Goal: Task Accomplishment & Management: Use online tool/utility

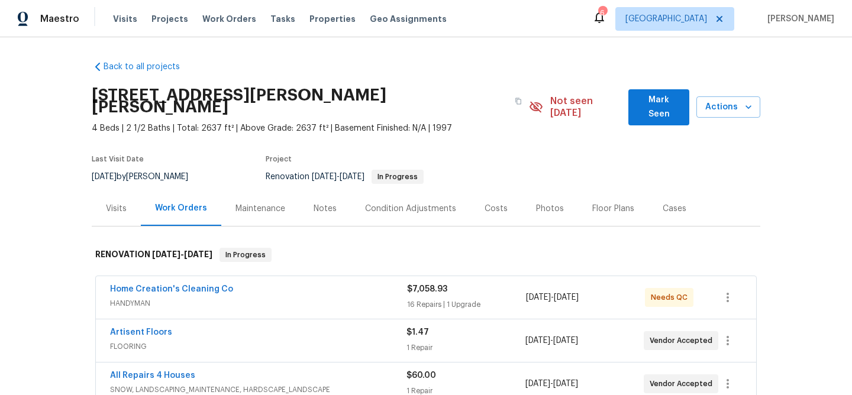
scroll to position [233, 0]
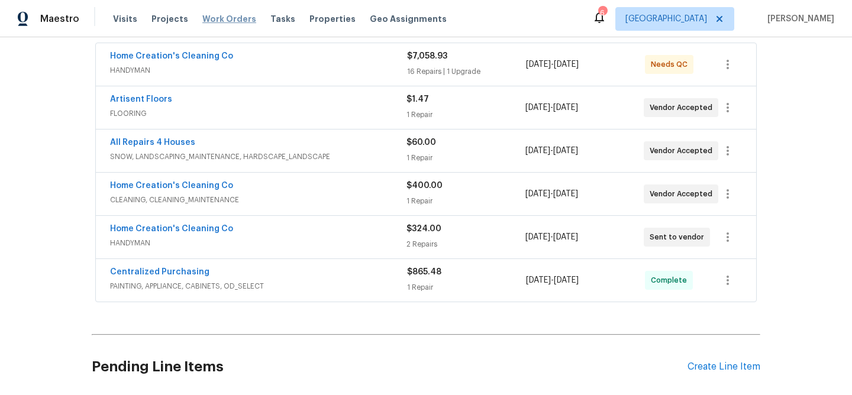
click at [214, 21] on span "Work Orders" at bounding box center [229, 19] width 54 height 12
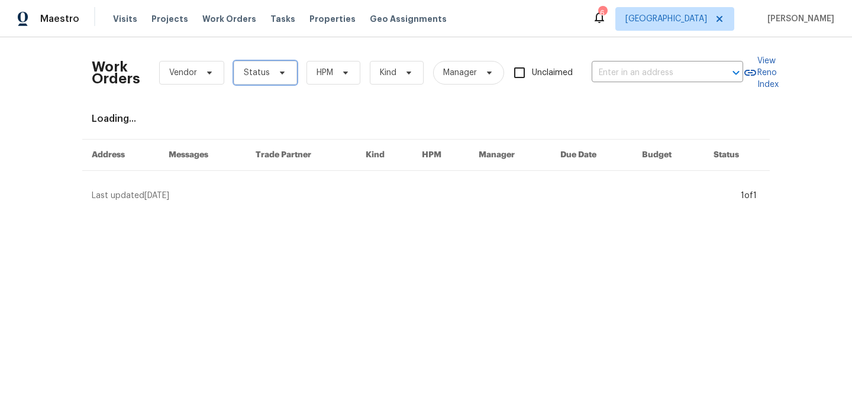
click at [278, 70] on icon at bounding box center [282, 72] width 9 height 9
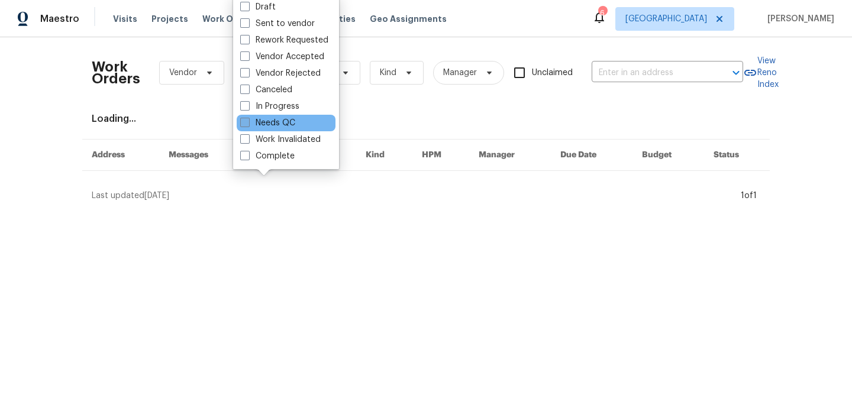
click at [245, 123] on span at bounding box center [244, 122] width 9 height 9
click at [245, 123] on input "Needs QC" at bounding box center [244, 121] width 8 height 8
checkbox input "true"
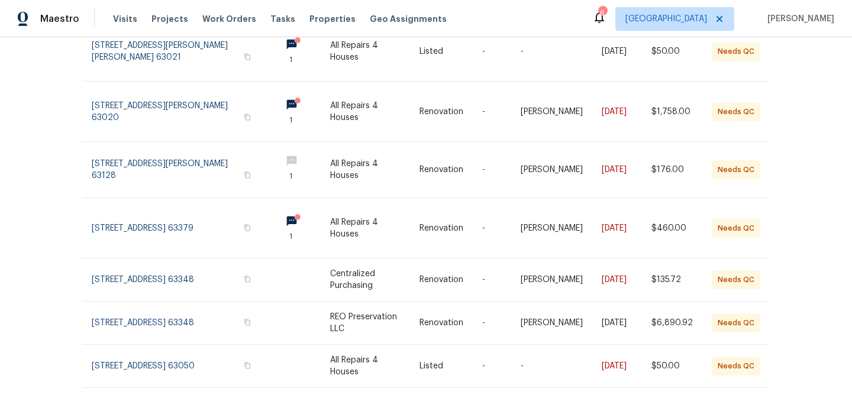
scroll to position [314, 0]
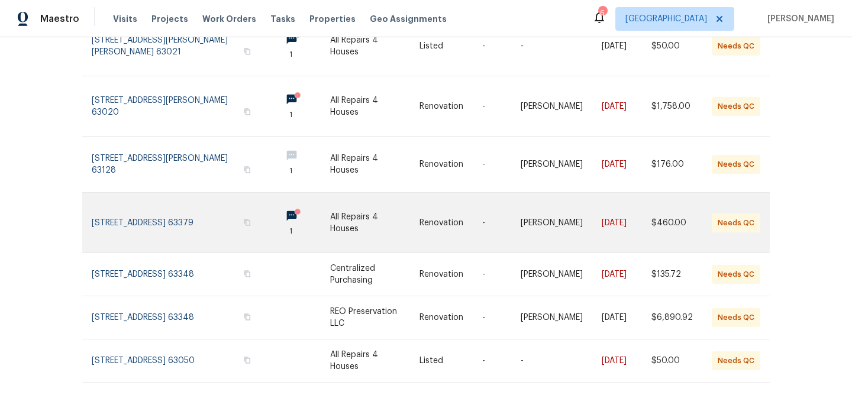
click at [346, 207] on link at bounding box center [374, 223] width 89 height 60
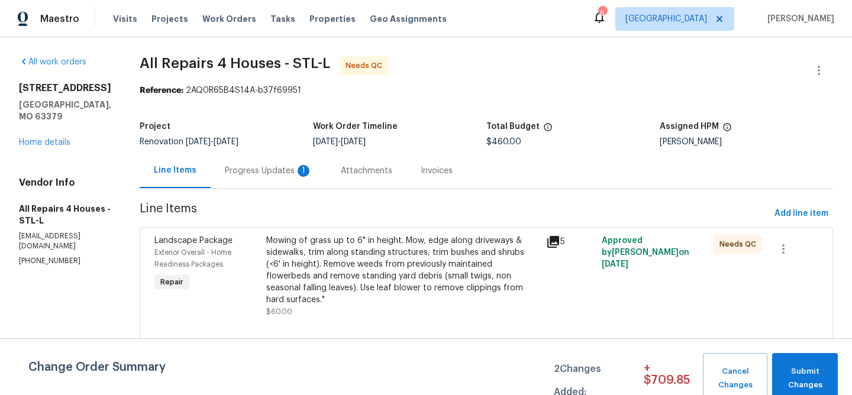
click at [269, 168] on div "Progress Updates 1" at bounding box center [269, 171] width 88 height 12
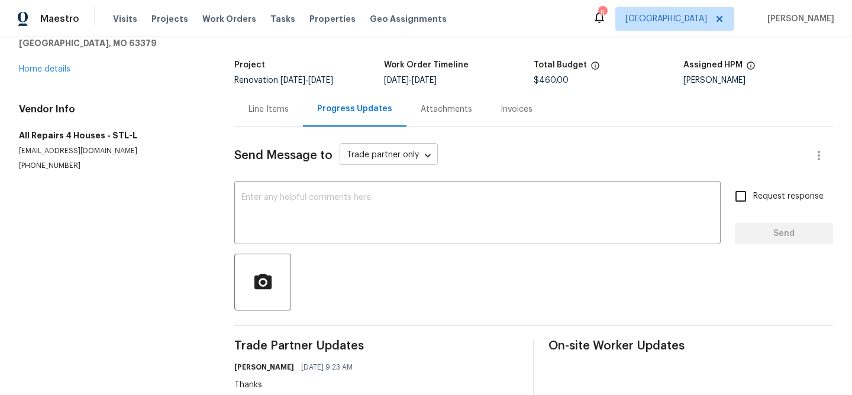
scroll to position [33, 0]
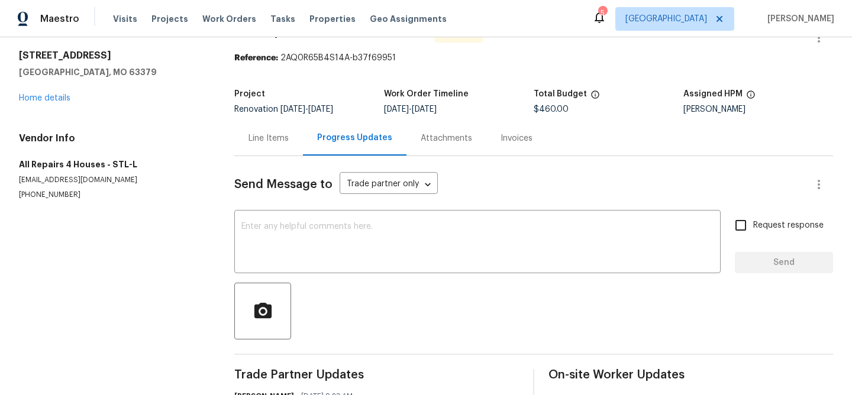
click at [281, 139] on div "Line Items" at bounding box center [269, 139] width 40 height 12
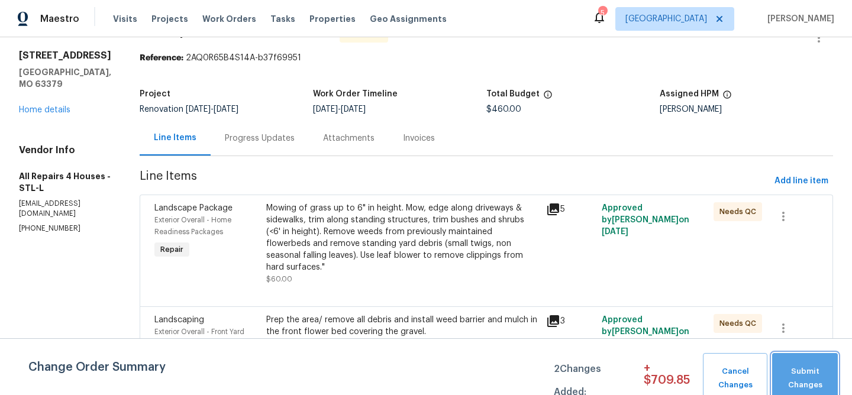
click at [798, 362] on button "Submit Changes" at bounding box center [806, 378] width 66 height 51
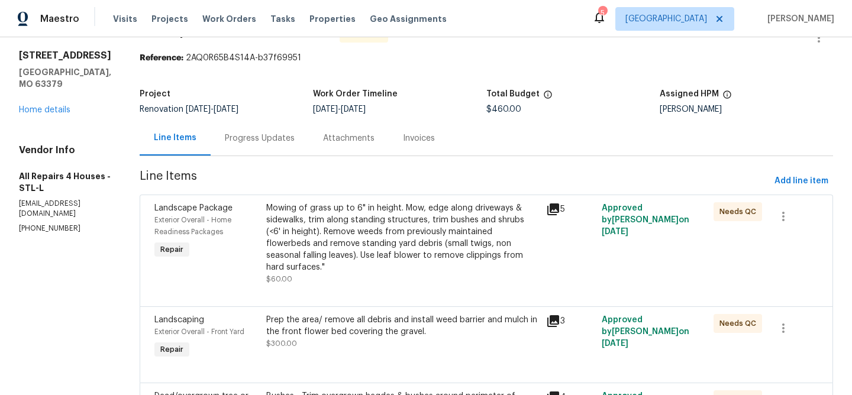
click at [391, 220] on div "Mowing of grass up to 6" in height. Mow, edge along driveways & sidewalks, trim…" at bounding box center [402, 237] width 273 height 71
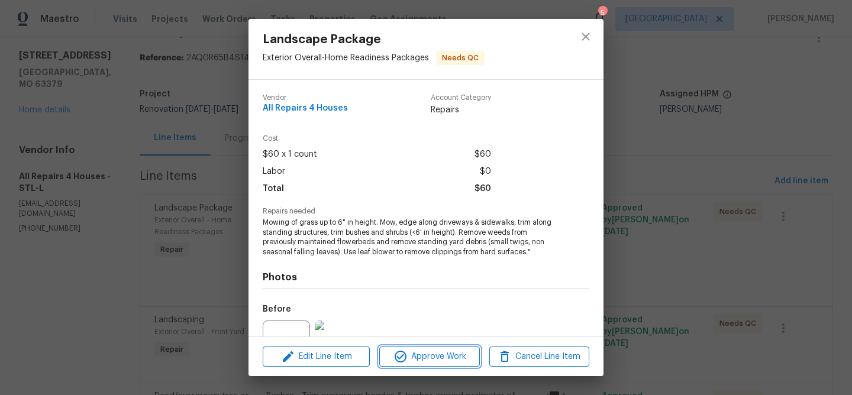
click at [452, 352] on span "Approve Work" at bounding box center [429, 357] width 93 height 15
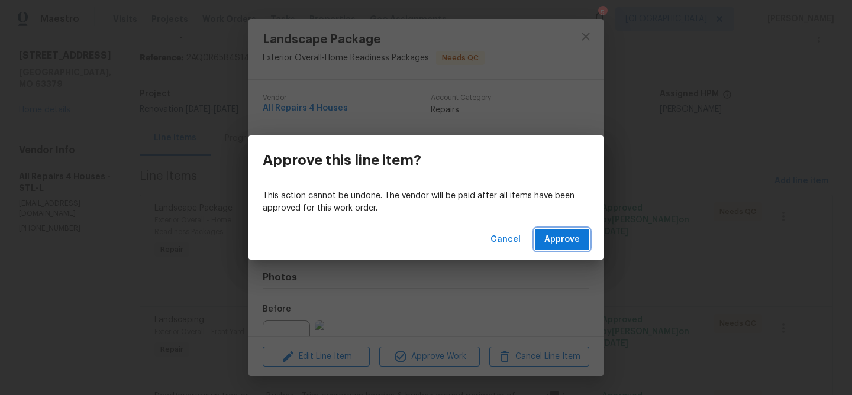
click at [552, 238] on span "Approve" at bounding box center [563, 240] width 36 height 15
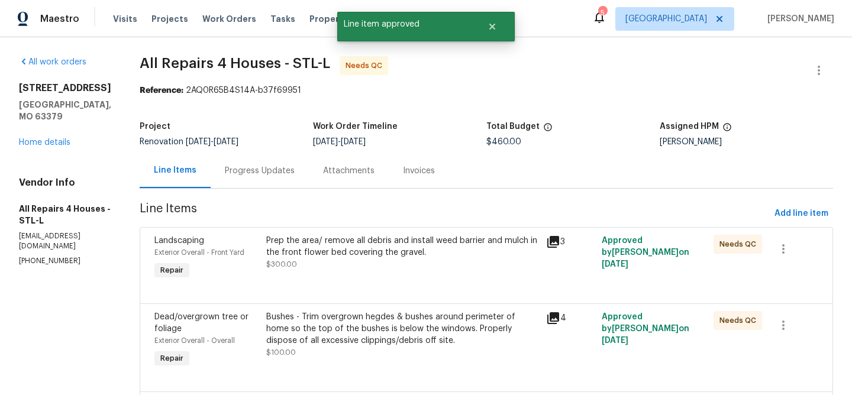
click at [329, 244] on div "Prep the area/ remove all debris and install weed barrier and mulch in the fron…" at bounding box center [402, 247] width 273 height 24
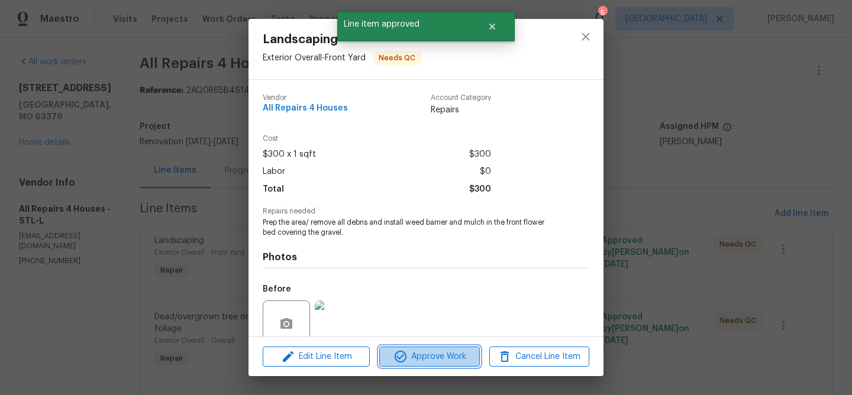
click at [426, 362] on span "Approve Work" at bounding box center [429, 357] width 93 height 15
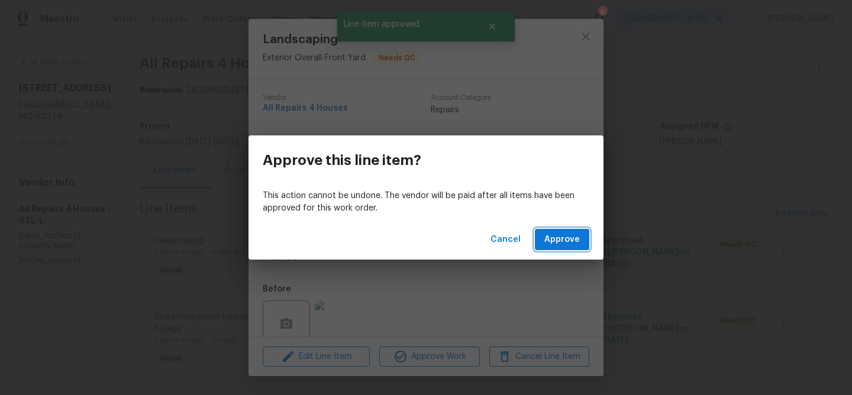
click at [576, 245] on span "Approve" at bounding box center [563, 240] width 36 height 15
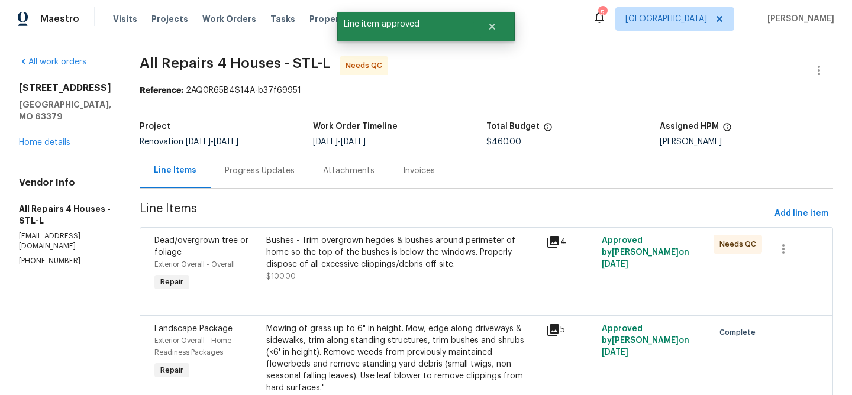
click at [356, 247] on div "Bushes - Trim overgrown hegdes & bushes around perimeter of home so the top of …" at bounding box center [402, 253] width 273 height 36
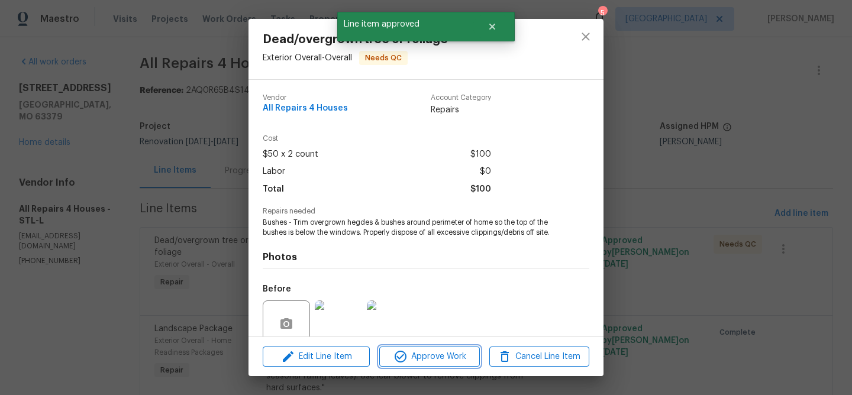
click at [422, 352] on span "Approve Work" at bounding box center [429, 357] width 93 height 15
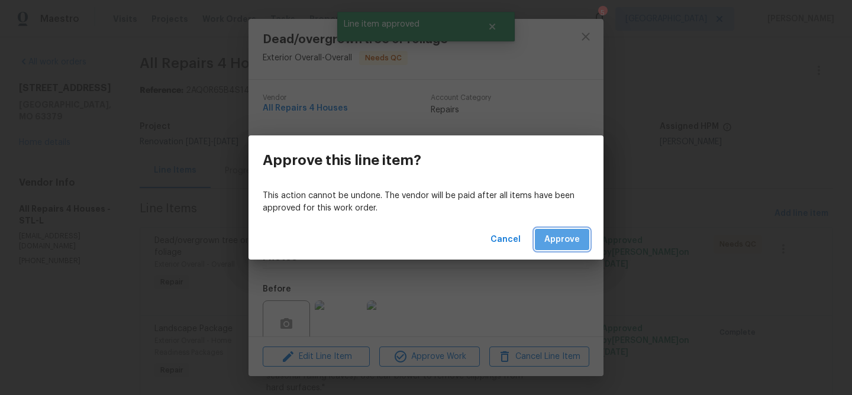
click at [558, 233] on span "Approve" at bounding box center [563, 240] width 36 height 15
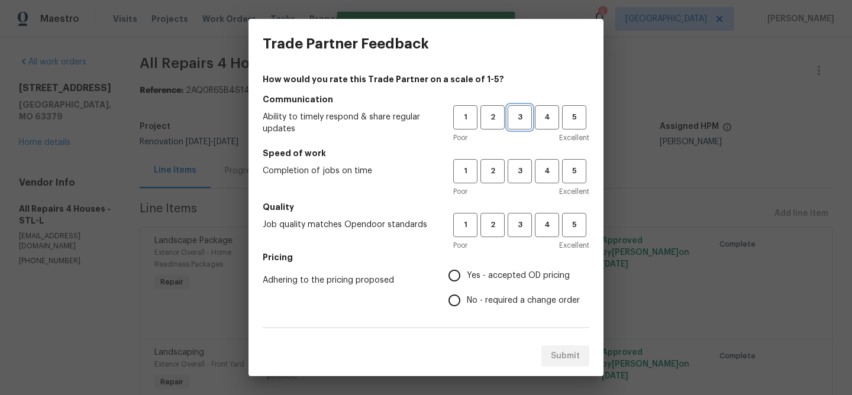
click at [525, 125] on button "3" at bounding box center [520, 117] width 24 height 24
click at [524, 163] on button "3" at bounding box center [520, 171] width 24 height 24
click at [521, 218] on span "3" at bounding box center [520, 225] width 22 height 14
click at [456, 275] on input "Yes - accepted OD pricing" at bounding box center [454, 275] width 25 height 25
radio input "true"
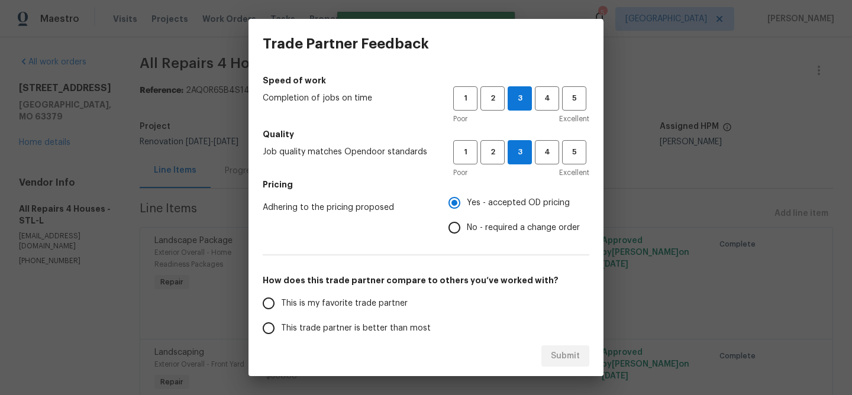
scroll to position [85, 0]
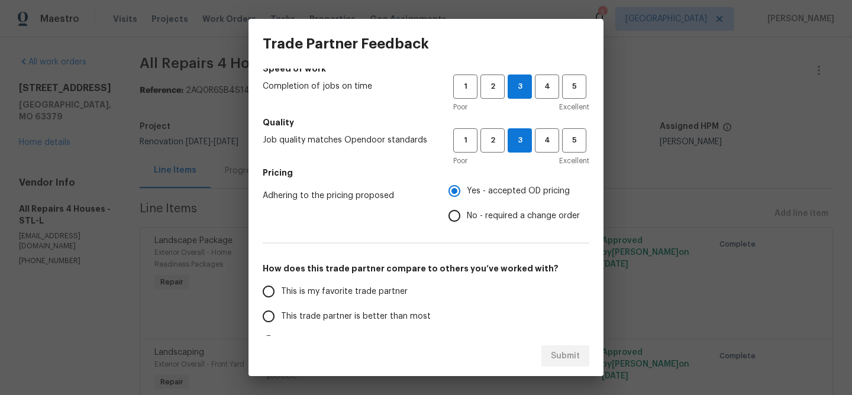
click at [271, 320] on input "This trade partner is better than most" at bounding box center [268, 316] width 25 height 25
click at [555, 352] on span "Submit" at bounding box center [565, 356] width 29 height 15
radio input "true"
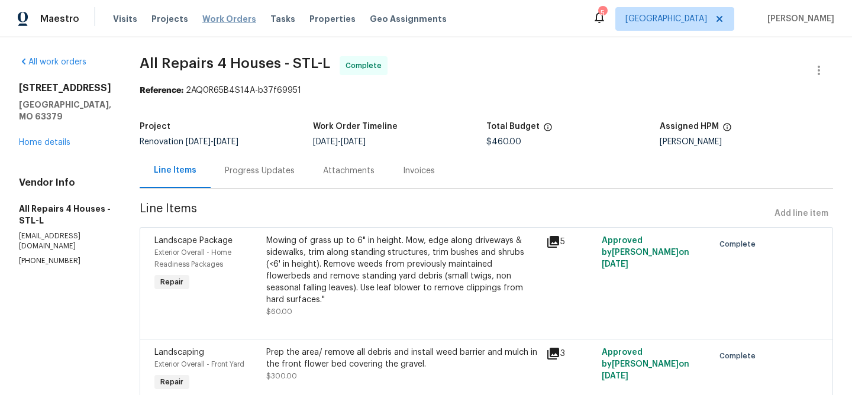
click at [219, 16] on span "Work Orders" at bounding box center [229, 19] width 54 height 12
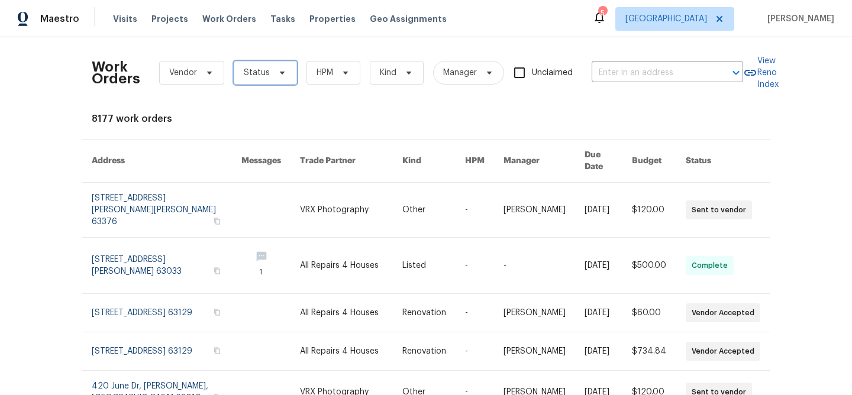
click at [278, 70] on icon at bounding box center [282, 72] width 9 height 9
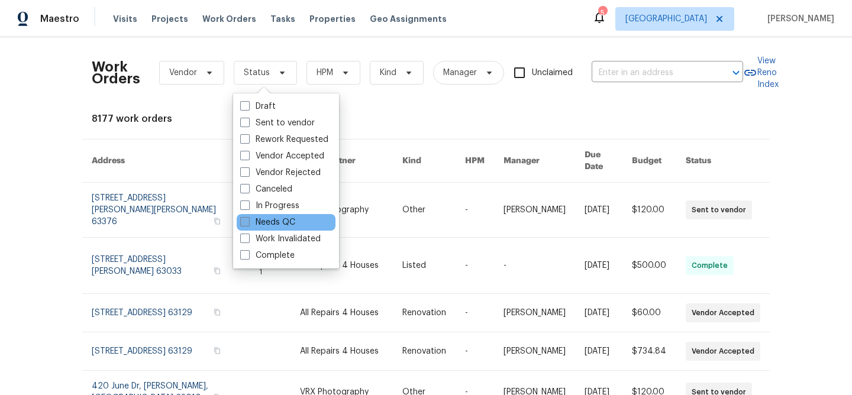
click at [247, 222] on span at bounding box center [244, 221] width 9 height 9
click at [247, 222] on input "Needs QC" at bounding box center [244, 221] width 8 height 8
checkbox input "true"
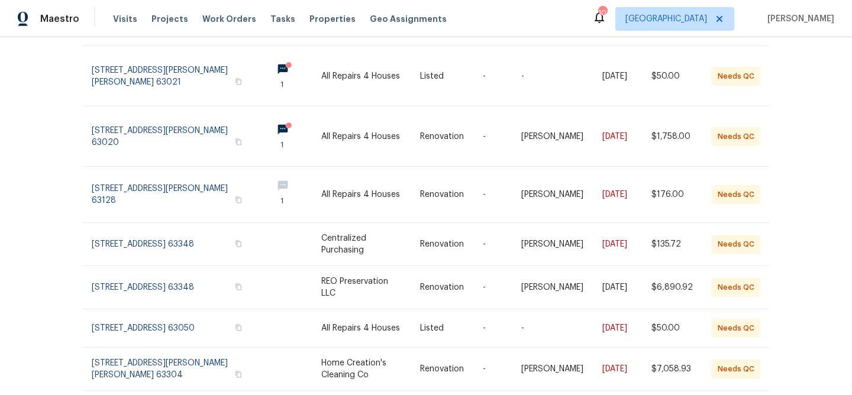
scroll to position [311, 0]
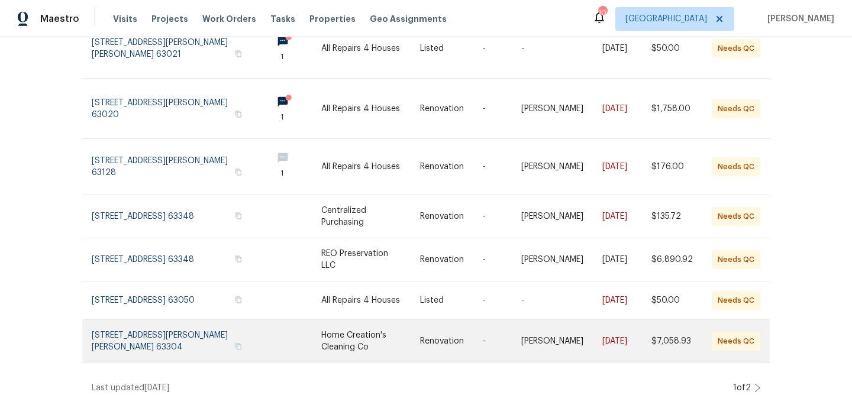
click at [346, 327] on link at bounding box center [370, 341] width 99 height 43
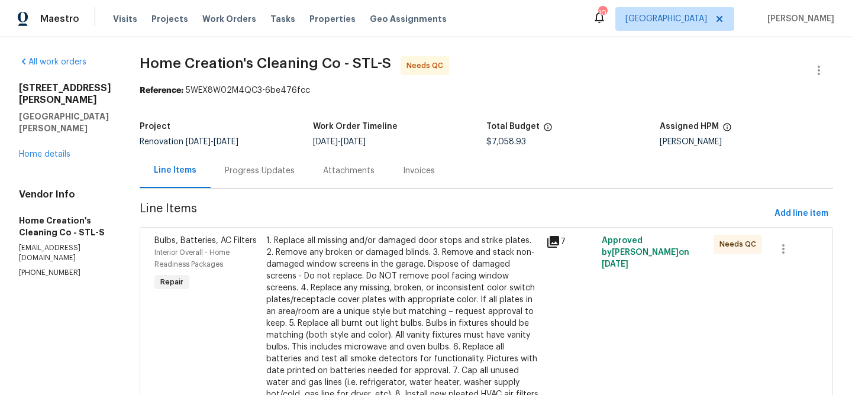
click at [345, 248] on div "1. Replace all missing and/or damaged door stops and strike plates. 2. Remove a…" at bounding box center [402, 318] width 273 height 166
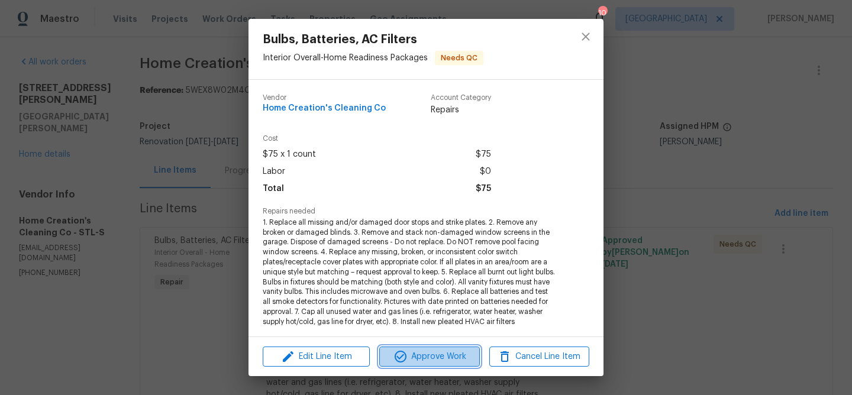
click at [445, 356] on span "Approve Work" at bounding box center [429, 357] width 93 height 15
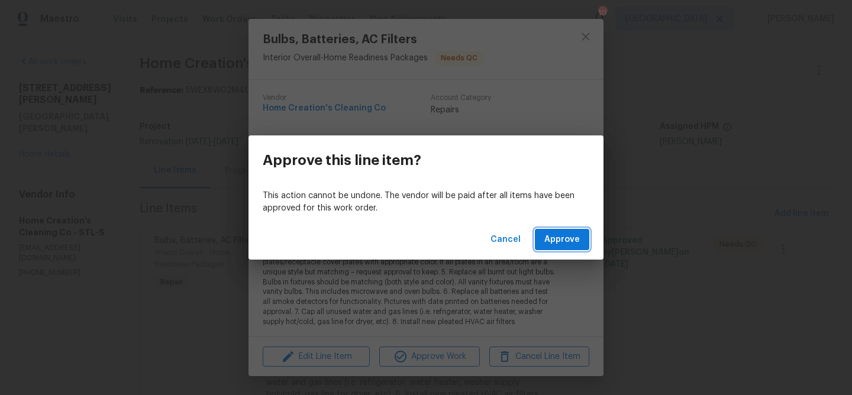
click at [557, 244] on span "Approve" at bounding box center [563, 240] width 36 height 15
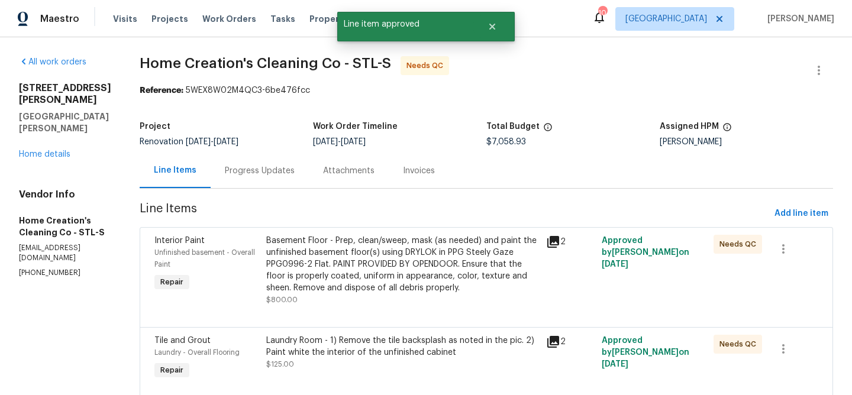
click at [401, 272] on div "Basement Floor - Prep, clean/sweep, mask (as needed) and paint the unfinished b…" at bounding box center [402, 264] width 273 height 59
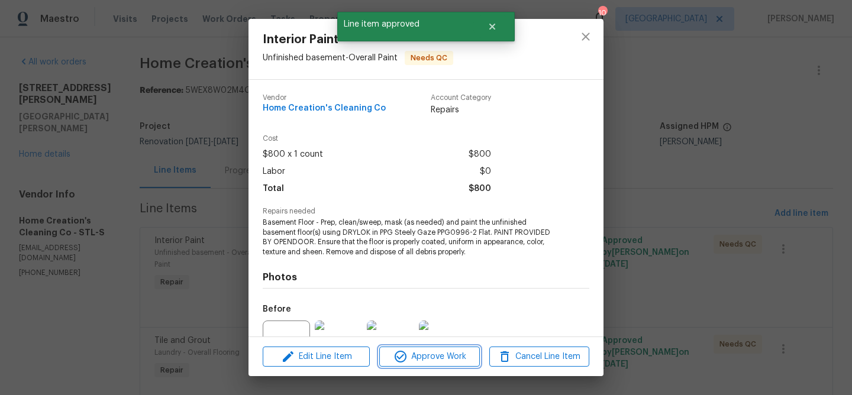
click at [426, 355] on span "Approve Work" at bounding box center [429, 357] width 93 height 15
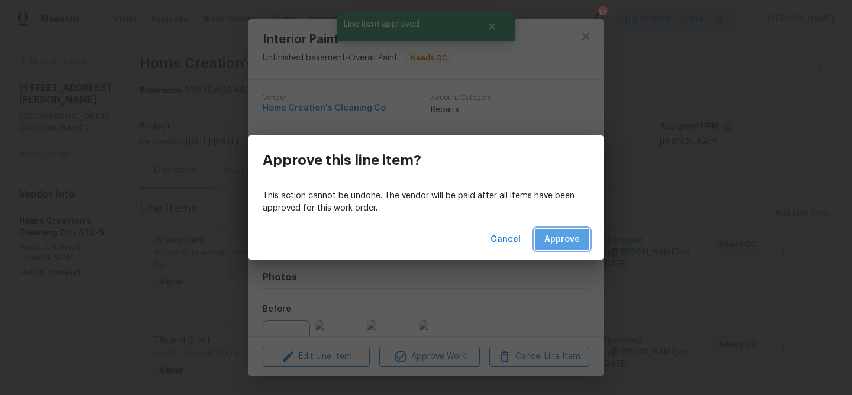
click at [551, 243] on span "Approve" at bounding box center [563, 240] width 36 height 15
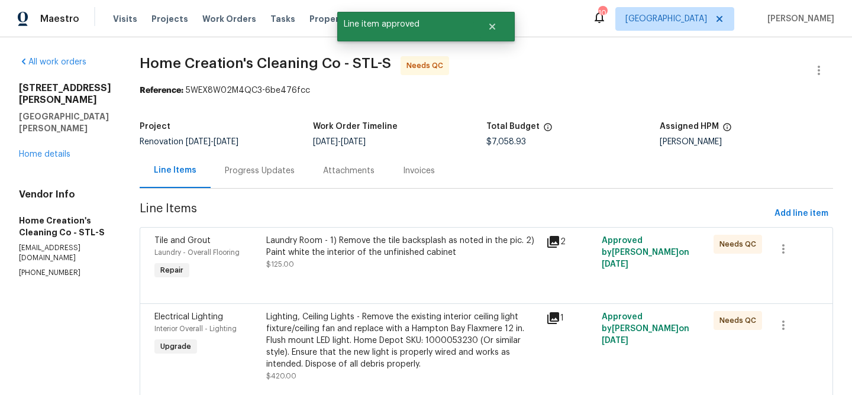
click at [410, 243] on div "Laundry Room - 1) Remove the tile backsplash as noted in the pic. 2) Paint whit…" at bounding box center [402, 247] width 273 height 24
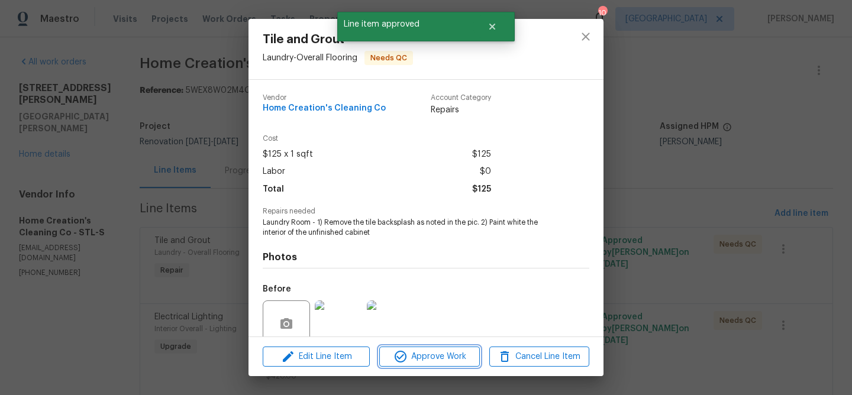
click at [437, 355] on span "Approve Work" at bounding box center [429, 357] width 93 height 15
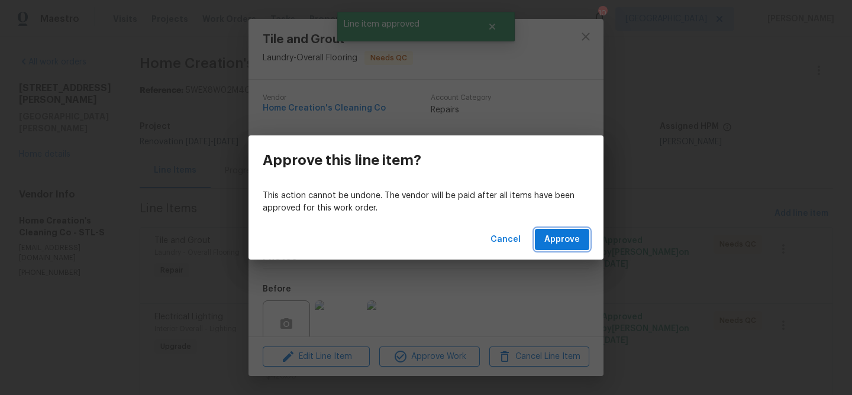
click at [551, 242] on span "Approve" at bounding box center [563, 240] width 36 height 15
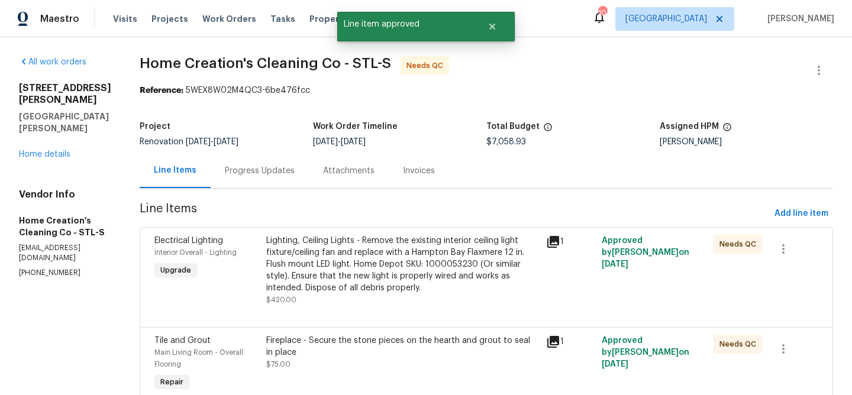
click at [393, 258] on div "Lighting, Ceiling Lights - Remove the existing interior ceiling light fixture/c…" at bounding box center [402, 264] width 273 height 59
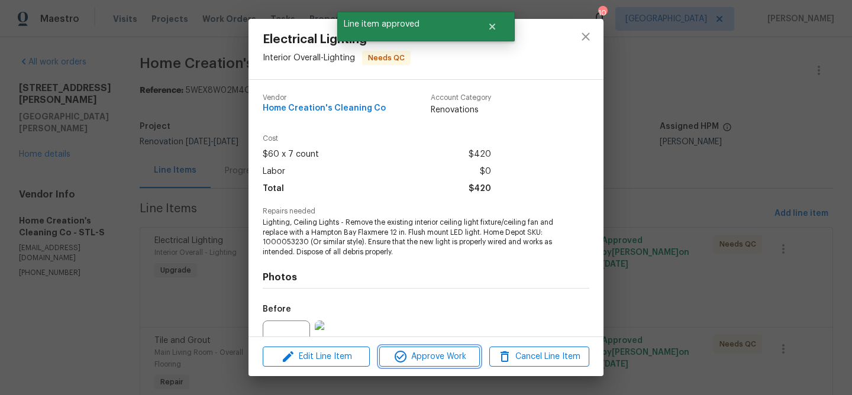
click at [435, 358] on span "Approve Work" at bounding box center [429, 357] width 93 height 15
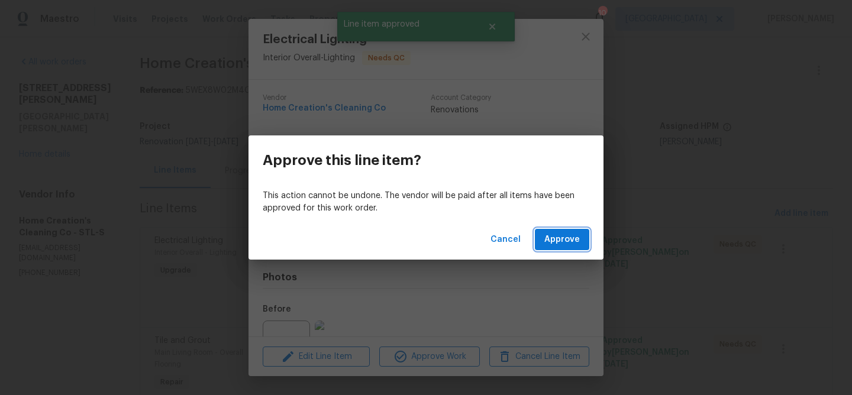
click at [562, 243] on span "Approve" at bounding box center [563, 240] width 36 height 15
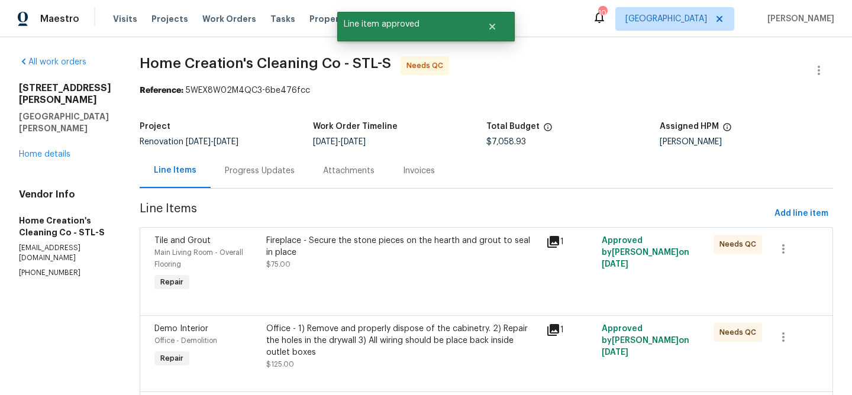
click at [419, 247] on div "Fireplace - Secure the stone pieces on the hearth and grout to seal in place" at bounding box center [402, 247] width 273 height 24
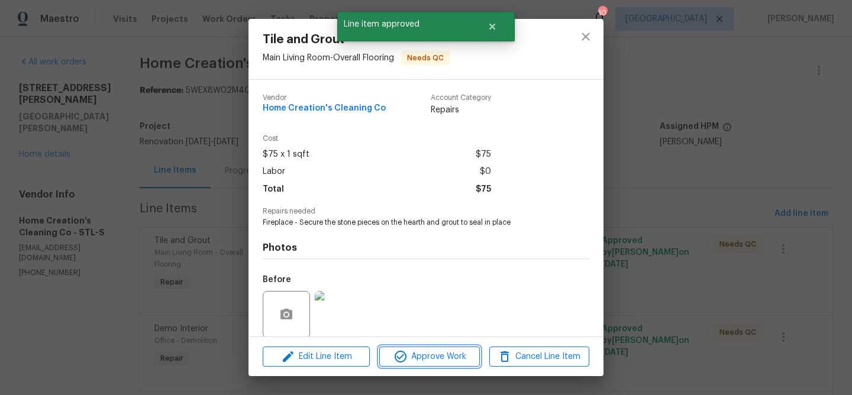
click at [434, 354] on span "Approve Work" at bounding box center [429, 357] width 93 height 15
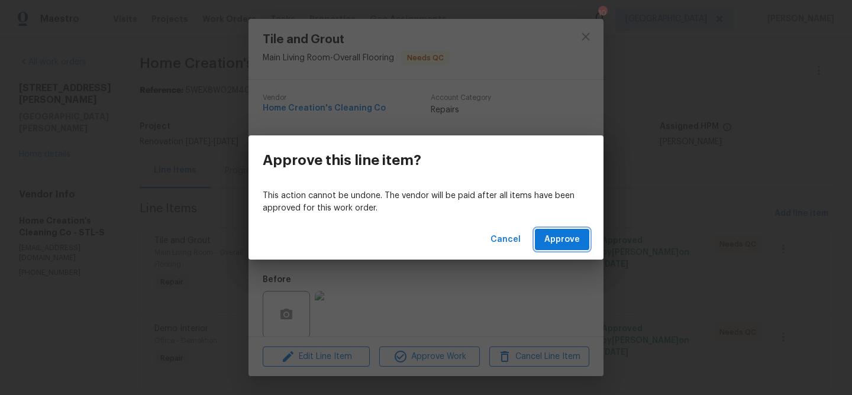
click at [555, 243] on span "Approve" at bounding box center [563, 240] width 36 height 15
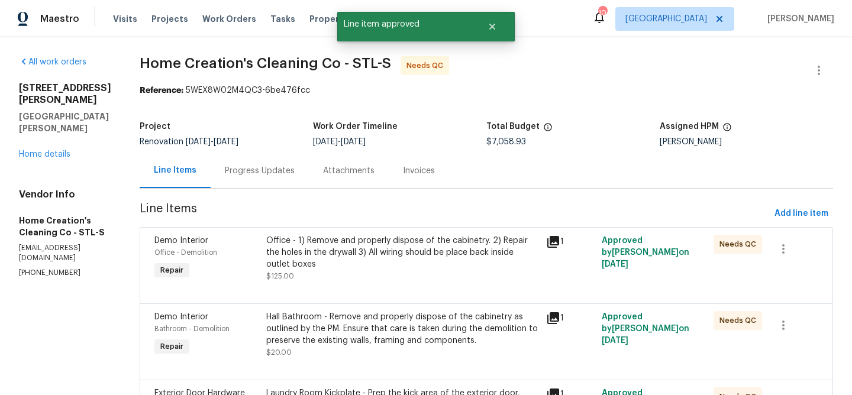
click at [395, 239] on div "Office - 1) Remove and properly dispose of the cabinetry. 2) Repair the holes i…" at bounding box center [402, 253] width 273 height 36
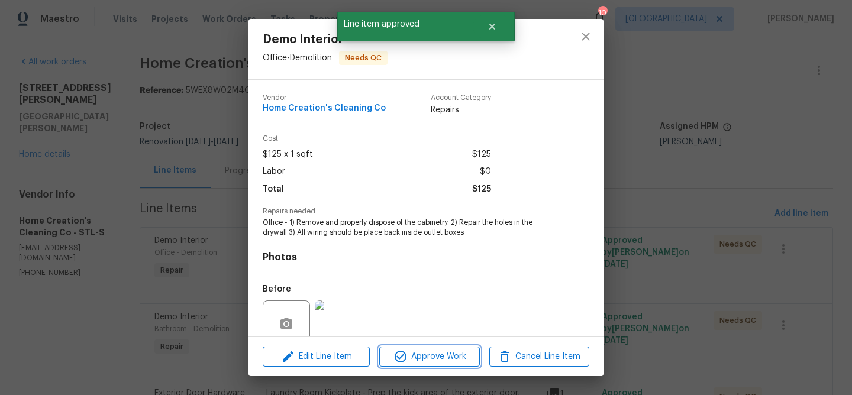
click at [432, 353] on span "Approve Work" at bounding box center [429, 357] width 93 height 15
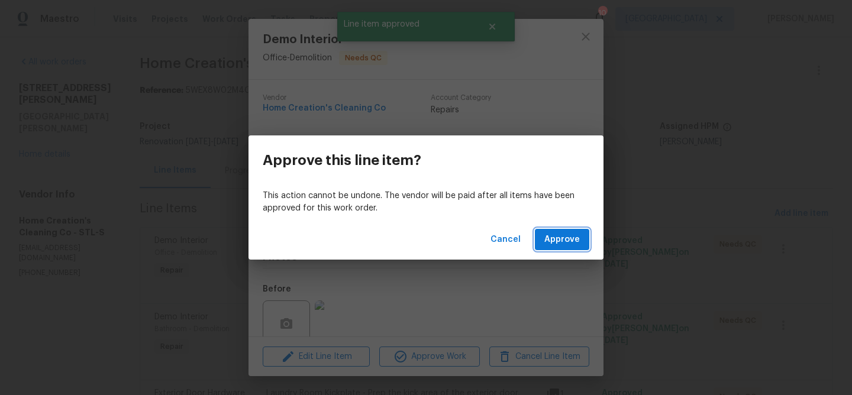
click at [560, 248] on button "Approve" at bounding box center [562, 240] width 54 height 22
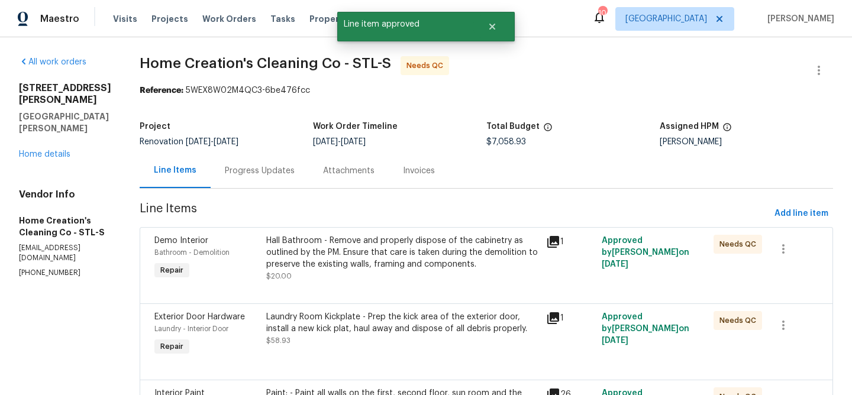
click at [446, 250] on div "Hall Bathroom - Remove and properly dispose of the cabinetry as outlined by the…" at bounding box center [402, 253] width 273 height 36
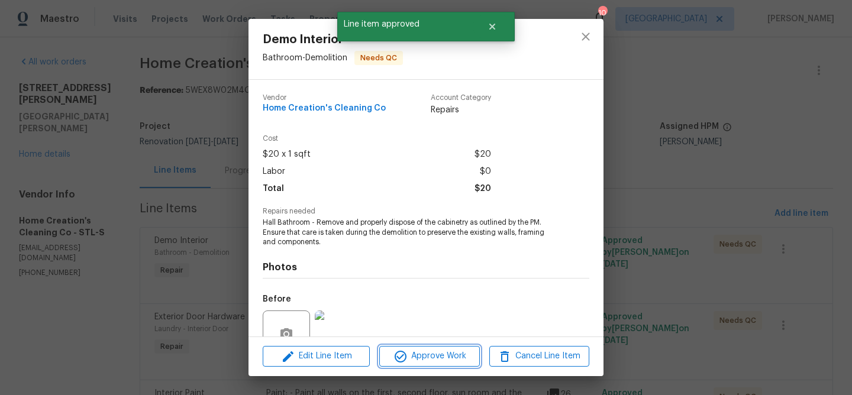
click at [453, 358] on span "Approve Work" at bounding box center [429, 356] width 93 height 15
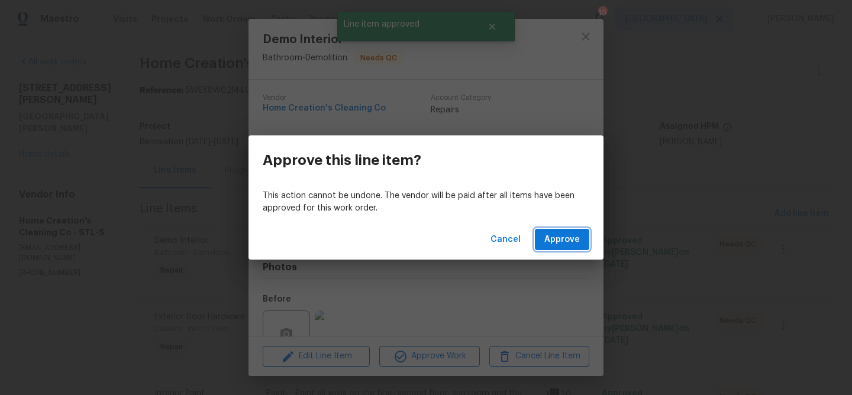
click at [556, 242] on span "Approve" at bounding box center [563, 240] width 36 height 15
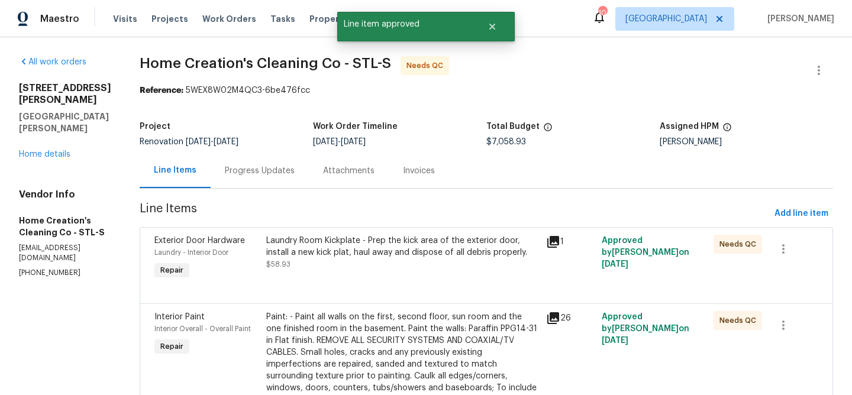
click at [440, 250] on div "Laundry Room Kickplate - Prep the kick area of the exterior door, install a new…" at bounding box center [402, 247] width 273 height 24
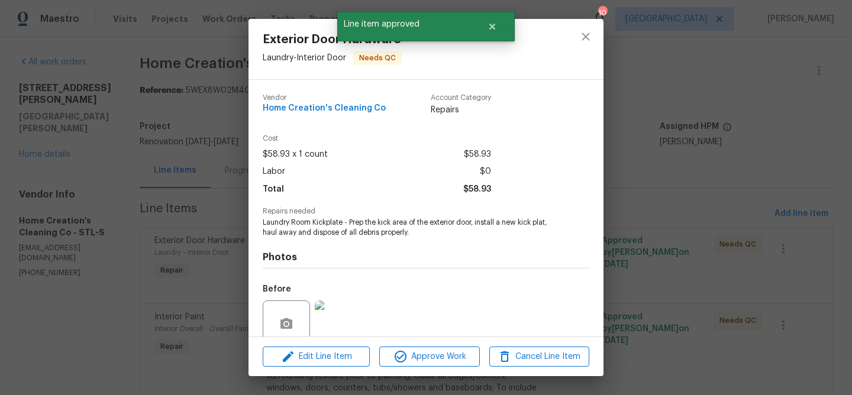
click at [445, 367] on div "Edit Line Item Approve Work Cancel Line Item" at bounding box center [426, 357] width 355 height 40
click at [464, 351] on span "Approve Work" at bounding box center [429, 357] width 93 height 15
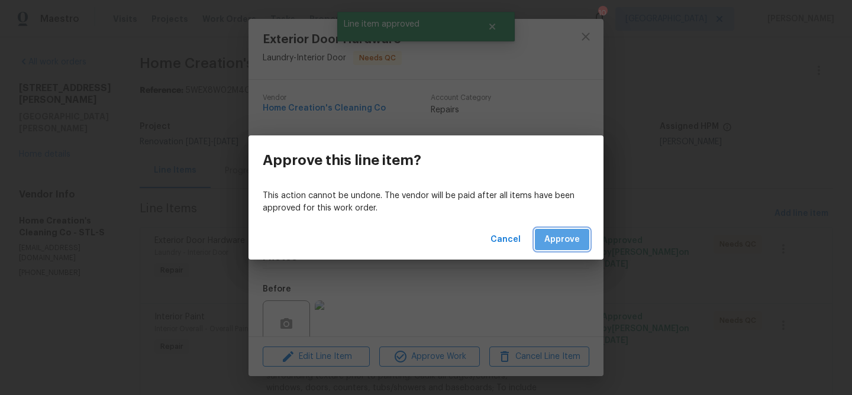
click at [565, 245] on span "Approve" at bounding box center [563, 240] width 36 height 15
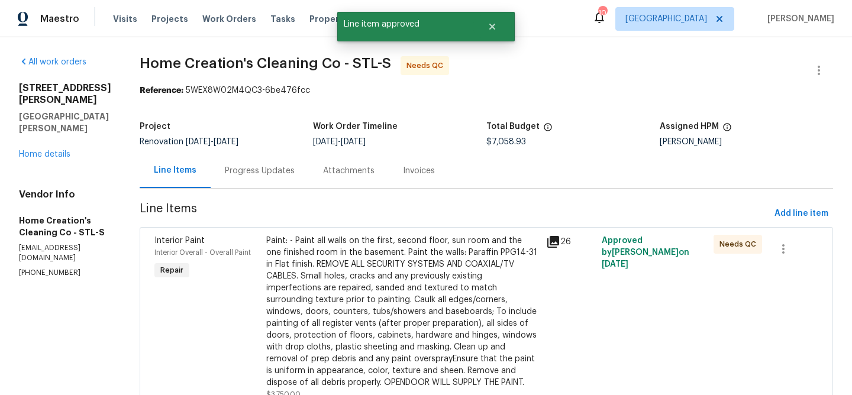
click at [432, 252] on div "Paint: - Paint all walls on the first, second floor, sun room and the one finis…" at bounding box center [402, 312] width 273 height 154
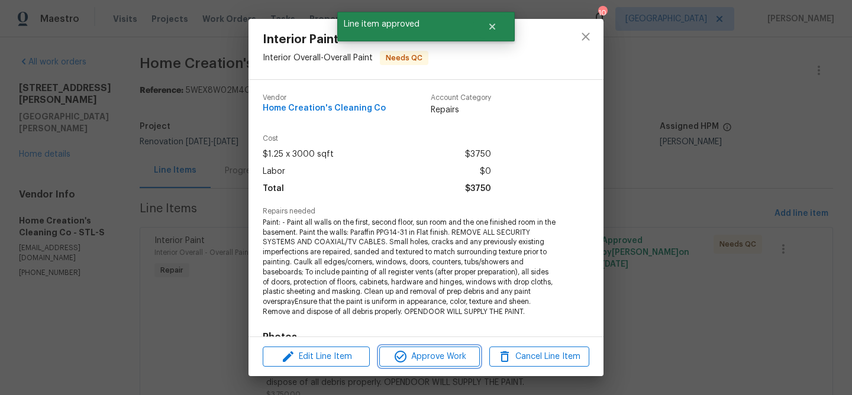
click at [436, 359] on span "Approve Work" at bounding box center [429, 357] width 93 height 15
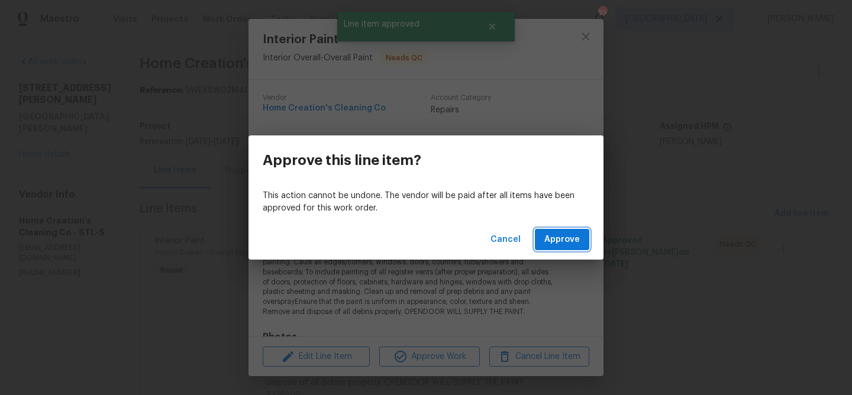
click at [557, 237] on span "Approve" at bounding box center [563, 240] width 36 height 15
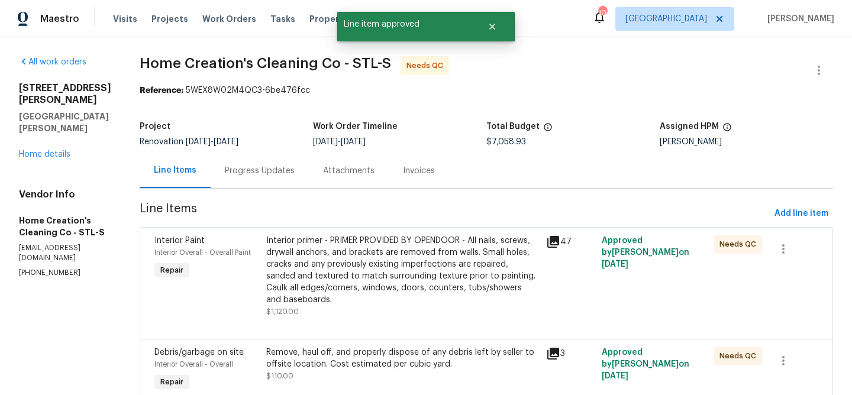
click at [458, 287] on div "Interior primer - PRIMER PROVIDED BY OPENDOOR - All nails, screws, drywall anch…" at bounding box center [402, 270] width 273 height 71
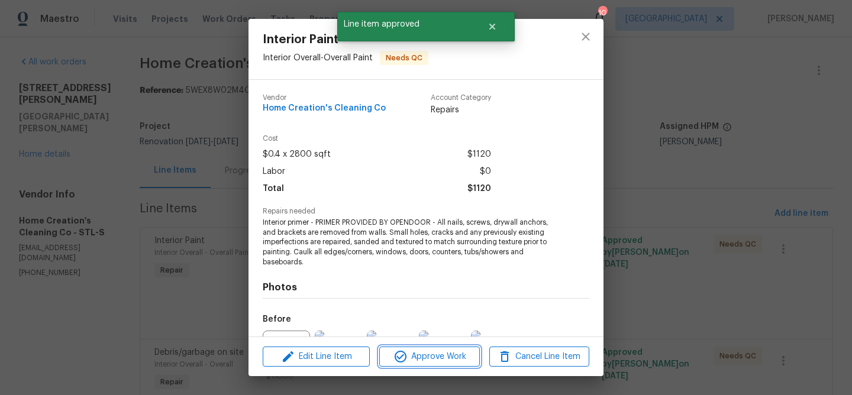
click at [453, 355] on span "Approve Work" at bounding box center [429, 357] width 93 height 15
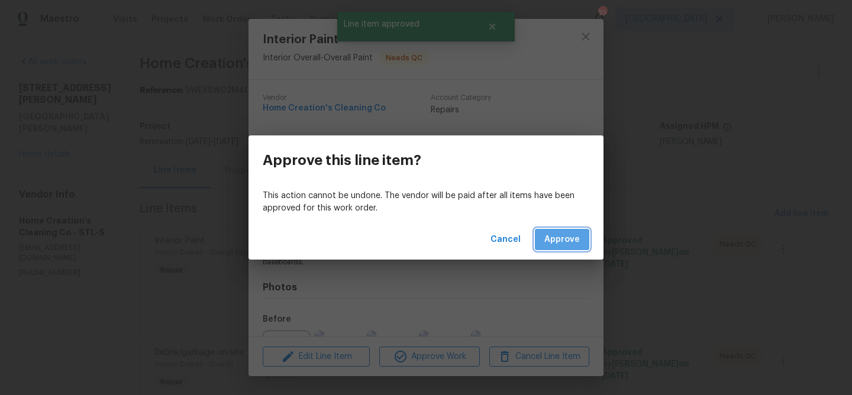
click at [555, 246] on span "Approve" at bounding box center [563, 240] width 36 height 15
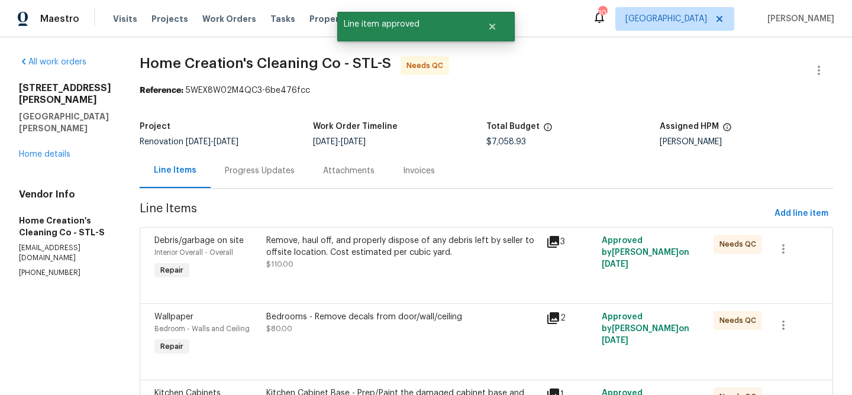
click at [419, 253] on div "Remove, haul off, and properly dispose of any debris left by seller to offsite …" at bounding box center [402, 247] width 273 height 24
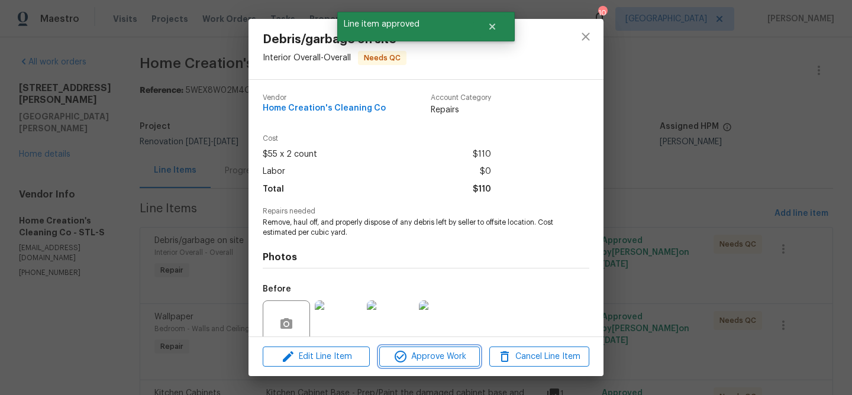
click at [419, 352] on span "Approve Work" at bounding box center [429, 357] width 93 height 15
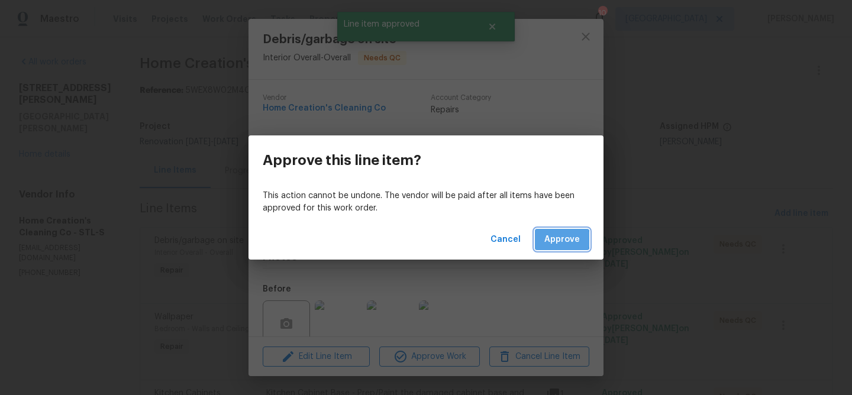
click at [548, 240] on span "Approve" at bounding box center [563, 240] width 36 height 15
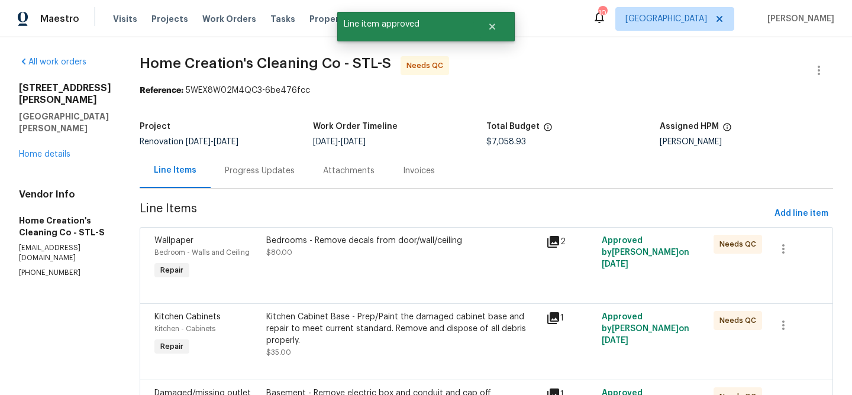
click at [433, 239] on div "Bedrooms - Remove decals from door/wall/ceiling" at bounding box center [402, 241] width 273 height 12
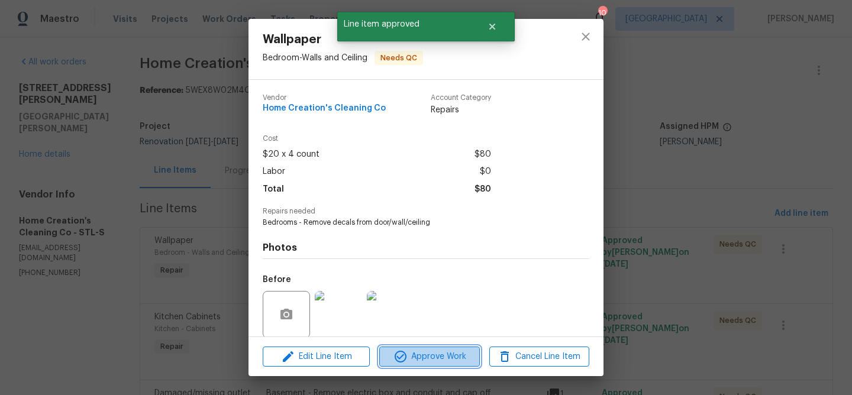
click at [432, 358] on span "Approve Work" at bounding box center [429, 357] width 93 height 15
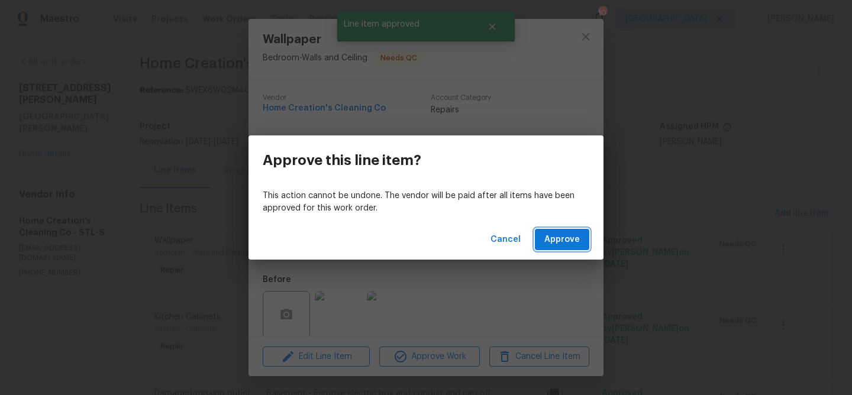
click at [558, 237] on span "Approve" at bounding box center [563, 240] width 36 height 15
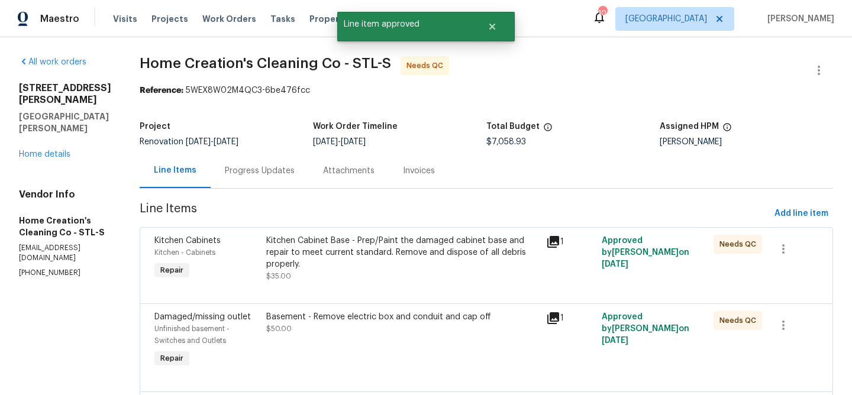
click at [398, 250] on div "Kitchen Cabinet Base - Prep/Paint the damaged cabinet base and repair to meet c…" at bounding box center [402, 253] width 273 height 36
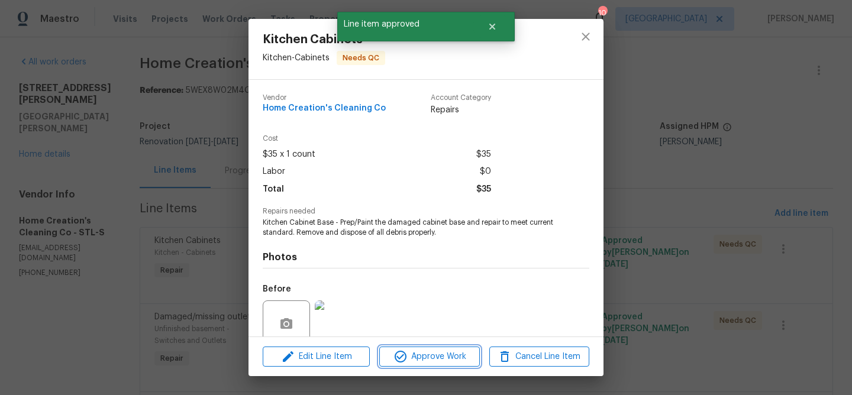
click at [414, 355] on span "Approve Work" at bounding box center [429, 357] width 93 height 15
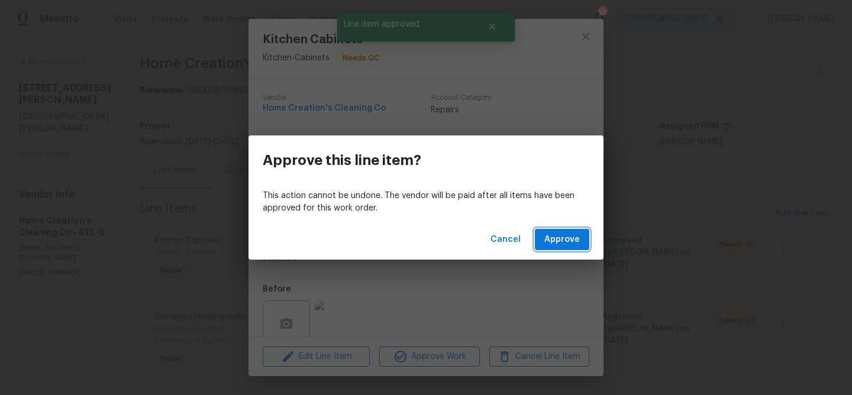
click at [551, 241] on span "Approve" at bounding box center [563, 240] width 36 height 15
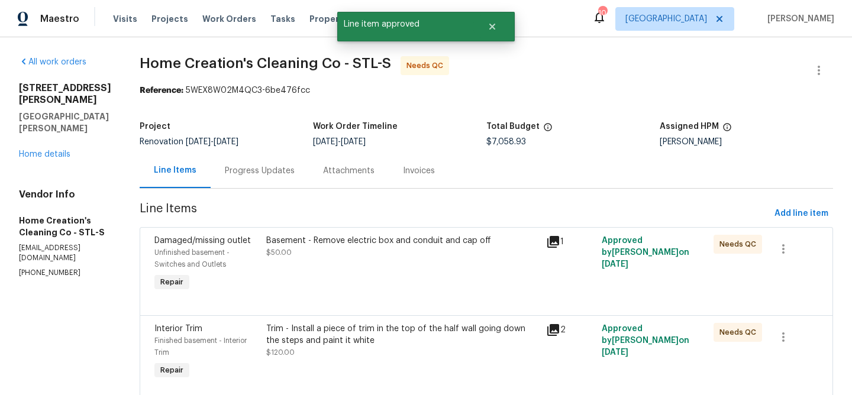
click at [426, 246] on div "Basement - Remove electric box and conduit and cap off" at bounding box center [402, 241] width 273 height 12
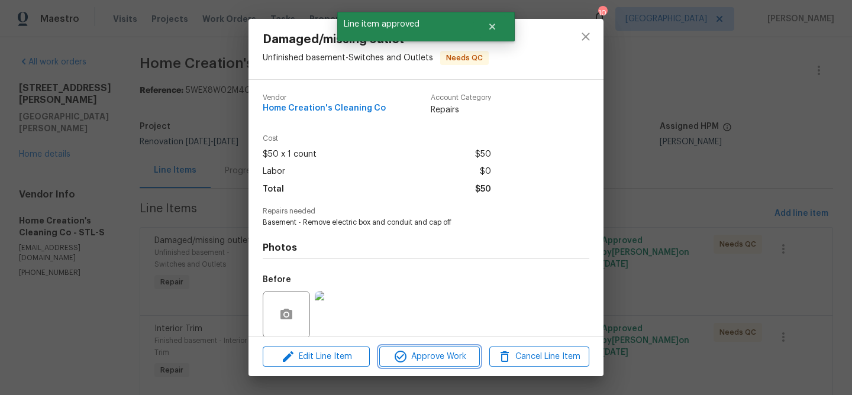
click at [442, 360] on span "Approve Work" at bounding box center [429, 357] width 93 height 15
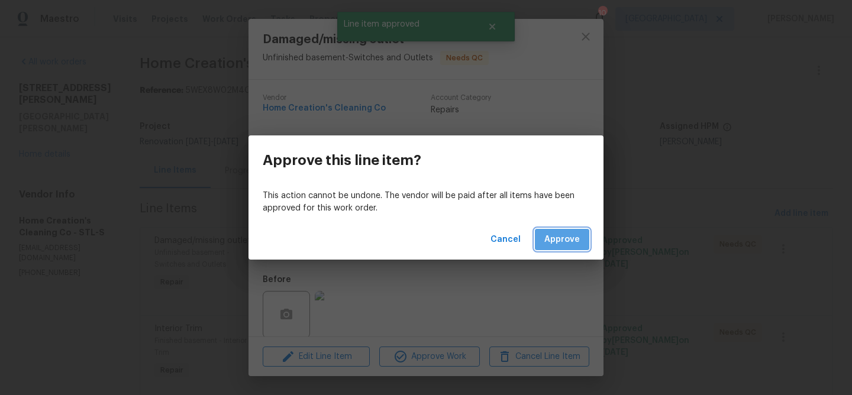
click at [561, 247] on span "Approve" at bounding box center [563, 240] width 36 height 15
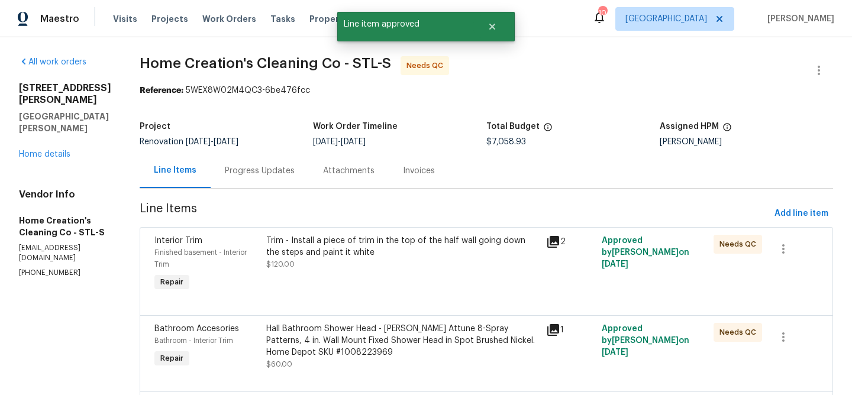
click at [434, 240] on div "Trim - Install a piece of trim in the top of the half wall going down the steps…" at bounding box center [402, 247] width 273 height 24
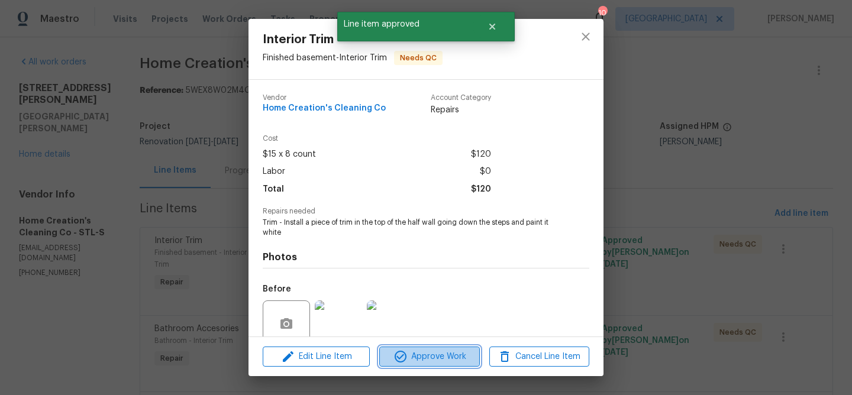
click at [434, 354] on span "Approve Work" at bounding box center [429, 357] width 93 height 15
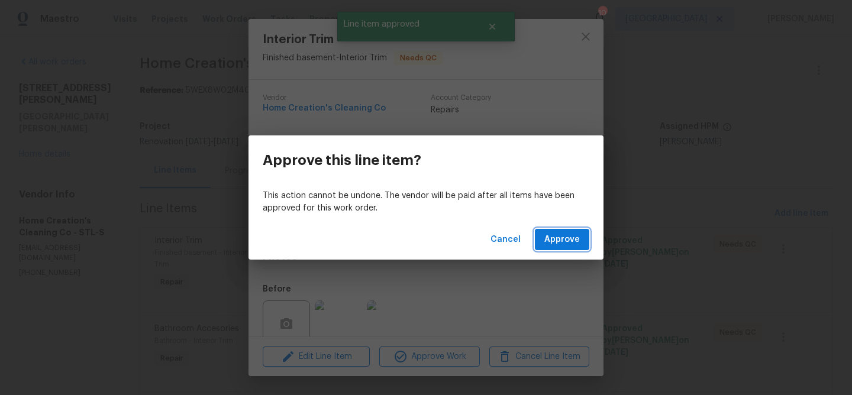
click at [544, 247] on button "Approve" at bounding box center [562, 240] width 54 height 22
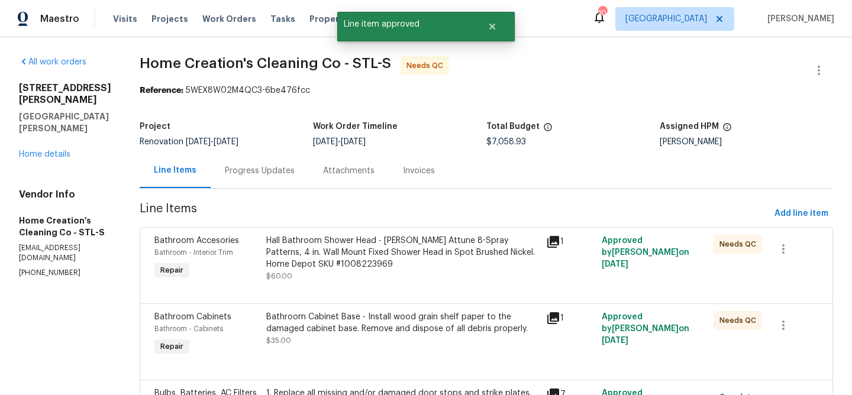
click at [432, 252] on div "Hall Bathroom Shower Head - Moen Attune 8-Spray Patterns, 4 in. Wall Mount Fixe…" at bounding box center [402, 253] width 273 height 36
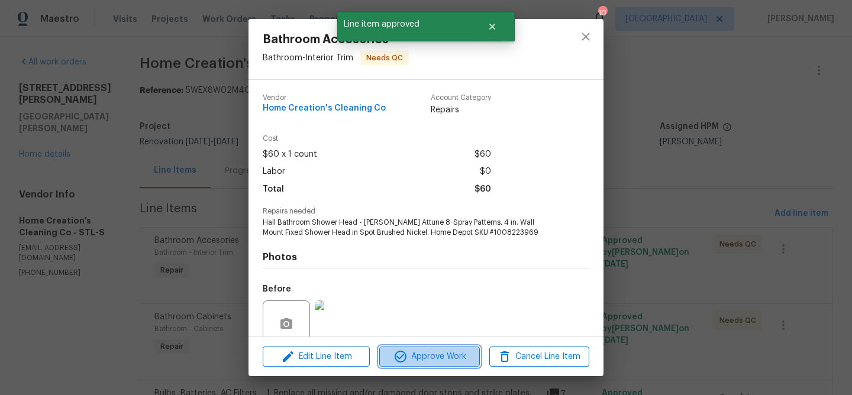
click at [432, 356] on span "Approve Work" at bounding box center [429, 357] width 93 height 15
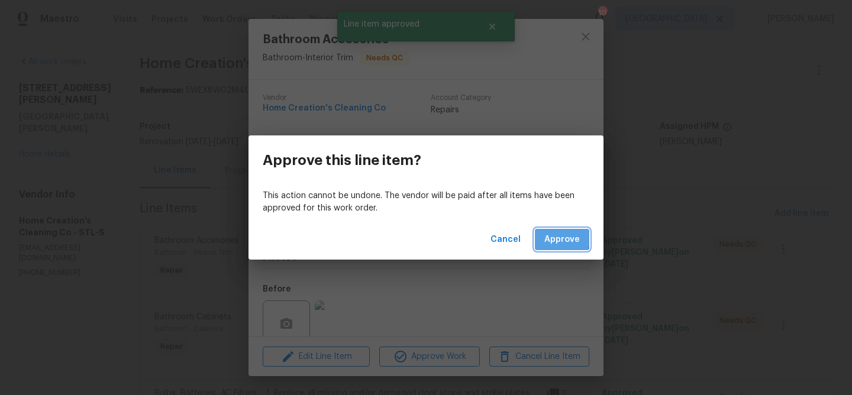
click at [553, 239] on span "Approve" at bounding box center [563, 240] width 36 height 15
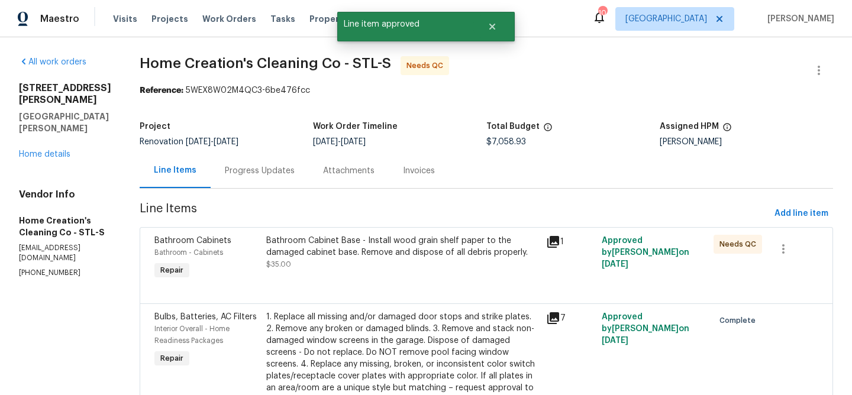
click at [425, 242] on div "Bathroom Cabinet Base - Install wood grain shelf paper to the damaged cabinet b…" at bounding box center [402, 247] width 273 height 24
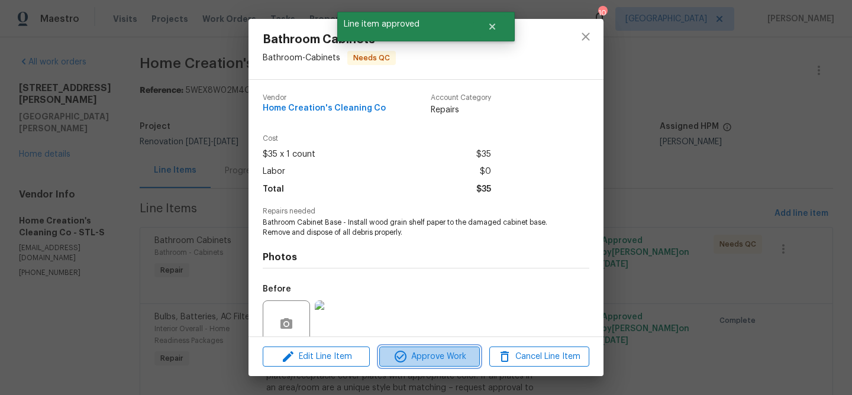
click at [432, 357] on span "Approve Work" at bounding box center [429, 357] width 93 height 15
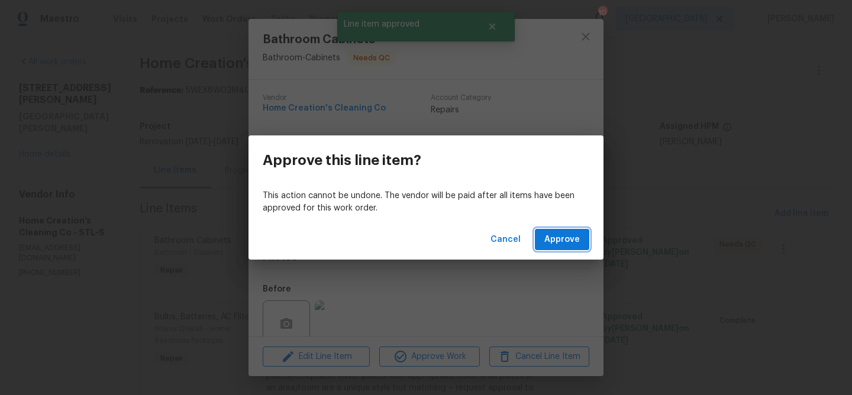
click at [556, 240] on span "Approve" at bounding box center [563, 240] width 36 height 15
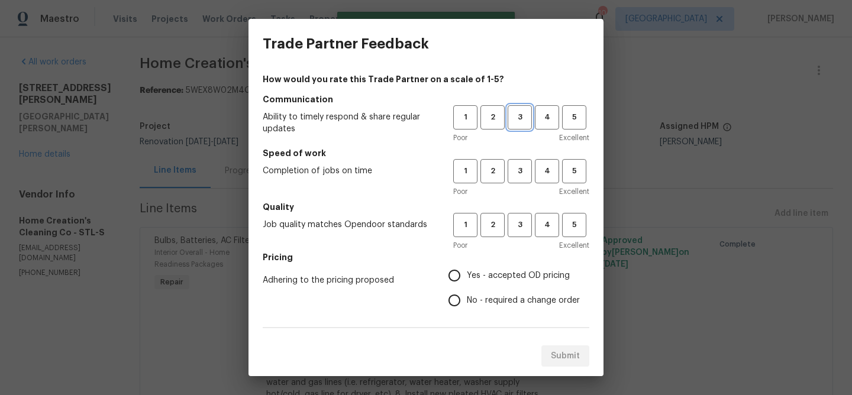
click at [524, 113] on span "3" at bounding box center [520, 118] width 22 height 14
click at [495, 178] on button "2" at bounding box center [493, 171] width 24 height 24
click at [519, 224] on span "3" at bounding box center [520, 225] width 22 height 14
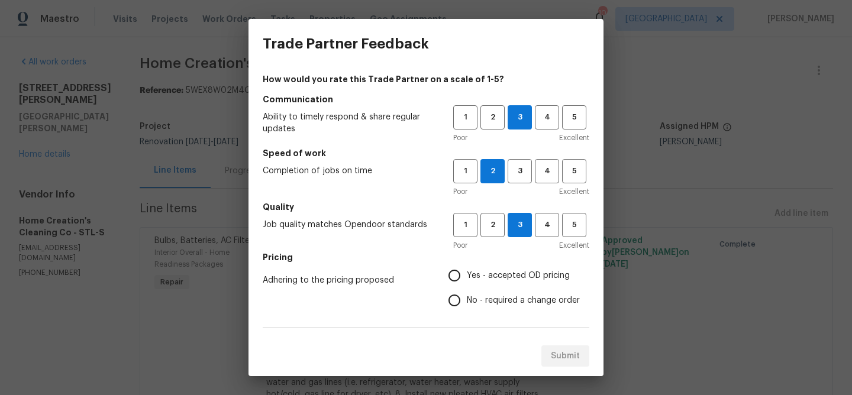
click at [458, 277] on input "Yes - accepted OD pricing" at bounding box center [454, 275] width 25 height 25
radio input "true"
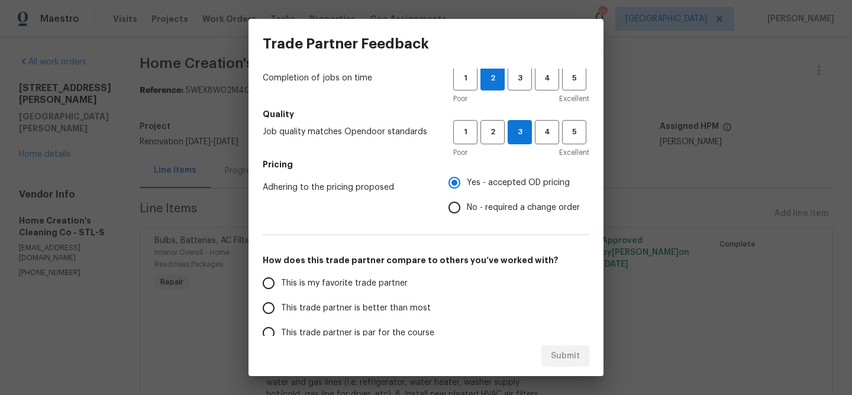
scroll to position [94, 0]
click at [272, 308] on input "This trade partner is better than most" at bounding box center [268, 307] width 25 height 25
click at [573, 360] on span "Submit" at bounding box center [565, 356] width 29 height 15
radio input "true"
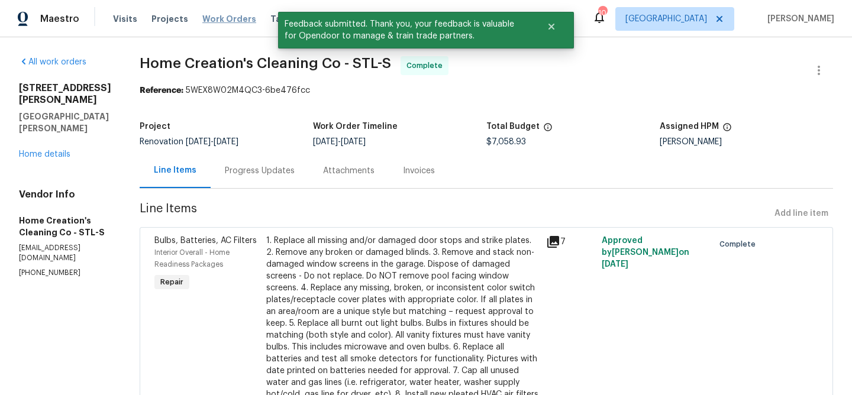
click at [225, 18] on span "Work Orders" at bounding box center [229, 19] width 54 height 12
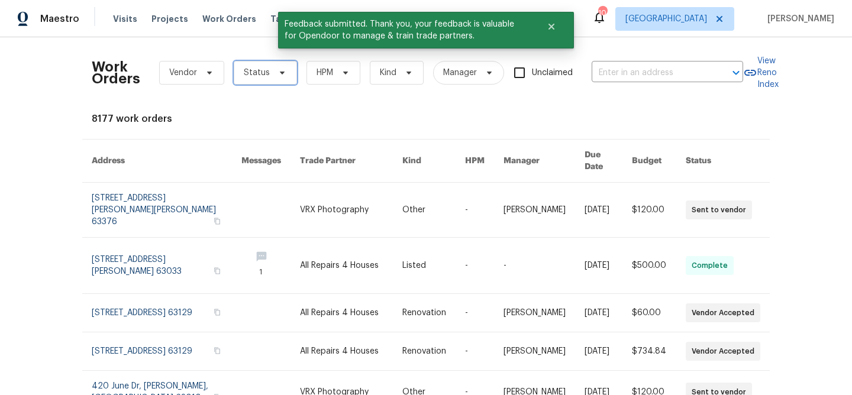
click at [279, 70] on icon at bounding box center [282, 72] width 9 height 9
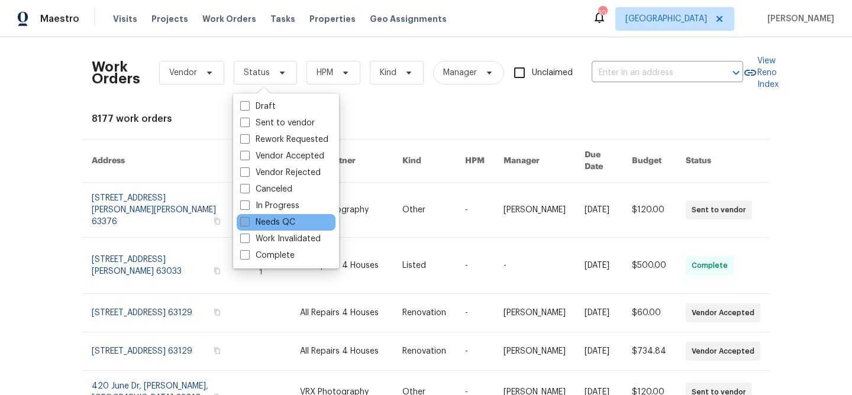
click at [247, 217] on span at bounding box center [244, 221] width 9 height 9
click at [247, 217] on input "Needs QC" at bounding box center [244, 221] width 8 height 8
checkbox input "true"
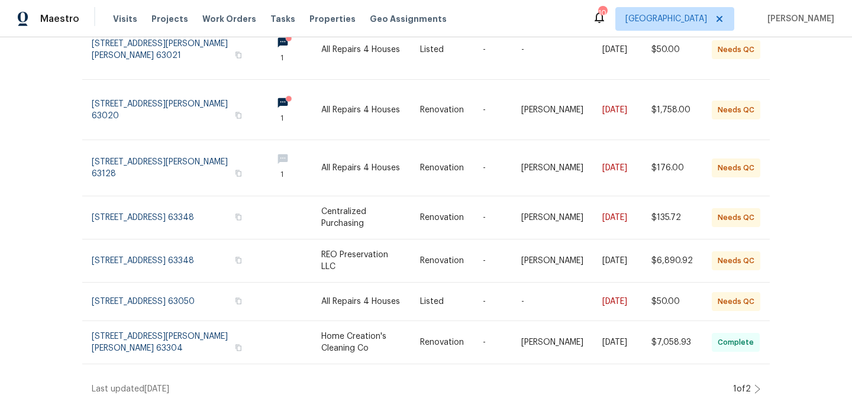
scroll to position [311, 0]
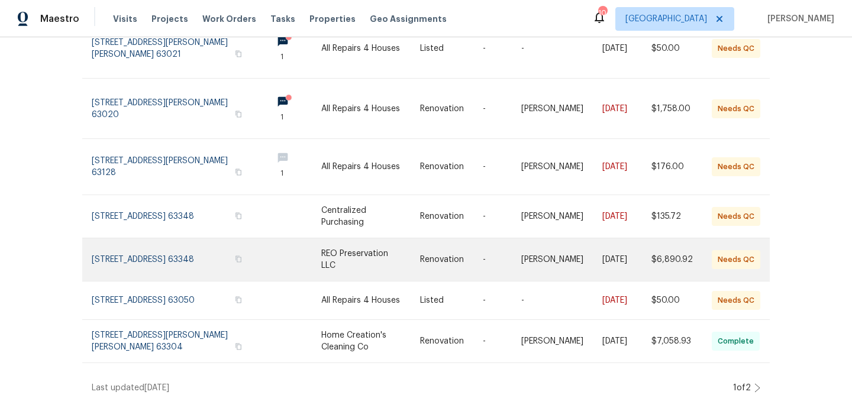
click at [444, 246] on link at bounding box center [451, 260] width 63 height 43
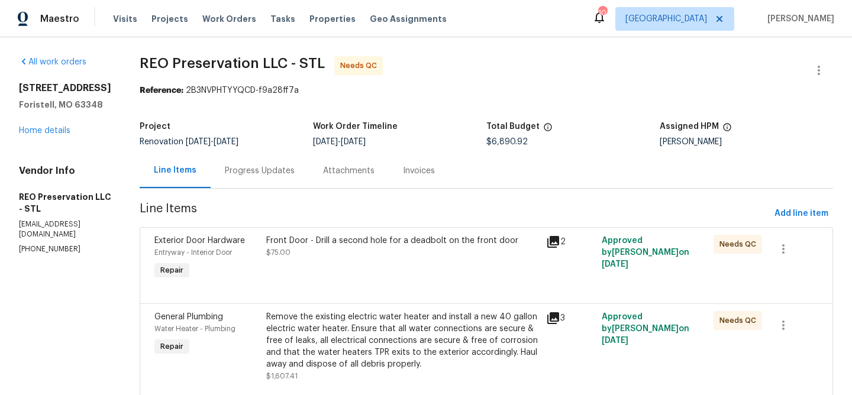
click at [376, 241] on div "Front Door - Drill a second hole for a deadbolt on the front door" at bounding box center [402, 241] width 273 height 12
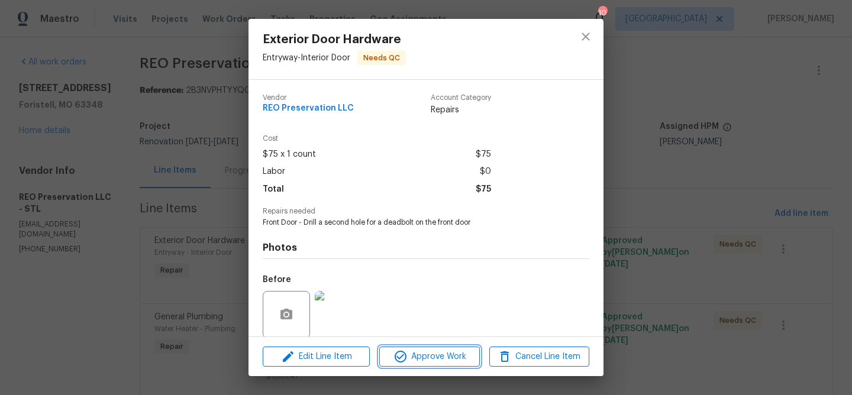
click at [439, 352] on span "Approve Work" at bounding box center [429, 357] width 93 height 15
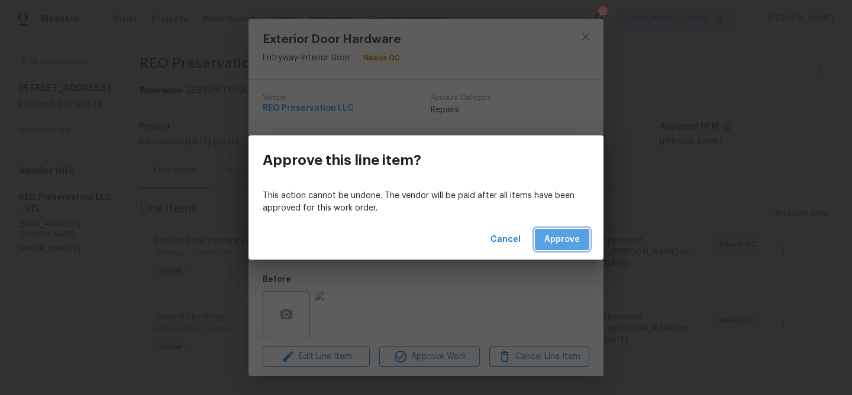
click at [552, 231] on button "Approve" at bounding box center [562, 240] width 54 height 22
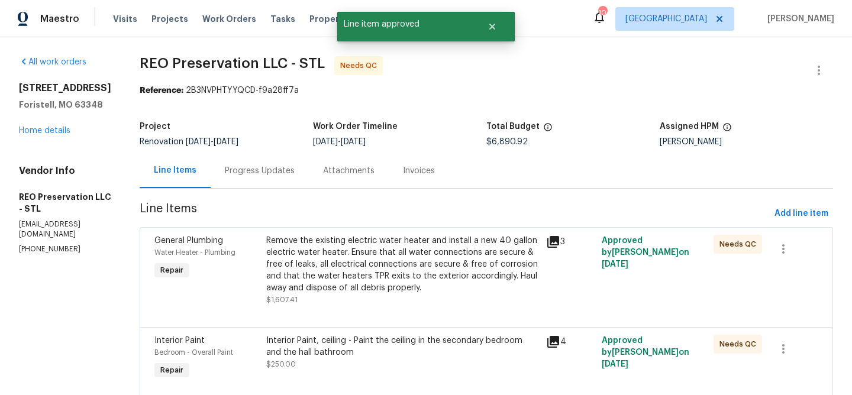
click at [403, 242] on div "Remove the existing electric water heater and install a new 40 gallon electric …" at bounding box center [402, 264] width 273 height 59
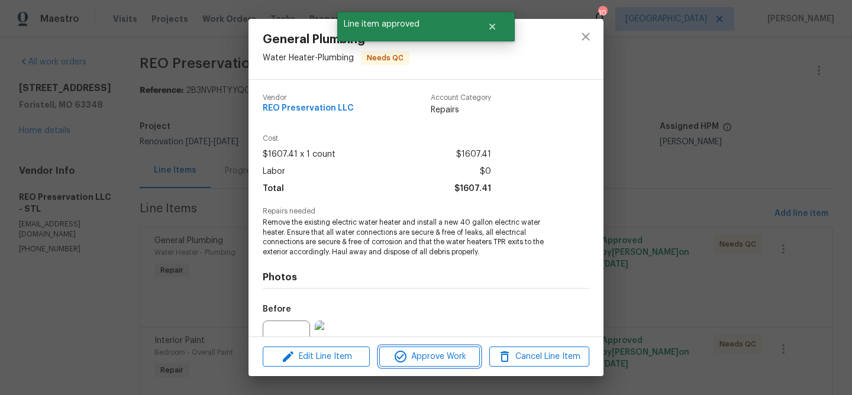
click at [435, 358] on span "Approve Work" at bounding box center [429, 357] width 93 height 15
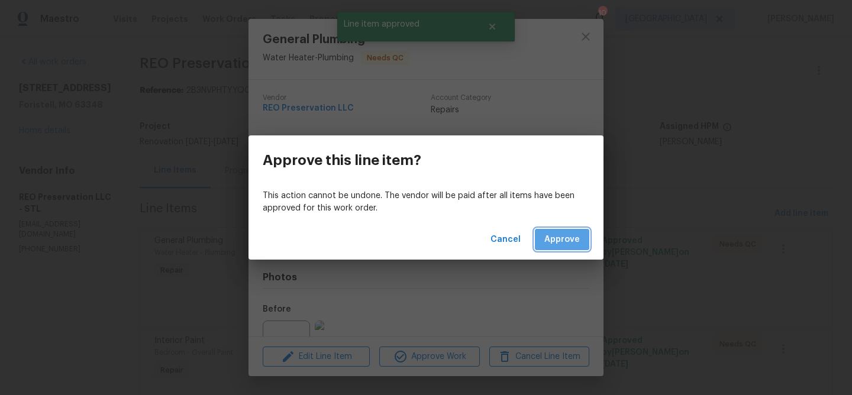
click at [558, 240] on span "Approve" at bounding box center [563, 240] width 36 height 15
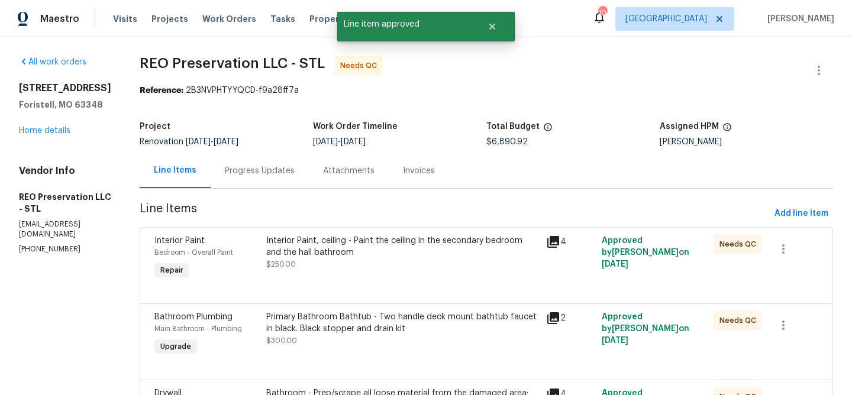
click at [466, 243] on div "Interior Paint, ceiling - Paint the ceiling in the secondary bedroom and the ha…" at bounding box center [402, 247] width 273 height 24
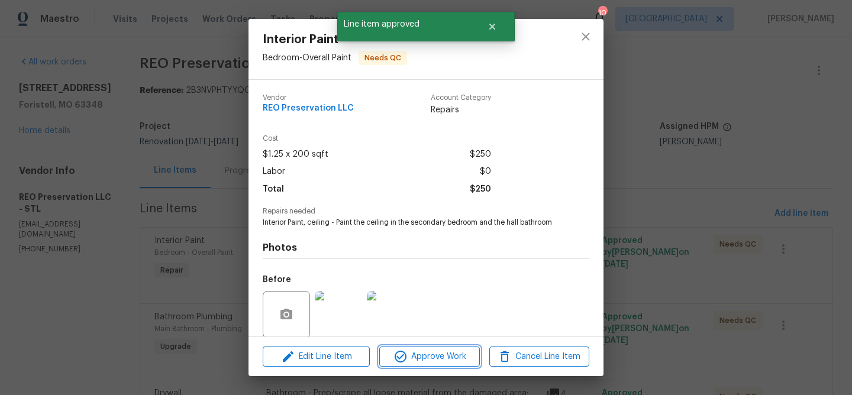
click at [440, 357] on span "Approve Work" at bounding box center [429, 357] width 93 height 15
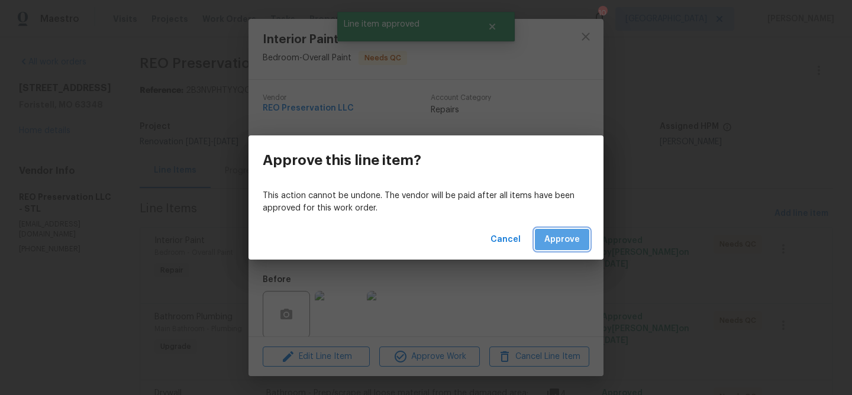
click at [569, 236] on span "Approve" at bounding box center [563, 240] width 36 height 15
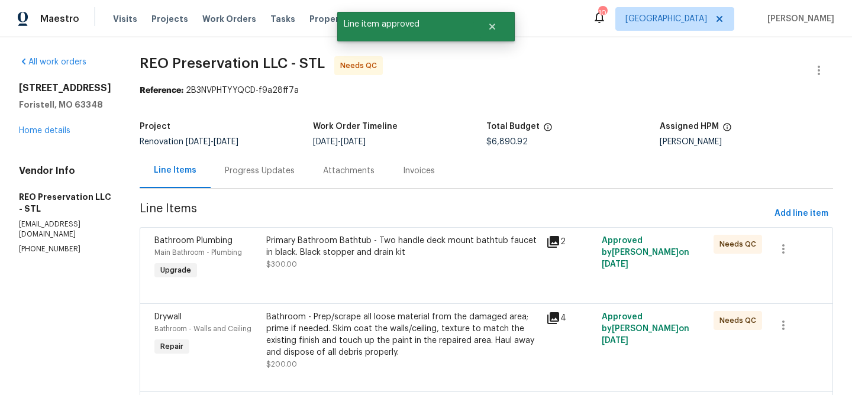
click at [455, 237] on div "Primary Bathroom Bathtub - Two handle deck mount bathtub faucet in black. Black…" at bounding box center [402, 247] width 273 height 24
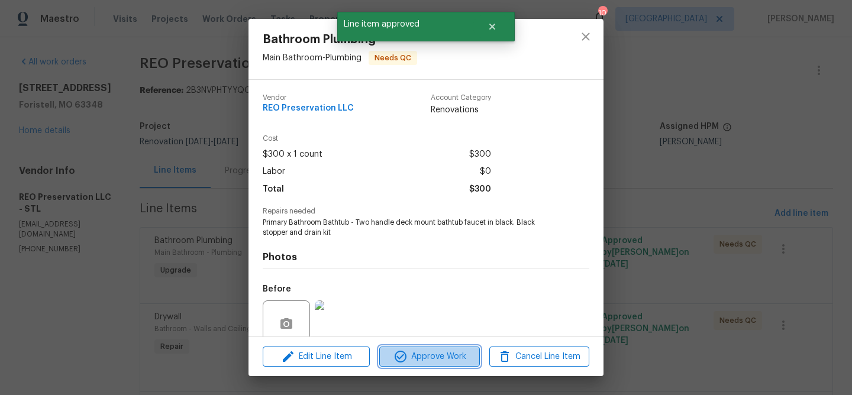
click at [448, 353] on span "Approve Work" at bounding box center [429, 357] width 93 height 15
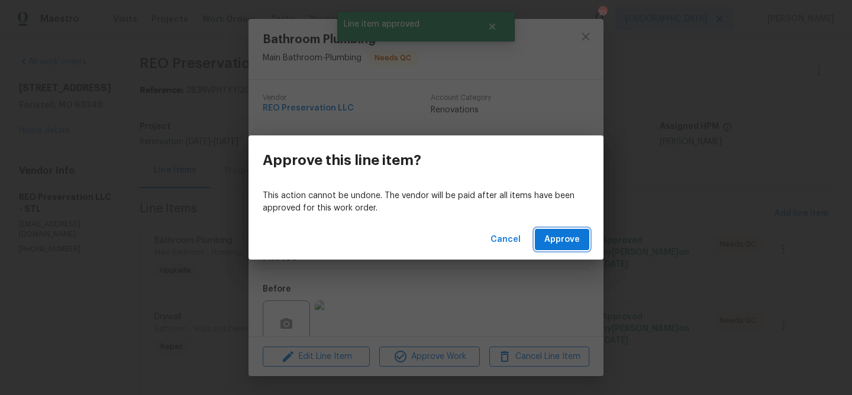
click at [562, 246] on span "Approve" at bounding box center [563, 240] width 36 height 15
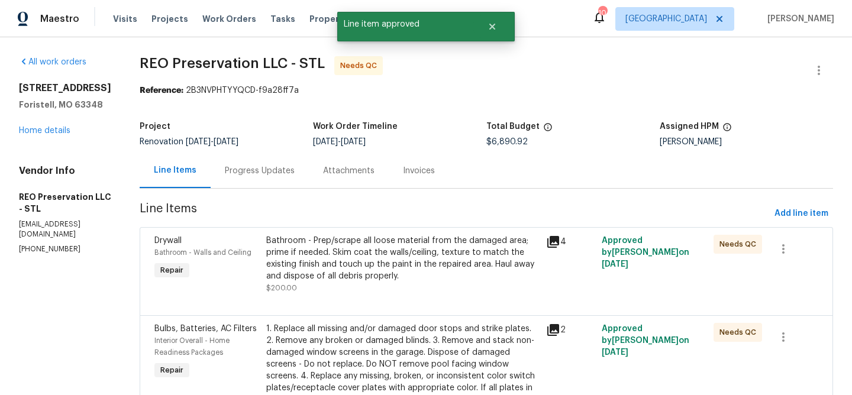
click at [420, 259] on div "Bathroom - Prep/scrape all loose material from the damaged area; prime if neede…" at bounding box center [402, 258] width 273 height 47
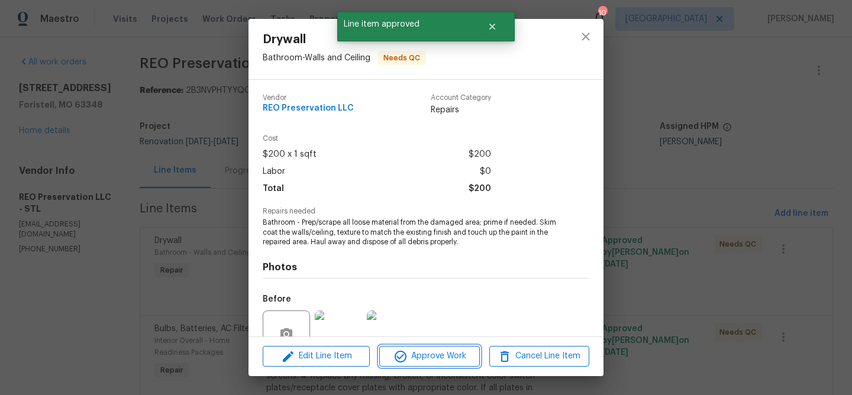
click at [438, 355] on span "Approve Work" at bounding box center [429, 356] width 93 height 15
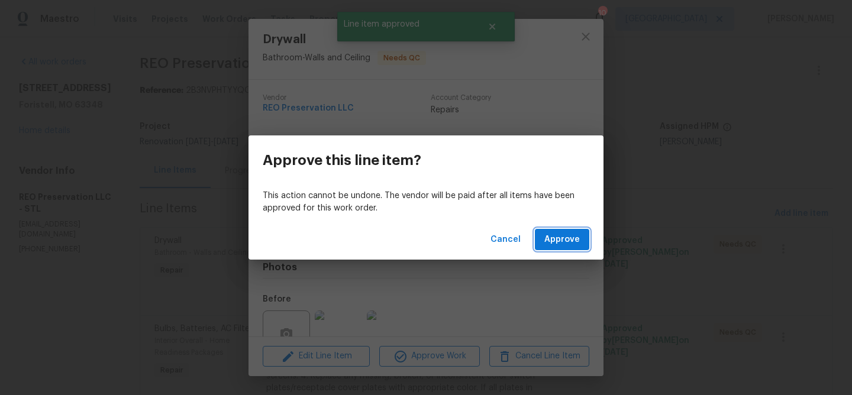
click at [552, 240] on span "Approve" at bounding box center [563, 240] width 36 height 15
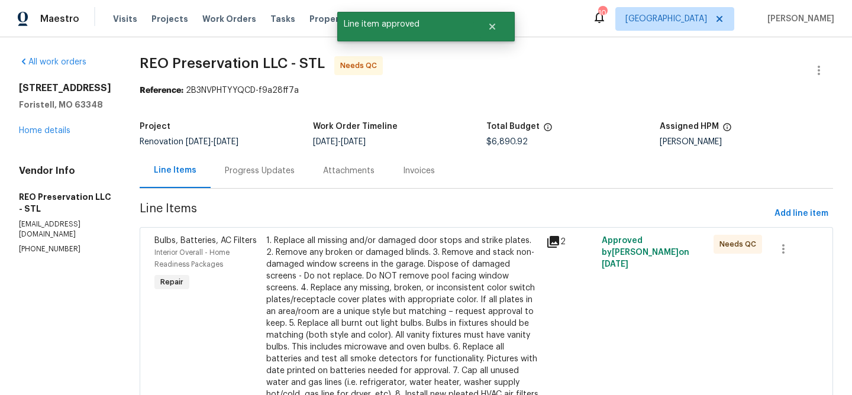
click at [434, 245] on div "1. Replace all missing and/or damaged door stops and strike plates. 2. Remove a…" at bounding box center [402, 318] width 273 height 166
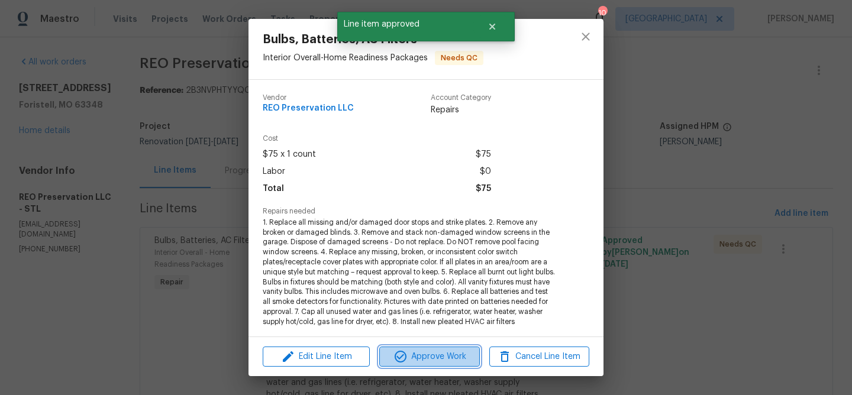
click at [450, 357] on span "Approve Work" at bounding box center [429, 357] width 93 height 15
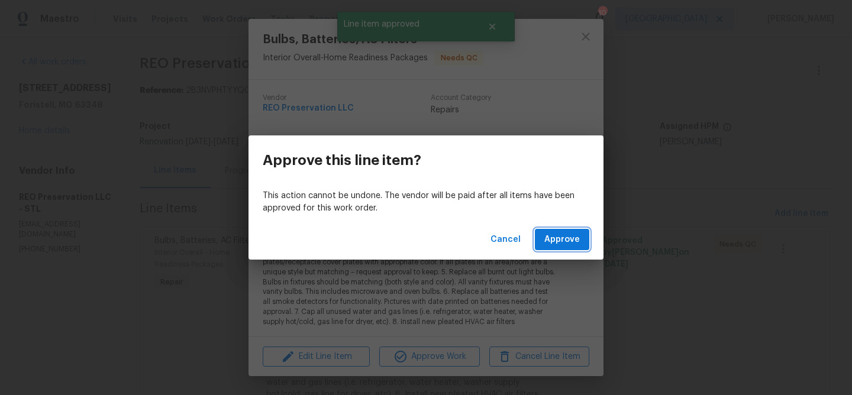
click at [564, 244] on span "Approve" at bounding box center [563, 240] width 36 height 15
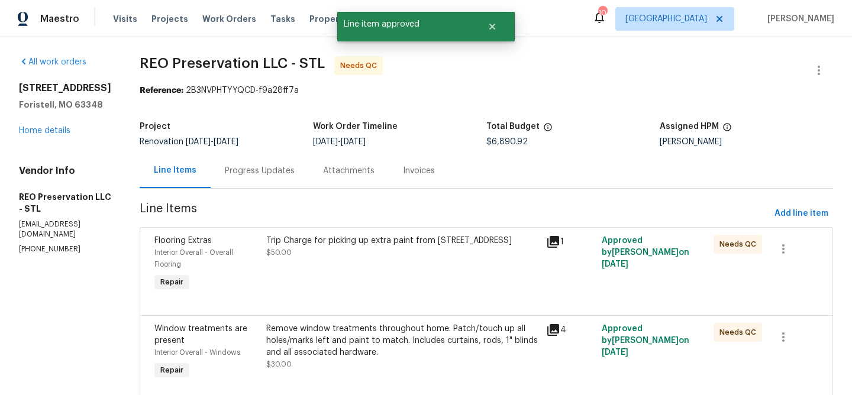
click at [465, 244] on div "Trip Charge for picking up extra paint from 2 Royale Dr in Lake St Louis" at bounding box center [402, 241] width 273 height 12
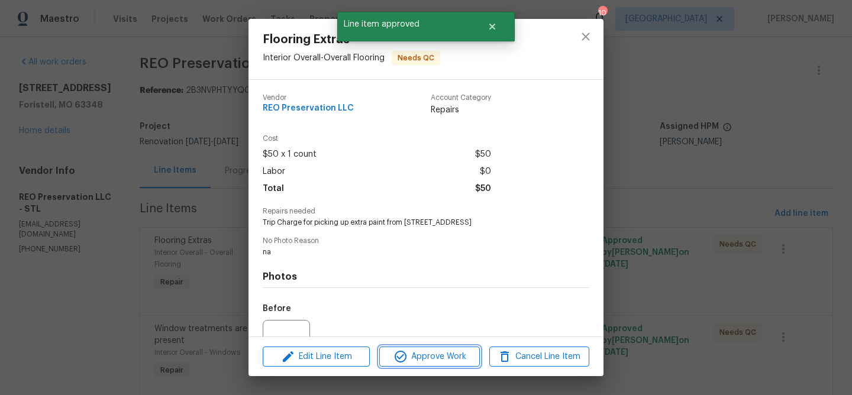
click at [435, 355] on span "Approve Work" at bounding box center [429, 357] width 93 height 15
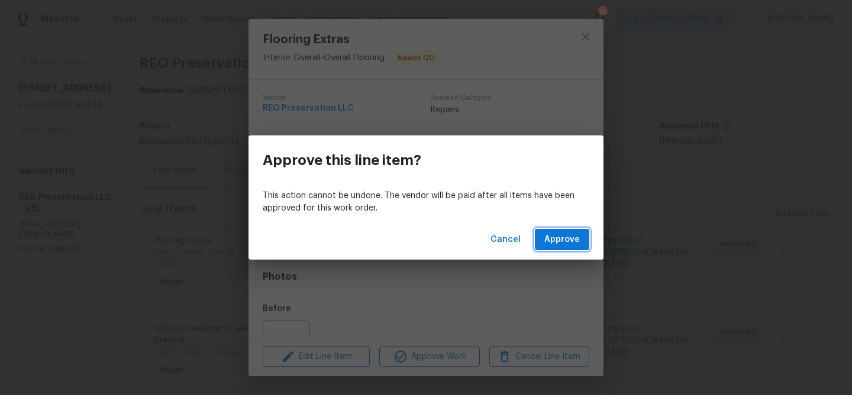
click at [556, 237] on span "Approve" at bounding box center [563, 240] width 36 height 15
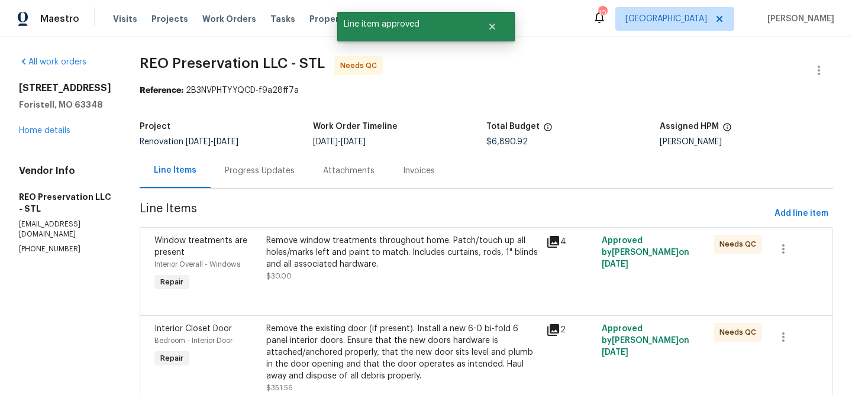
click at [472, 239] on div "Remove window treatments throughout home. Patch/touch up all holes/marks left a…" at bounding box center [402, 253] width 273 height 36
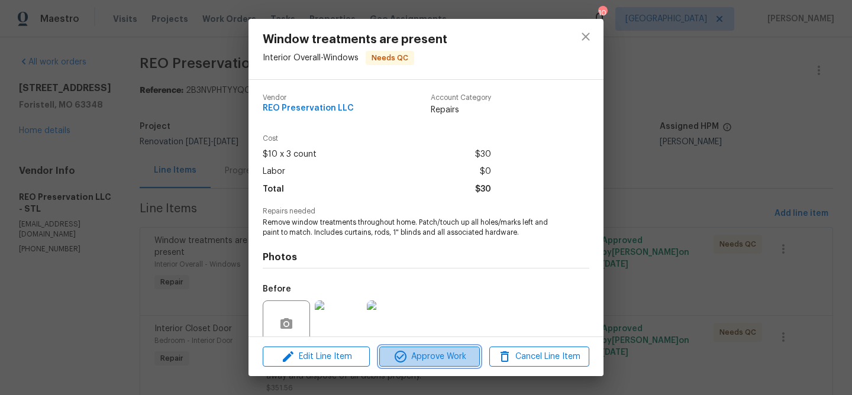
click at [446, 352] on span "Approve Work" at bounding box center [429, 357] width 93 height 15
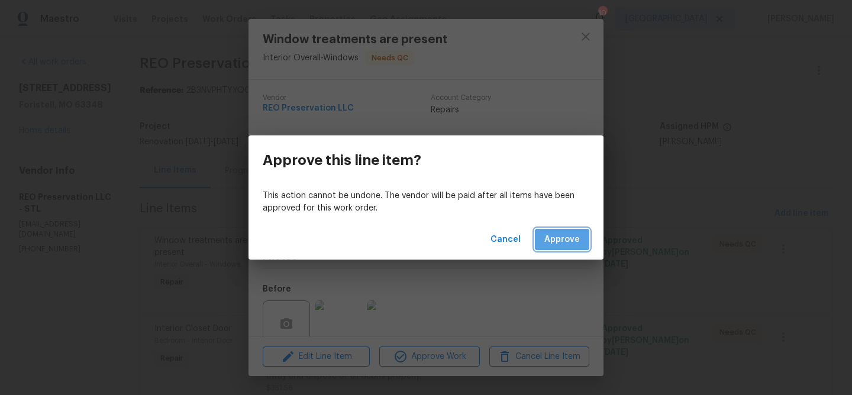
click at [549, 242] on span "Approve" at bounding box center [563, 240] width 36 height 15
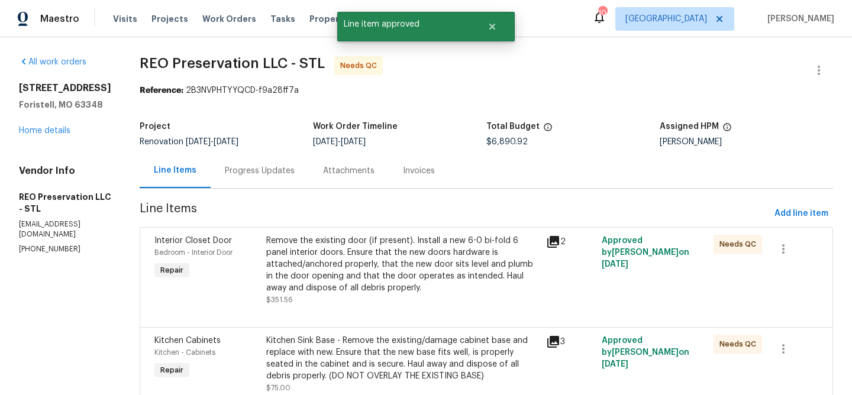
click at [449, 252] on div "Remove the existing door (if present). Install a new 6-0 bi-fold 6 panel interi…" at bounding box center [402, 264] width 273 height 59
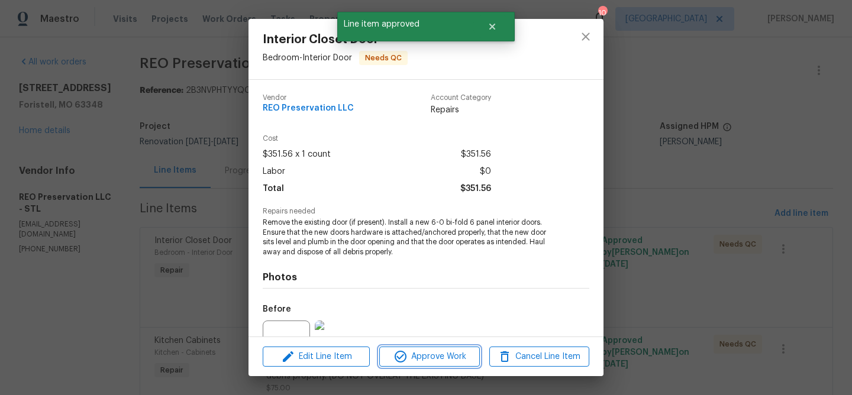
click at [451, 356] on span "Approve Work" at bounding box center [429, 357] width 93 height 15
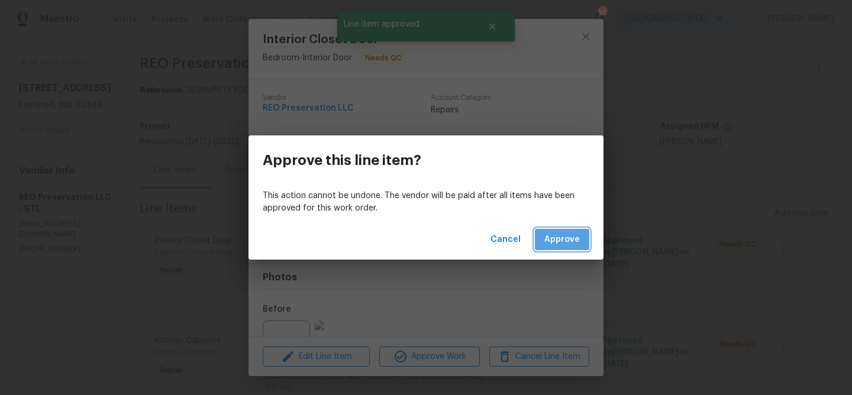
click at [558, 241] on span "Approve" at bounding box center [563, 240] width 36 height 15
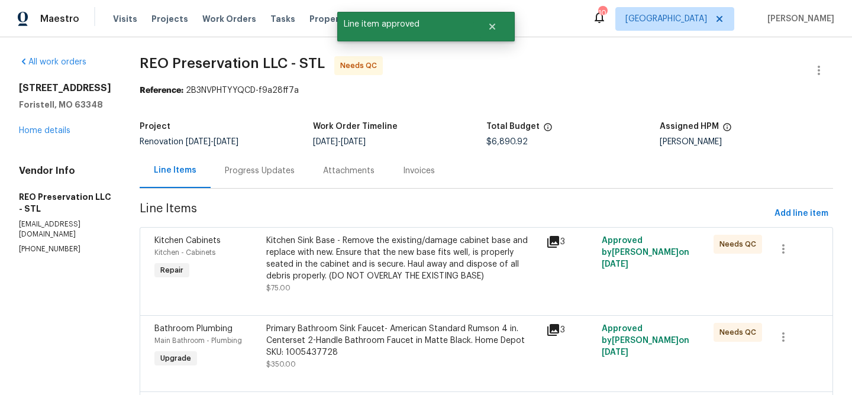
click at [407, 256] on div "Kitchen Sink Base - Remove the existing/damage cabinet base and replace with ne…" at bounding box center [402, 258] width 273 height 47
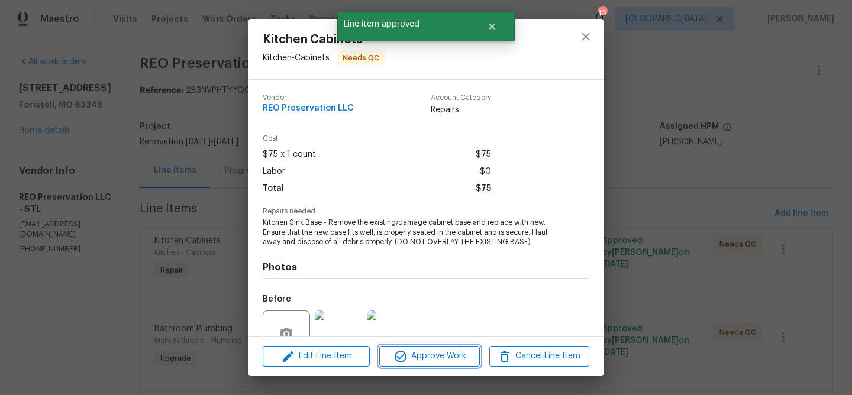
click at [430, 361] on span "Approve Work" at bounding box center [429, 356] width 93 height 15
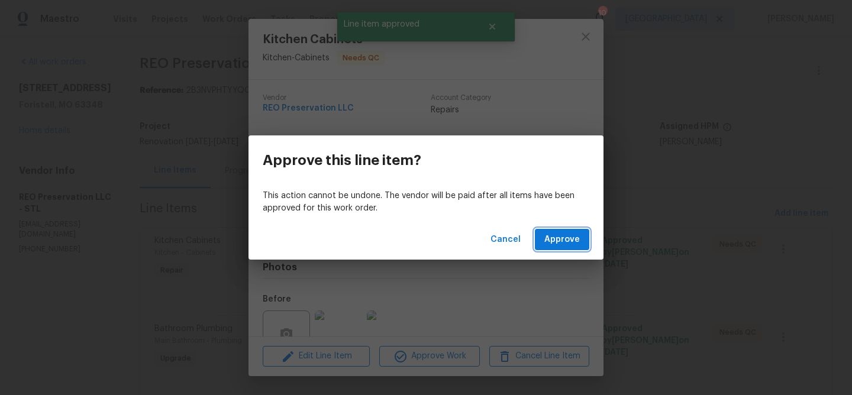
click at [552, 240] on span "Approve" at bounding box center [563, 240] width 36 height 15
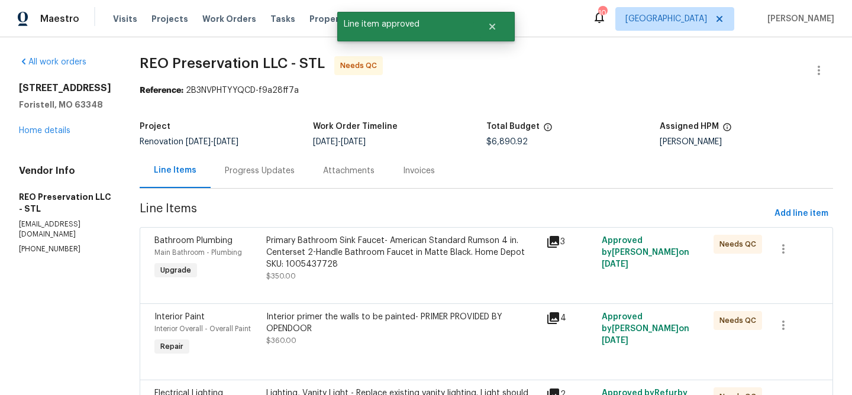
click at [413, 246] on div "Primary Bathroom Sink Faucet- American Standard Rumson 4 in. Centerset 2-Handle…" at bounding box center [402, 253] width 273 height 36
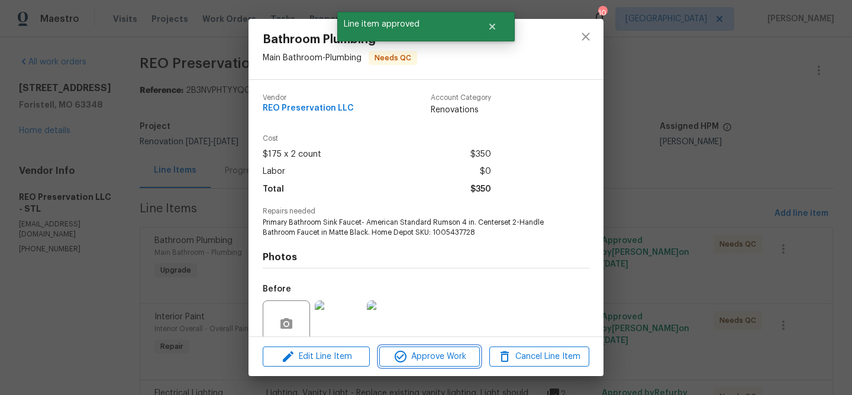
click at [423, 352] on span "Approve Work" at bounding box center [429, 357] width 93 height 15
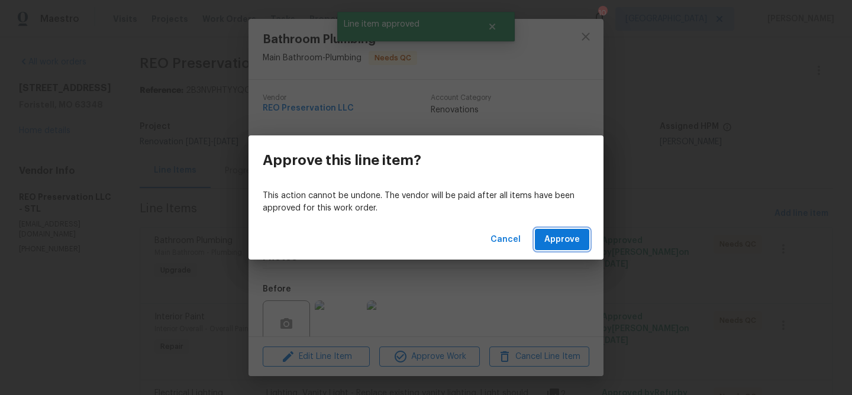
click at [549, 231] on button "Approve" at bounding box center [562, 240] width 54 height 22
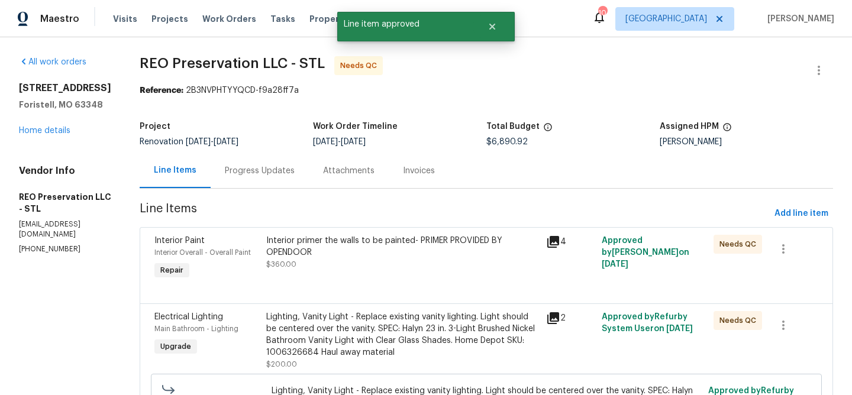
click at [398, 243] on div "Interior primer the walls to be painted- PRIMER PROVIDED BY OPENDOOR" at bounding box center [402, 247] width 273 height 24
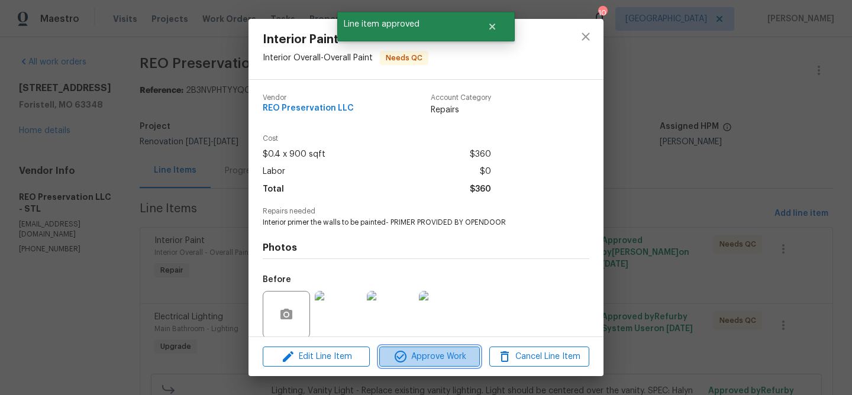
click at [417, 357] on span "Approve Work" at bounding box center [429, 357] width 93 height 15
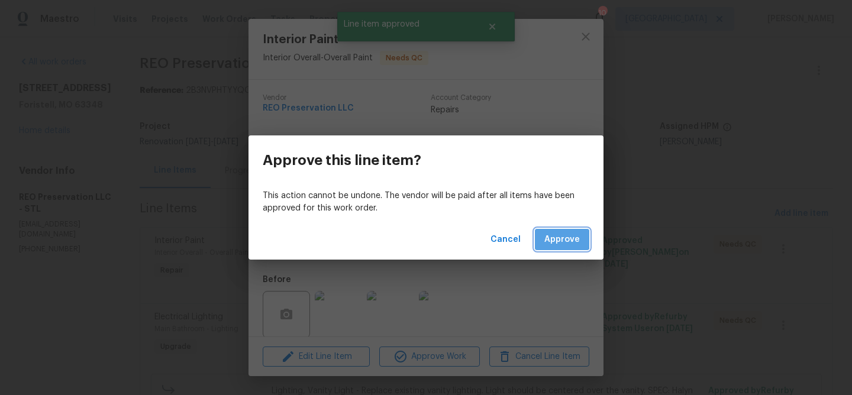
click at [555, 239] on span "Approve" at bounding box center [563, 240] width 36 height 15
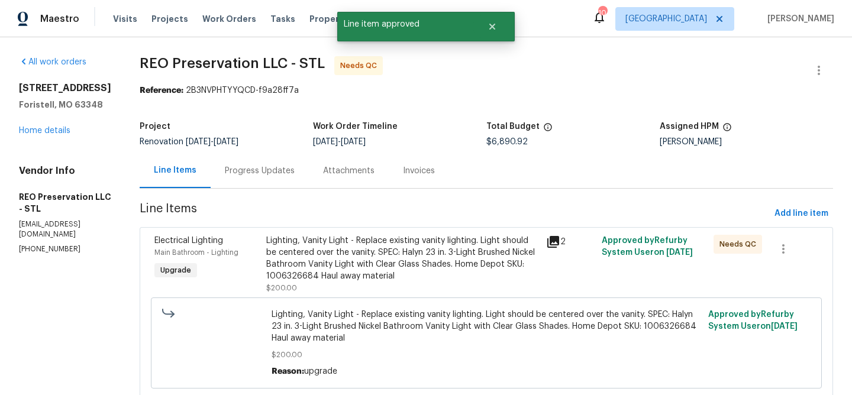
click at [405, 248] on div "Lighting, Vanity Light - Replace existing vanity lighting. Light should be cent…" at bounding box center [402, 258] width 273 height 47
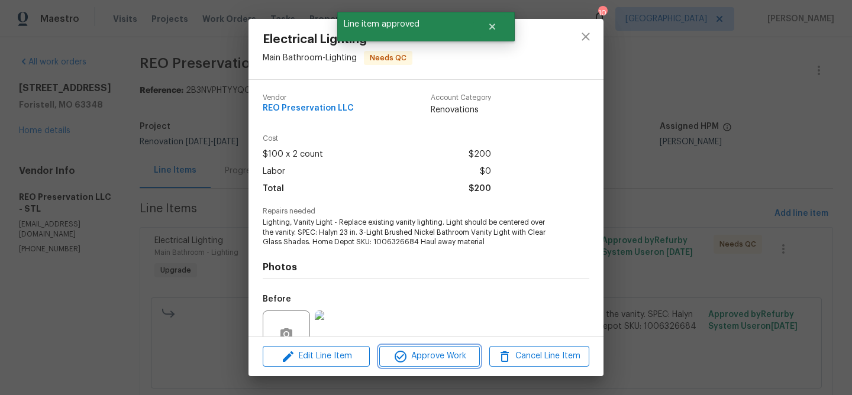
click at [445, 354] on span "Approve Work" at bounding box center [429, 356] width 93 height 15
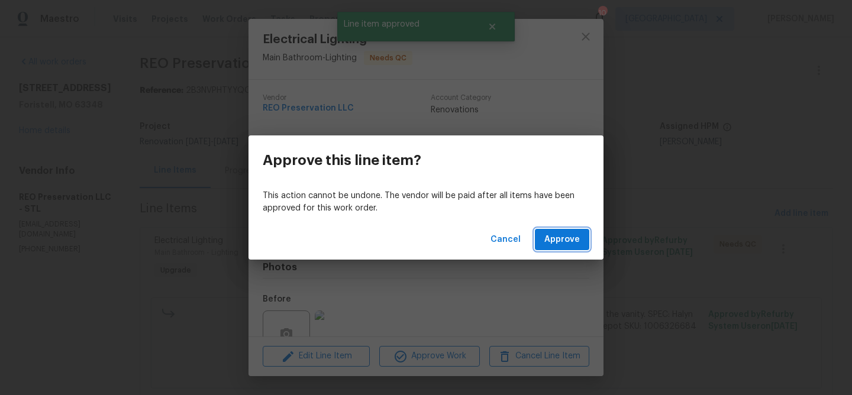
click at [574, 241] on span "Approve" at bounding box center [563, 240] width 36 height 15
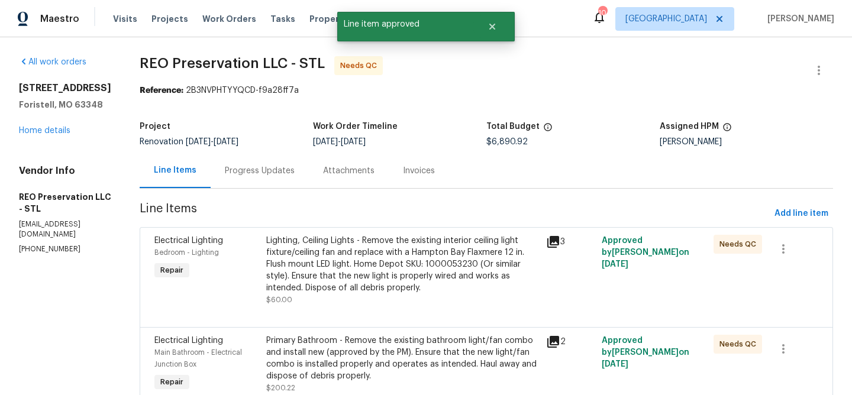
click at [445, 256] on div "Lighting, Ceiling Lights - Remove the existing interior ceiling light fixture/c…" at bounding box center [402, 264] width 273 height 59
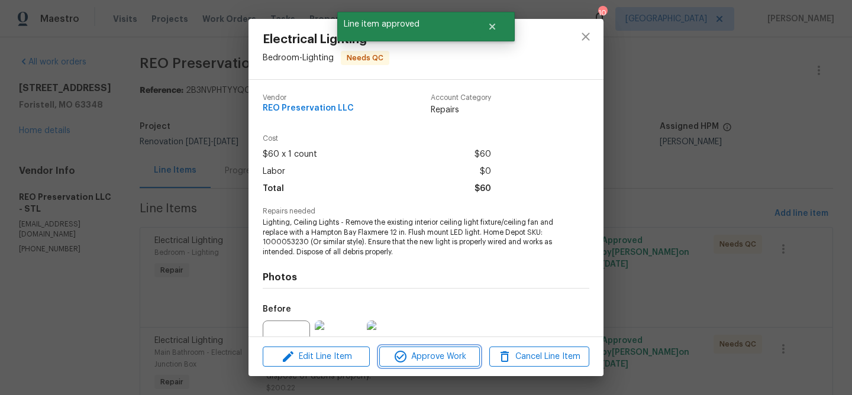
click at [446, 358] on span "Approve Work" at bounding box center [429, 357] width 93 height 15
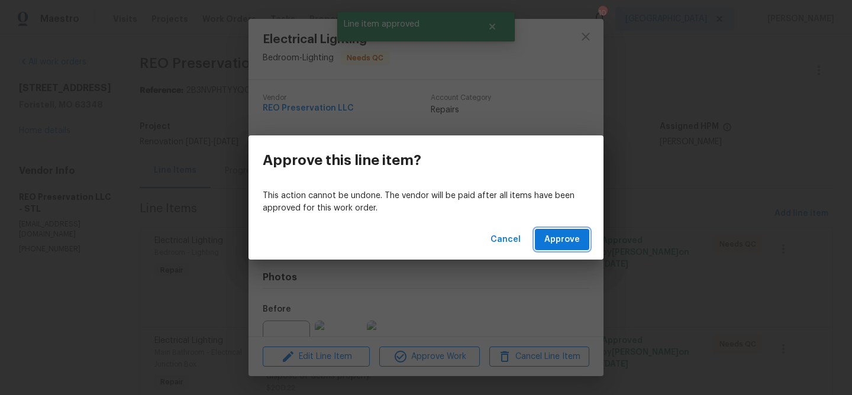
click at [559, 246] on span "Approve" at bounding box center [563, 240] width 36 height 15
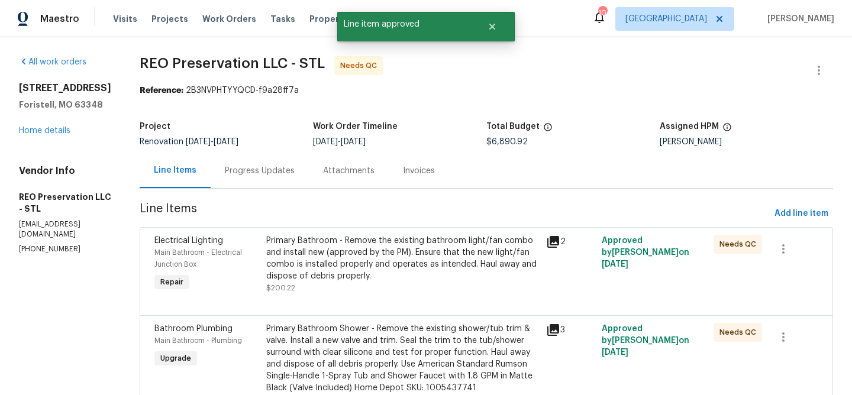
click at [456, 254] on div "Primary Bathroom - Remove the existing bathroom light/fan combo and install new…" at bounding box center [402, 258] width 273 height 47
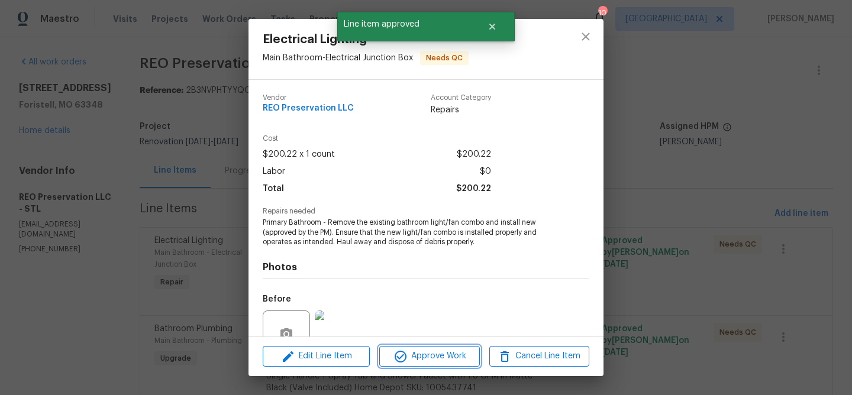
click at [457, 356] on span "Approve Work" at bounding box center [429, 356] width 93 height 15
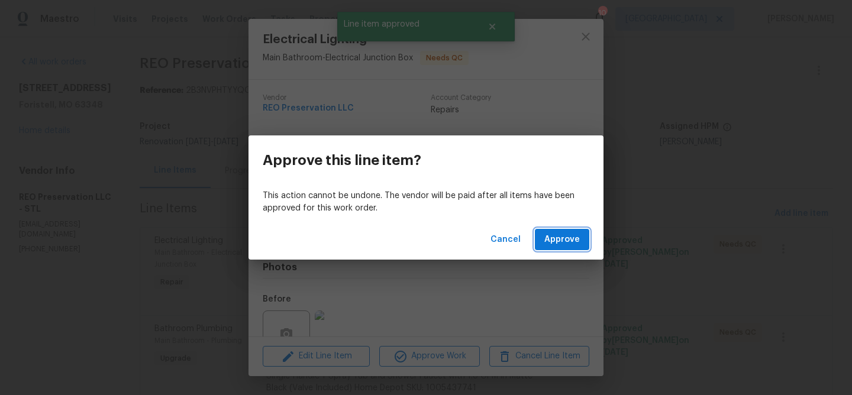
click at [571, 242] on span "Approve" at bounding box center [563, 240] width 36 height 15
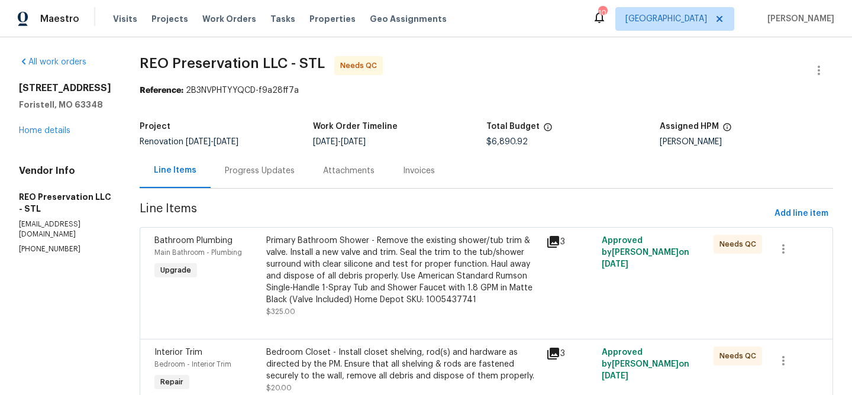
click at [464, 253] on div "Primary Bathroom Shower - Remove the existing shower/tub trim & valve. Install …" at bounding box center [402, 270] width 273 height 71
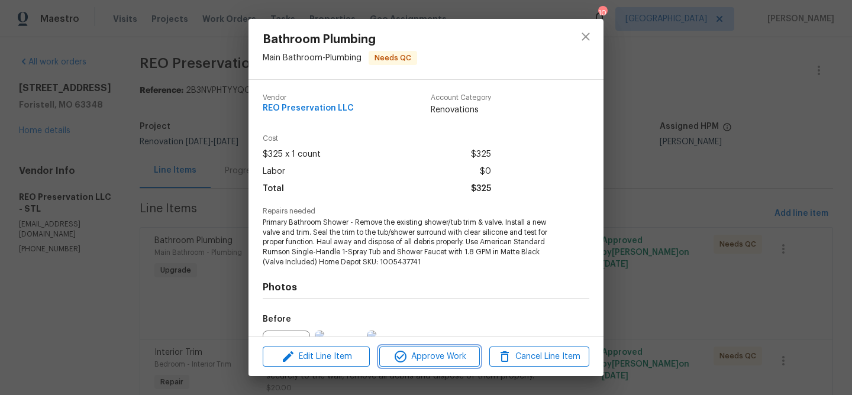
click at [430, 358] on span "Approve Work" at bounding box center [429, 357] width 93 height 15
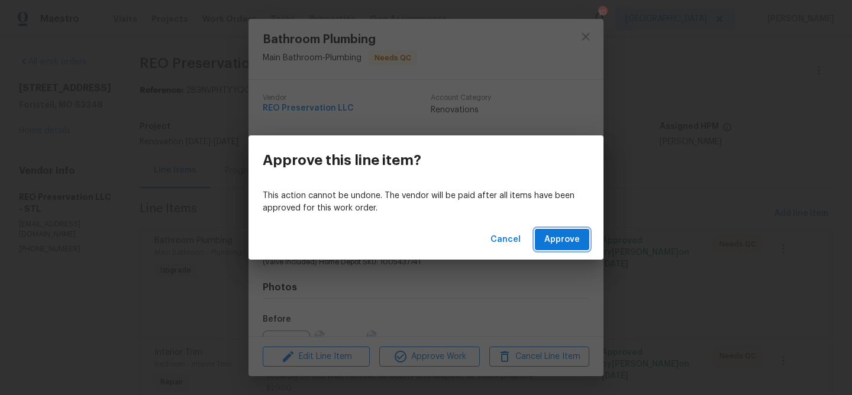
click at [569, 243] on span "Approve" at bounding box center [563, 240] width 36 height 15
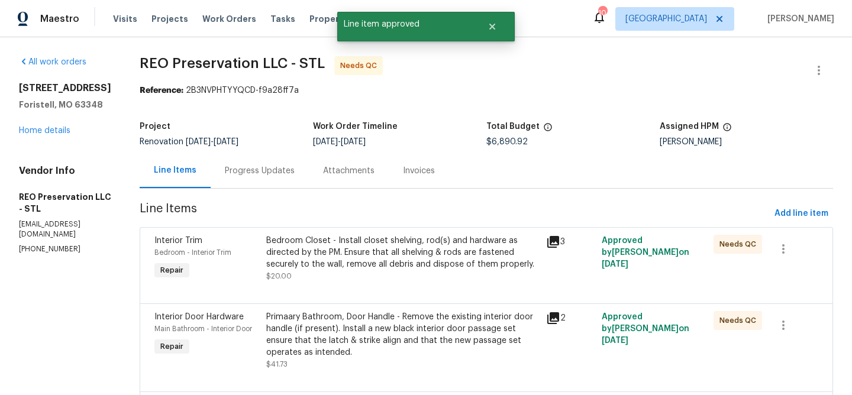
click at [432, 253] on div "Bedroom Closet - Install closet shelving, rod(s) and hardware as directed by th…" at bounding box center [402, 253] width 273 height 36
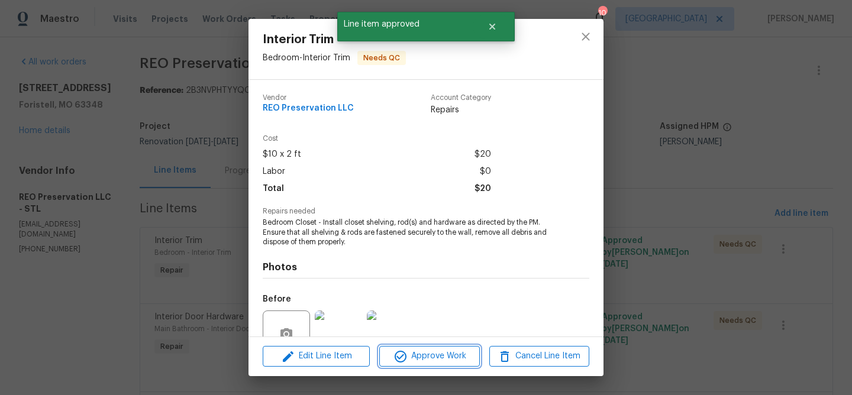
click at [437, 356] on span "Approve Work" at bounding box center [429, 356] width 93 height 15
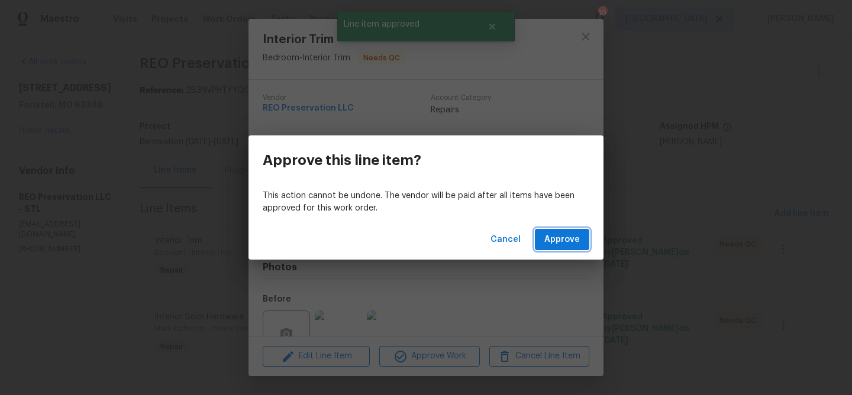
click at [553, 242] on span "Approve" at bounding box center [563, 240] width 36 height 15
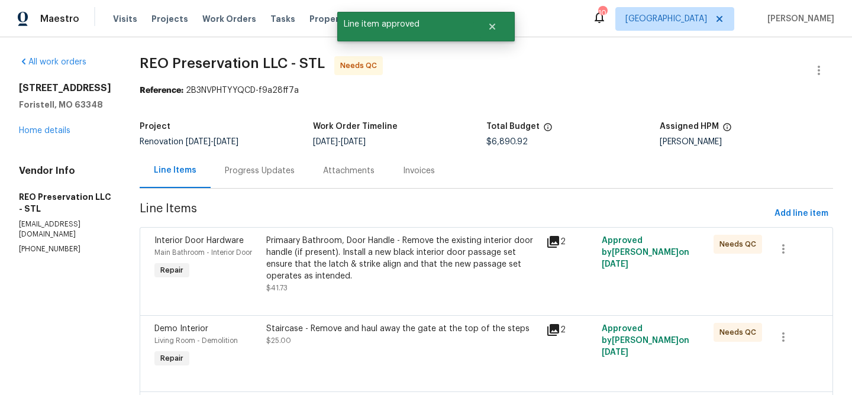
click at [421, 252] on div "Primaary Bathroom, Door Handle - Remove the existing interior door handle (if p…" at bounding box center [402, 258] width 273 height 47
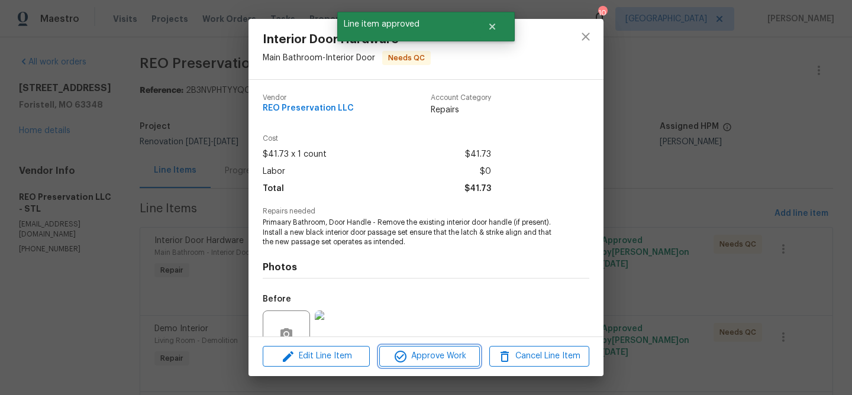
click at [431, 360] on span "Approve Work" at bounding box center [429, 356] width 93 height 15
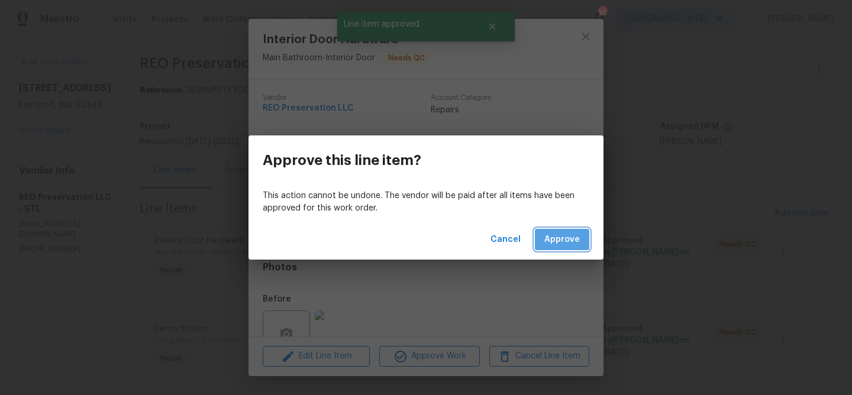
click at [562, 239] on span "Approve" at bounding box center [563, 240] width 36 height 15
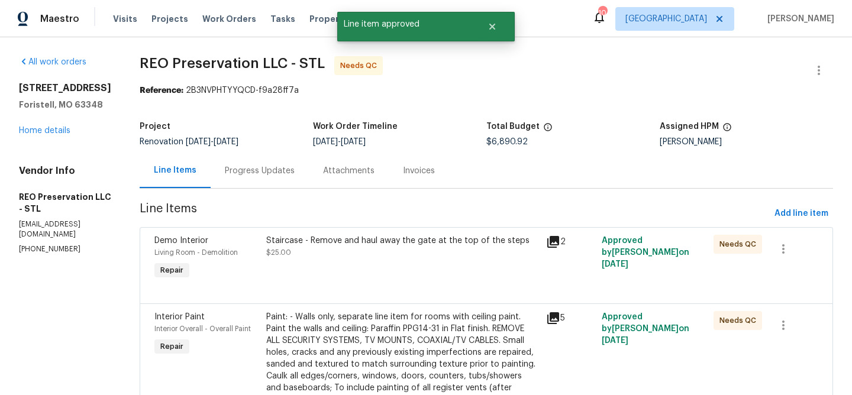
click at [423, 245] on div "Staircase - Remove and haul away the gate at the top of the steps" at bounding box center [402, 241] width 273 height 12
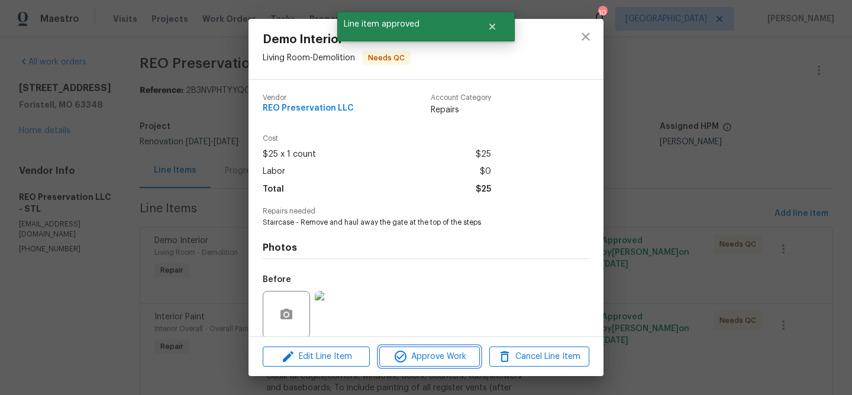
click at [430, 353] on span "Approve Work" at bounding box center [429, 357] width 93 height 15
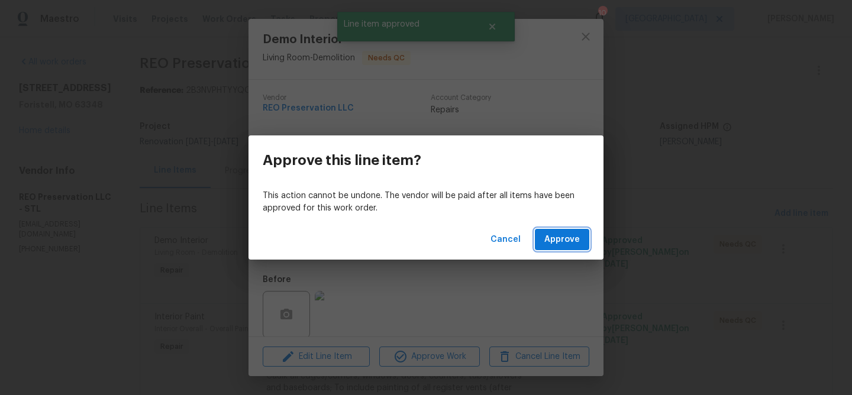
click at [548, 244] on span "Approve" at bounding box center [563, 240] width 36 height 15
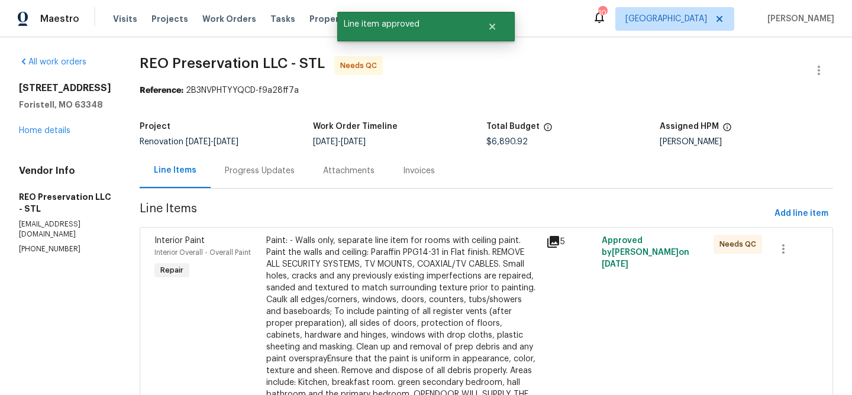
click at [420, 247] on div "Paint: - Walls only, separate line item for rooms with ceiling paint. Paint the…" at bounding box center [402, 324] width 273 height 178
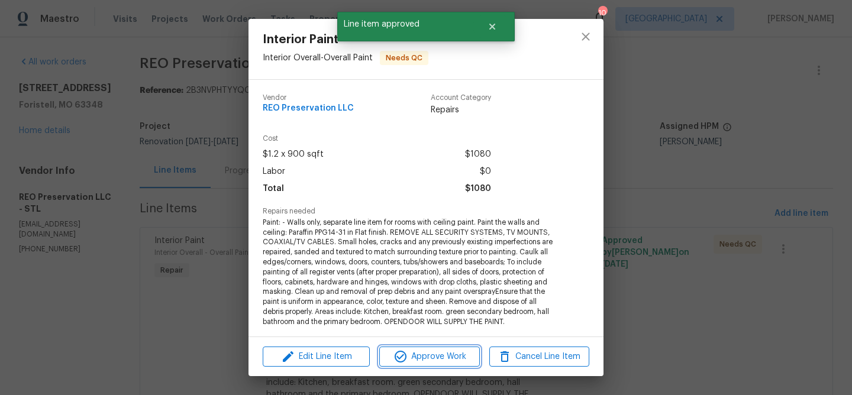
click at [440, 359] on span "Approve Work" at bounding box center [429, 357] width 93 height 15
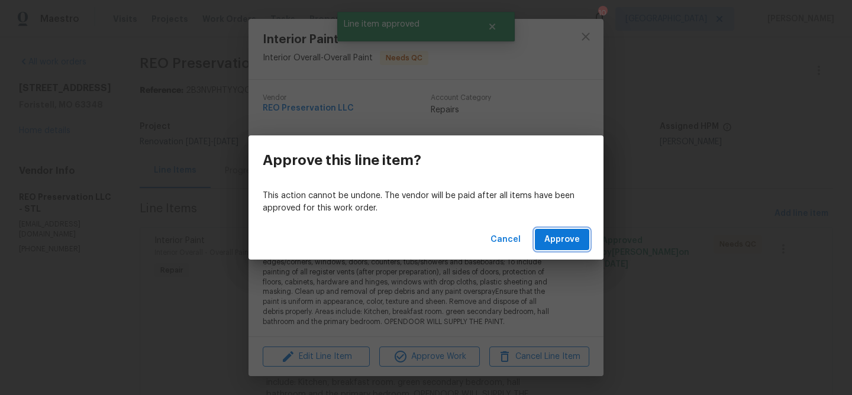
click at [551, 240] on span "Approve" at bounding box center [563, 240] width 36 height 15
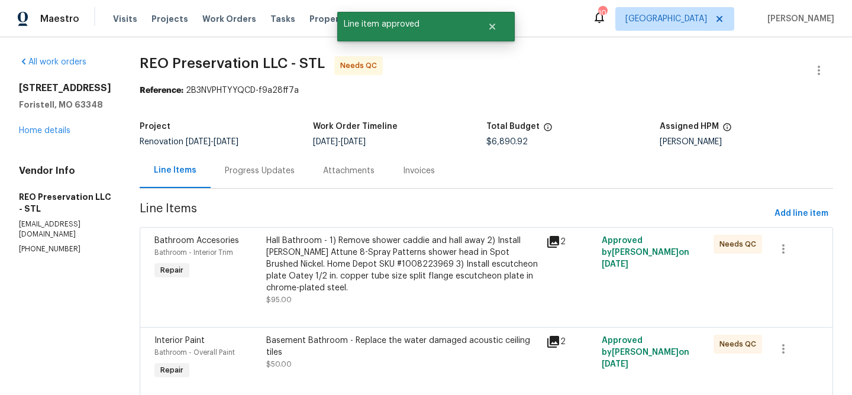
click at [449, 263] on div "Hall Bathroom - 1) Remove shower caddie and hall away 2) Install Moen Attune 8-…" at bounding box center [402, 264] width 273 height 59
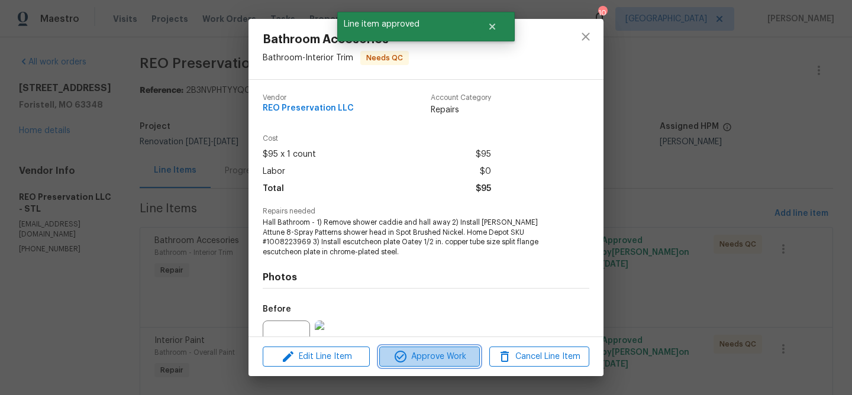
click at [456, 360] on span "Approve Work" at bounding box center [429, 357] width 93 height 15
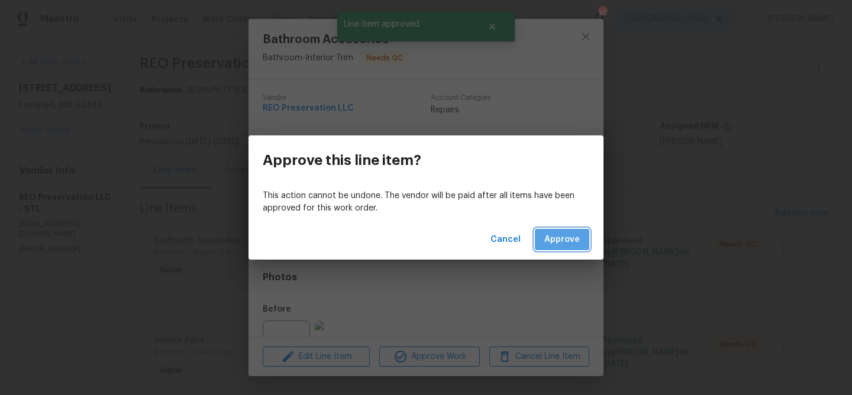
click at [565, 243] on span "Approve" at bounding box center [563, 240] width 36 height 15
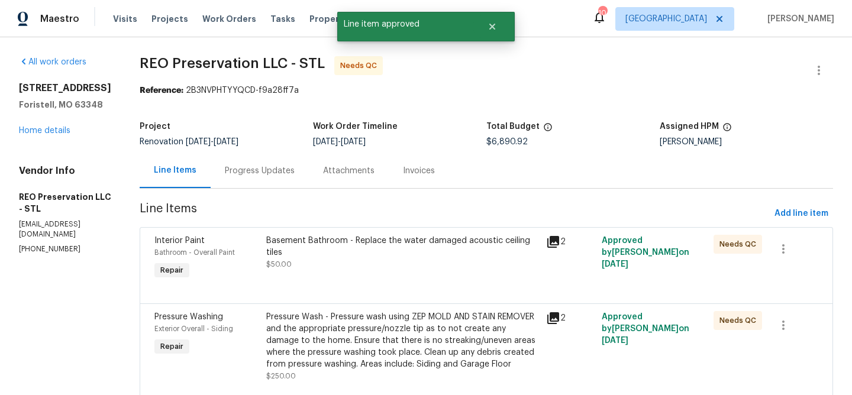
click at [448, 243] on div "Basement Bathroom - Replace the water damaged acoustic ceiling tiles" at bounding box center [402, 247] width 273 height 24
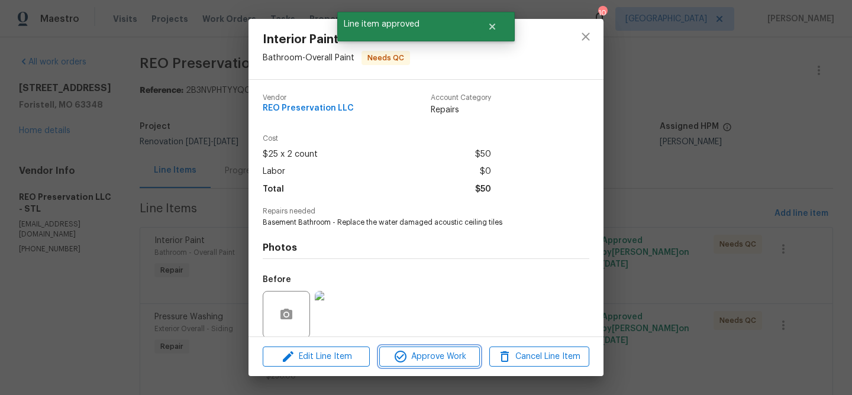
click at [449, 352] on span "Approve Work" at bounding box center [429, 357] width 93 height 15
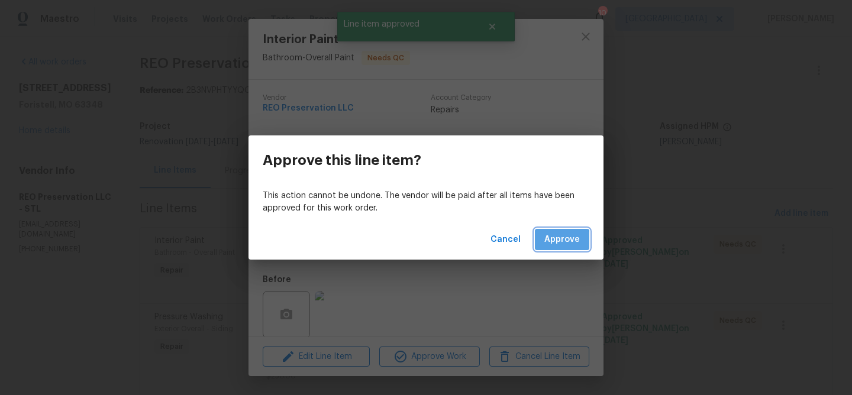
click at [553, 244] on span "Approve" at bounding box center [563, 240] width 36 height 15
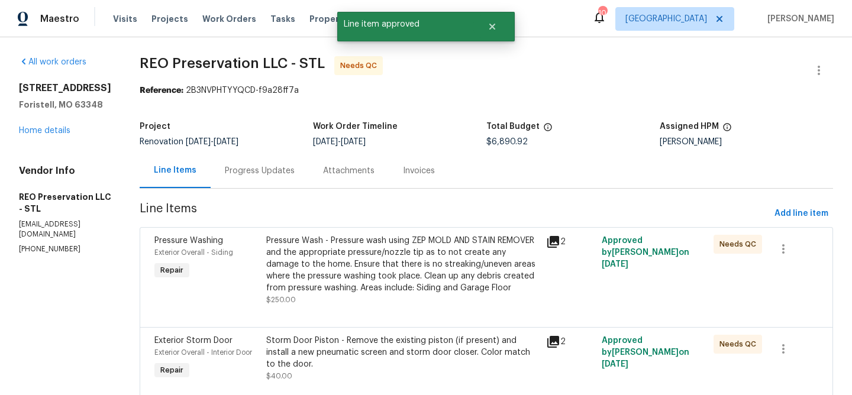
click at [453, 240] on div "Pressure Wash - Pressure wash using ZEP MOLD AND STAIN REMOVER and the appropri…" at bounding box center [402, 264] width 273 height 59
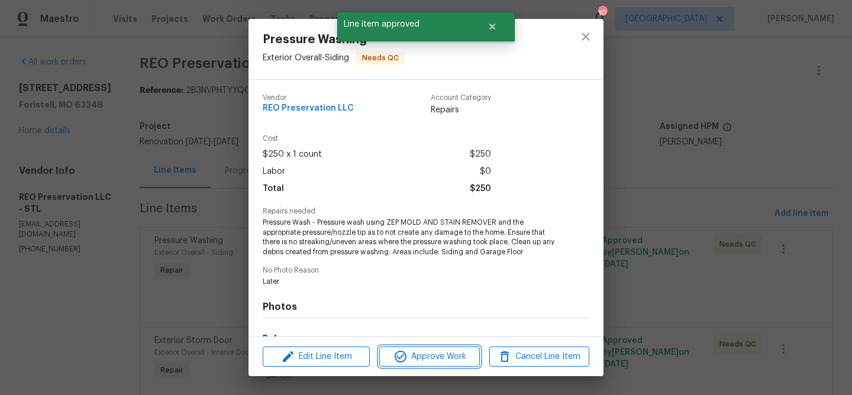
click at [450, 352] on span "Approve Work" at bounding box center [429, 357] width 93 height 15
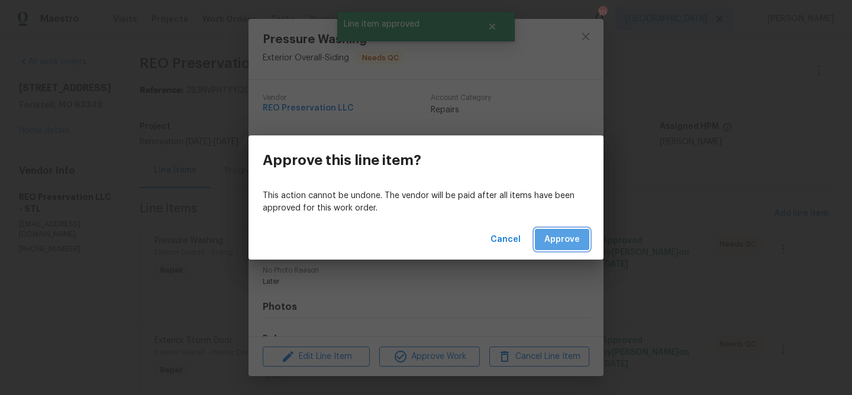
click at [555, 247] on button "Approve" at bounding box center [562, 240] width 54 height 22
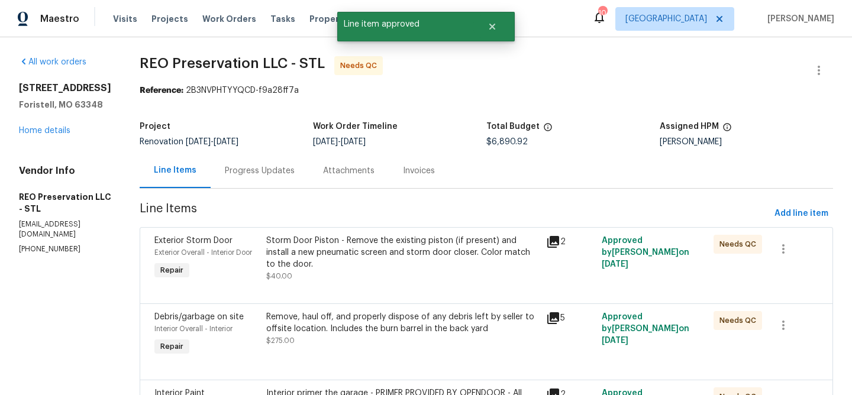
click at [475, 249] on div "Storm Door Piston - Remove the existing piston (if present) and install a new p…" at bounding box center [402, 253] width 273 height 36
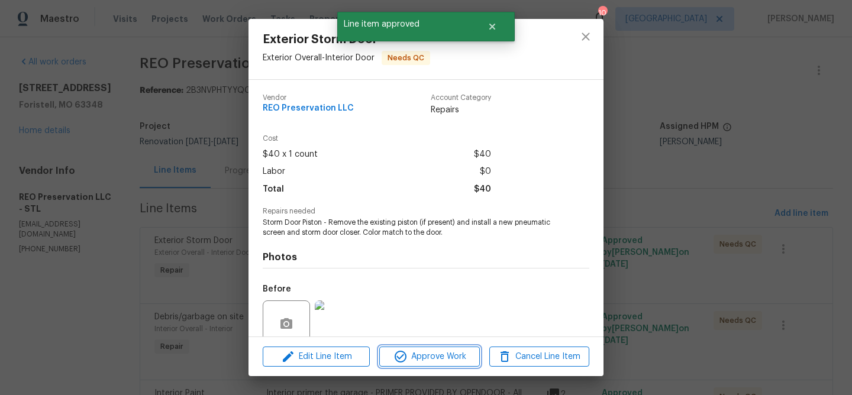
click at [465, 350] on span "Approve Work" at bounding box center [429, 357] width 93 height 15
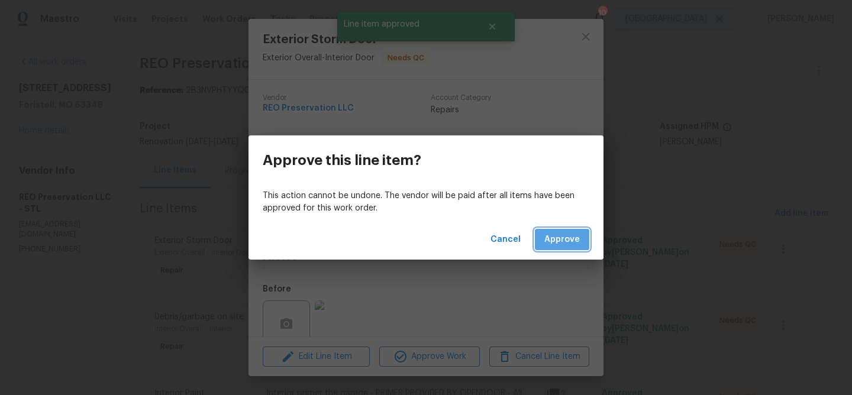
click at [555, 243] on span "Approve" at bounding box center [563, 240] width 36 height 15
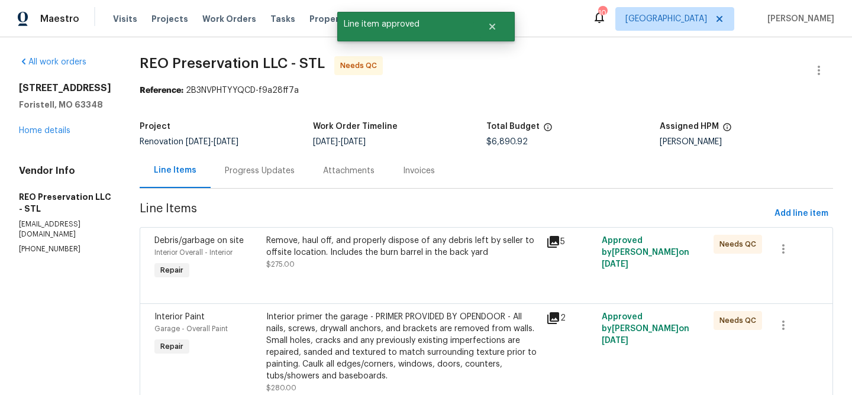
click at [479, 242] on div "Remove, haul off, and properly dispose of any debris left by seller to offsite …" at bounding box center [402, 247] width 273 height 24
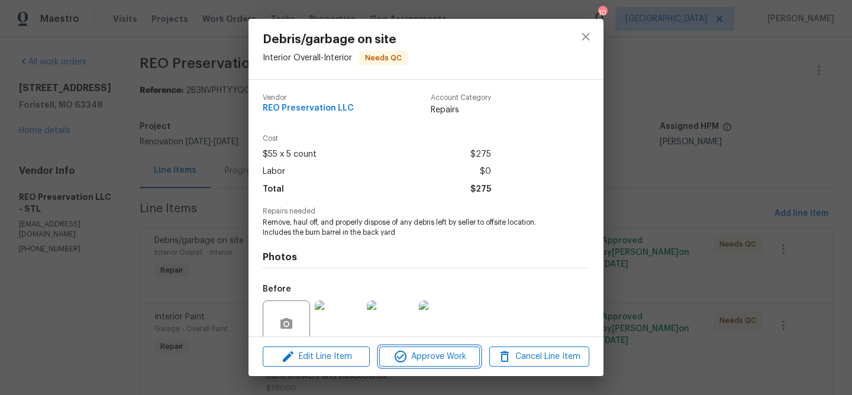
click at [464, 356] on span "Approve Work" at bounding box center [429, 357] width 93 height 15
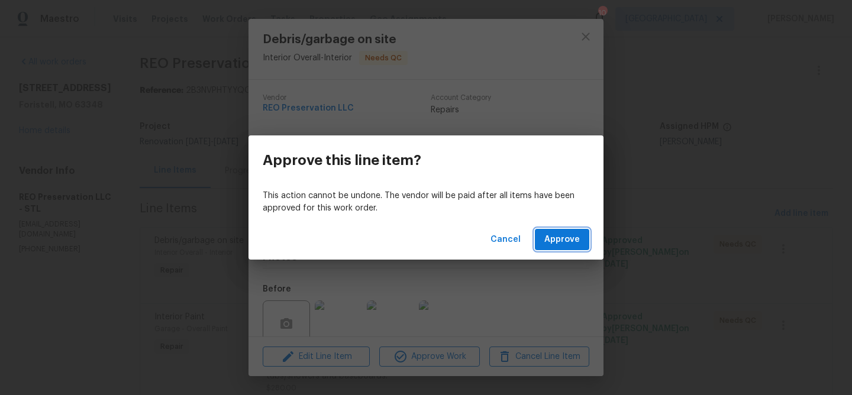
click at [564, 247] on button "Approve" at bounding box center [562, 240] width 54 height 22
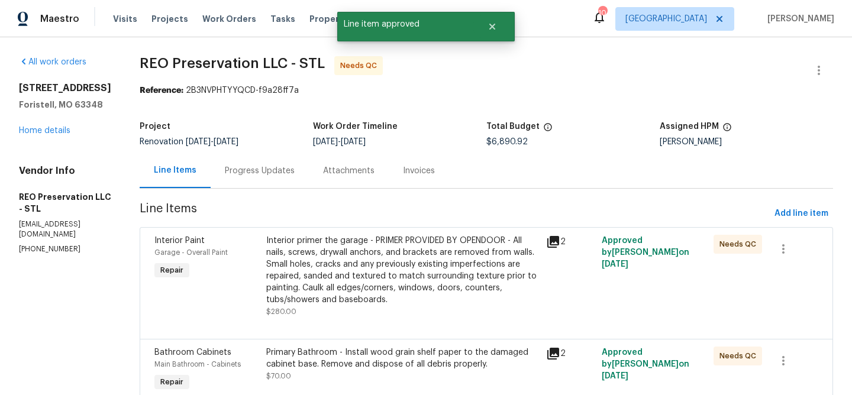
click at [418, 250] on div "Interior primer the garage - PRIMER PROVIDED BY OPENDOOR - All nails, screws, d…" at bounding box center [402, 270] width 273 height 71
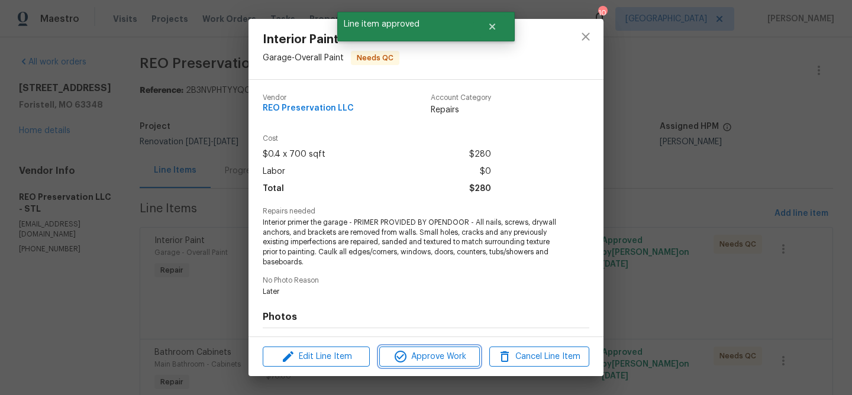
click at [427, 357] on span "Approve Work" at bounding box center [429, 357] width 93 height 15
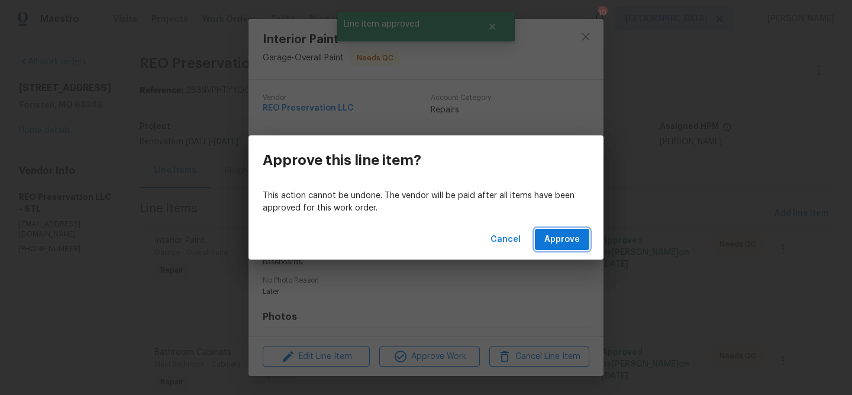
click at [544, 242] on button "Approve" at bounding box center [562, 240] width 54 height 22
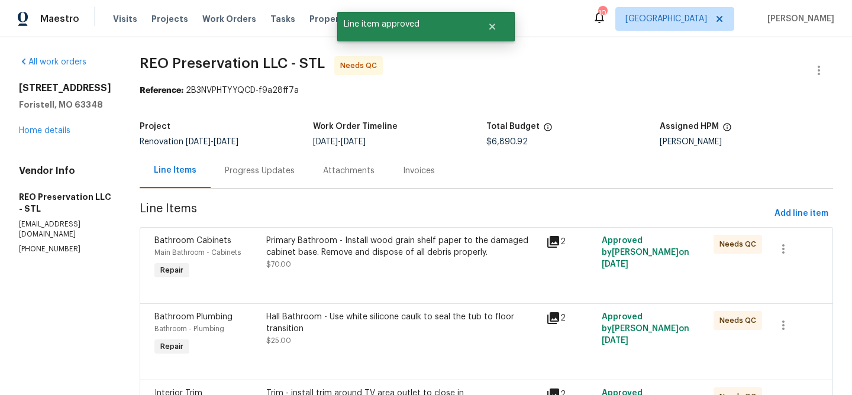
click at [427, 249] on div "Primary Bathroom - Install wood grain shelf paper to the damaged cabinet base. …" at bounding box center [402, 247] width 273 height 24
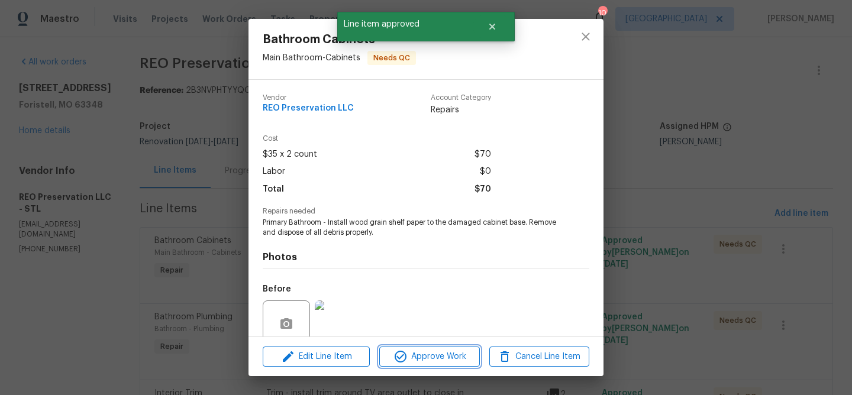
click at [438, 358] on span "Approve Work" at bounding box center [429, 357] width 93 height 15
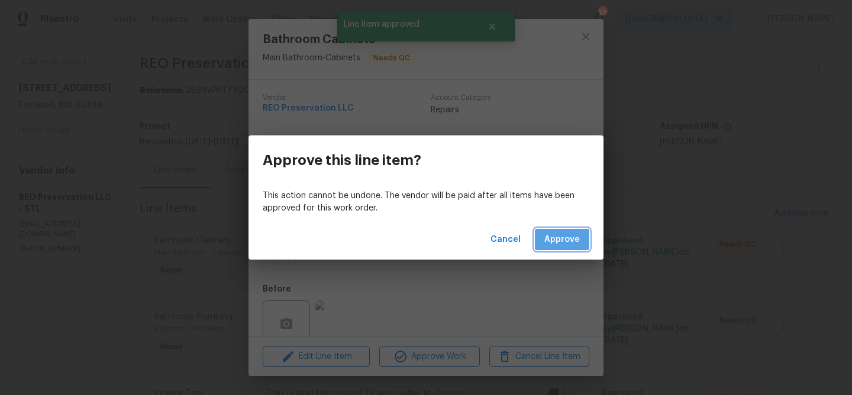
click at [553, 242] on span "Approve" at bounding box center [563, 240] width 36 height 15
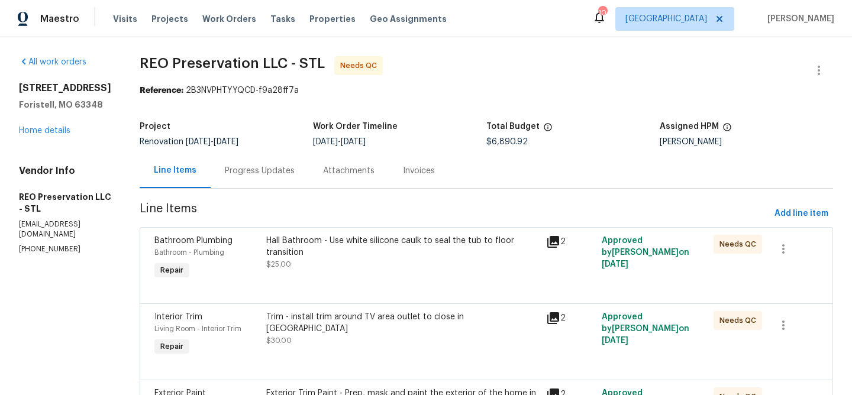
click at [479, 235] on div "Hall Bathroom - Use white silicone caulk to seal the tub to floor transition" at bounding box center [402, 247] width 273 height 24
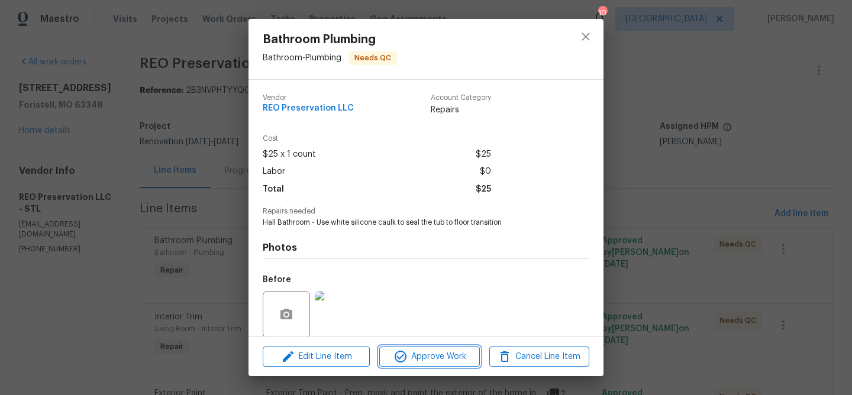
click at [449, 355] on span "Approve Work" at bounding box center [429, 357] width 93 height 15
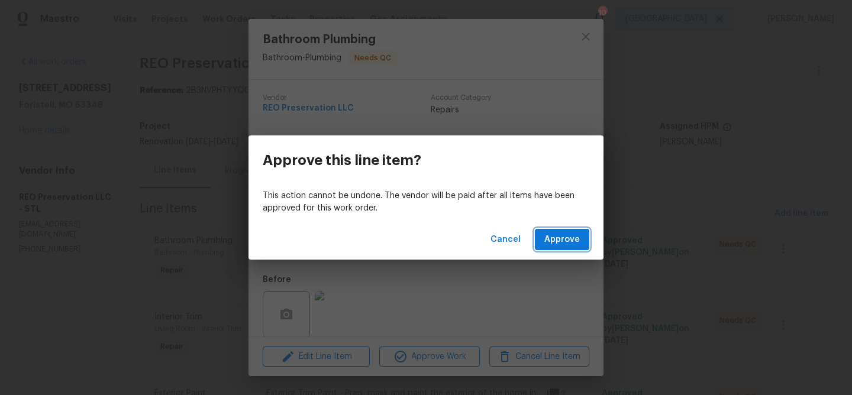
click at [559, 242] on span "Approve" at bounding box center [563, 240] width 36 height 15
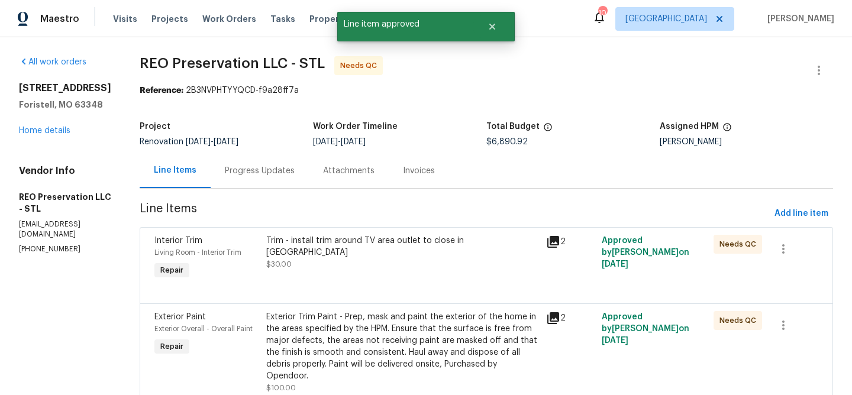
click at [446, 240] on div "Trim - install trim around TV area outlet to close in gap" at bounding box center [402, 247] width 273 height 24
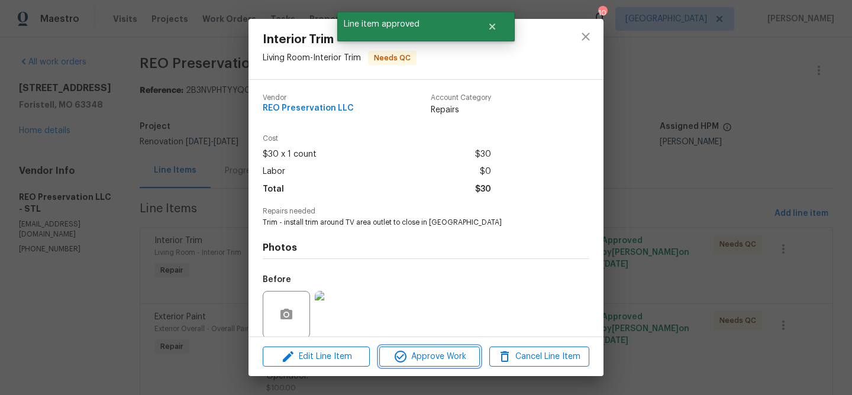
click at [439, 355] on span "Approve Work" at bounding box center [429, 357] width 93 height 15
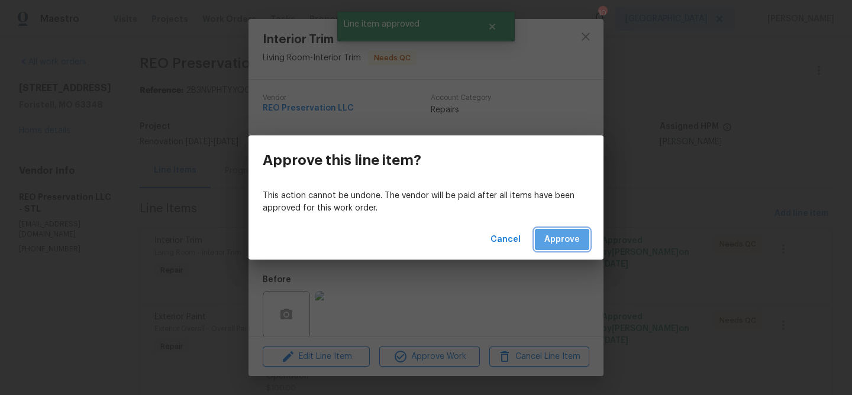
click at [546, 241] on span "Approve" at bounding box center [563, 240] width 36 height 15
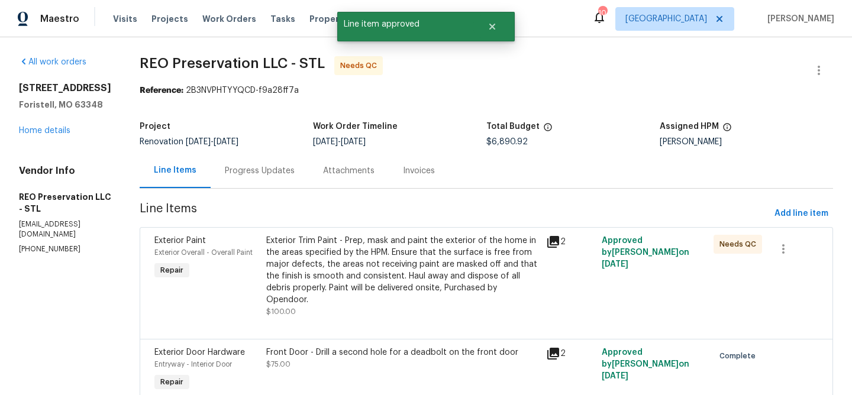
click at [455, 247] on div "Exterior Trim Paint - Prep, mask and paint the exterior of the home in the area…" at bounding box center [402, 270] width 273 height 71
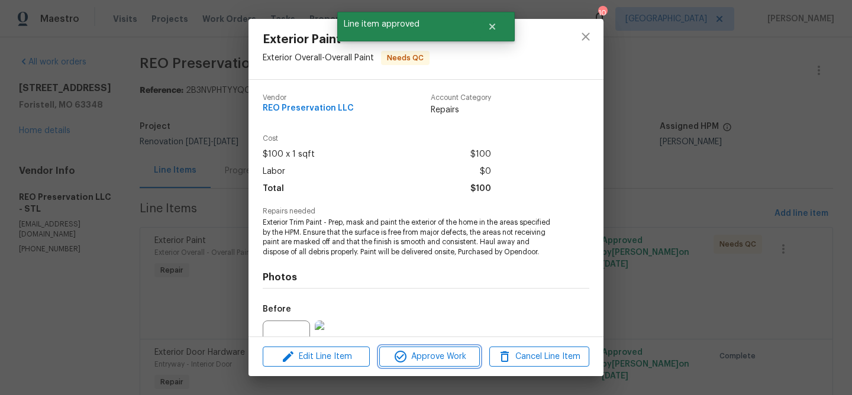
click at [456, 351] on span "Approve Work" at bounding box center [429, 357] width 93 height 15
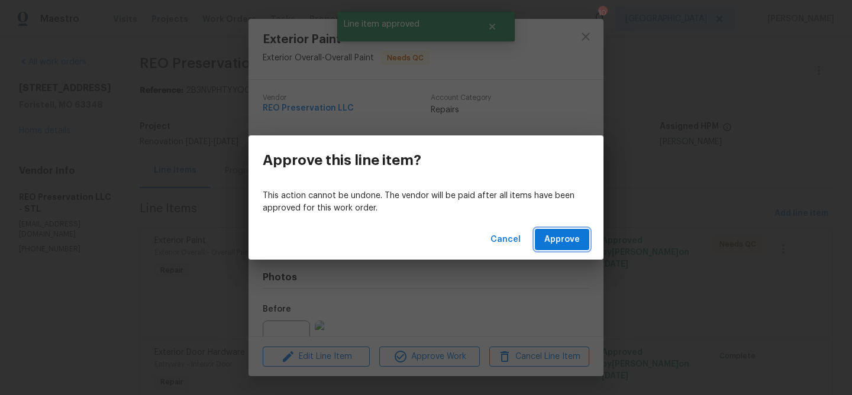
click at [556, 235] on span "Approve" at bounding box center [563, 240] width 36 height 15
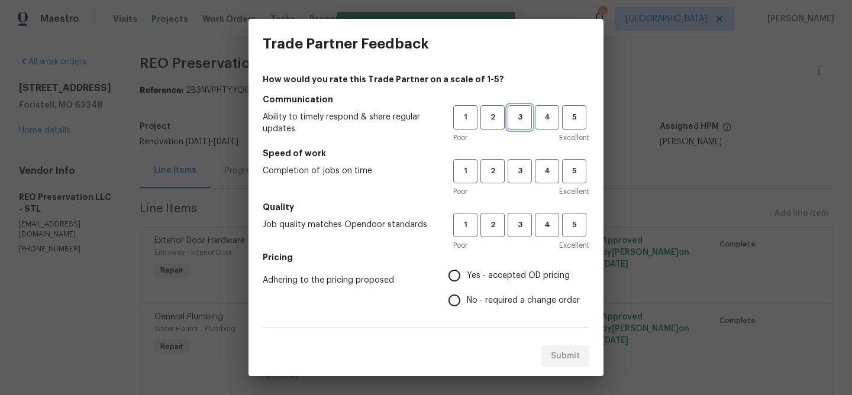
click at [513, 120] on span "3" at bounding box center [520, 118] width 22 height 14
click at [516, 170] on span "3" at bounding box center [520, 172] width 22 height 14
click at [517, 231] on span "3" at bounding box center [520, 225] width 22 height 14
click at [459, 275] on input "Yes - accepted OD pricing" at bounding box center [454, 275] width 25 height 25
radio input "true"
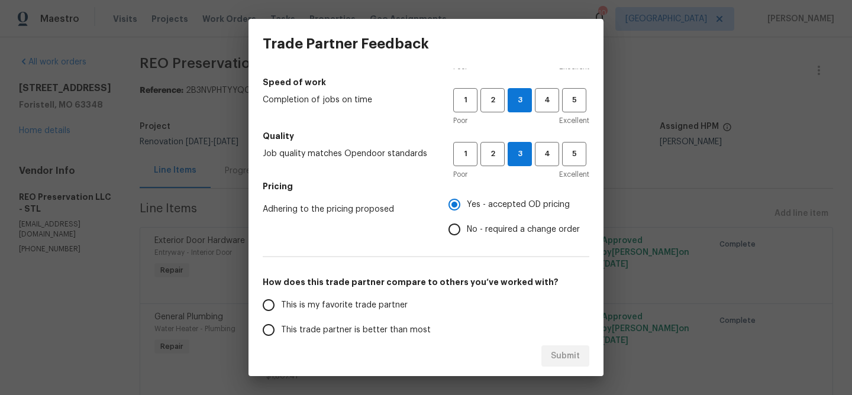
scroll to position [75, 0]
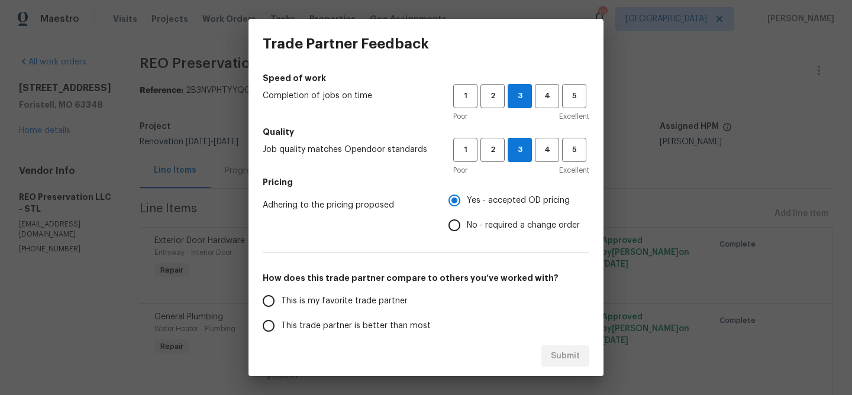
click at [269, 302] on input "This is my favorite trade partner" at bounding box center [268, 301] width 25 height 25
click at [562, 354] on span "Submit" at bounding box center [565, 356] width 29 height 15
radio input "true"
radio input "false"
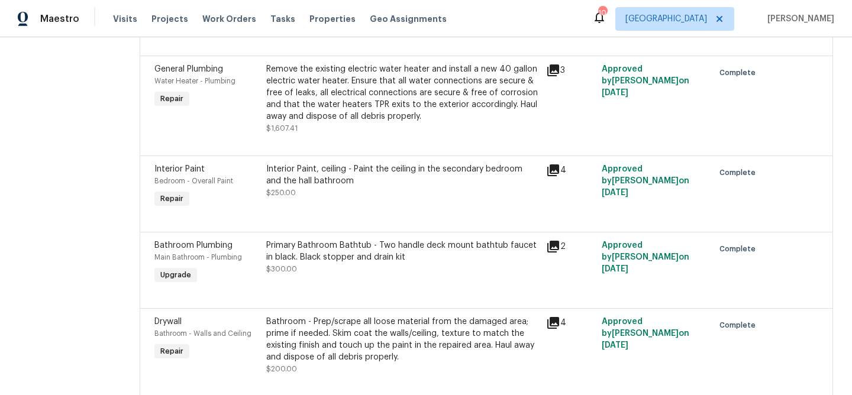
scroll to position [0, 0]
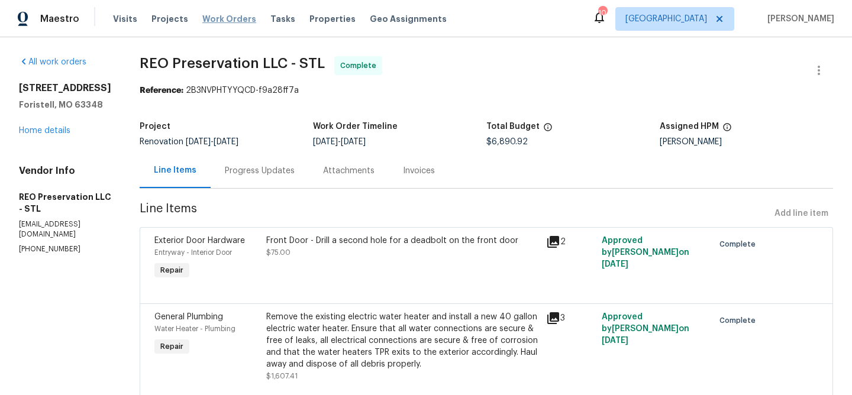
click at [212, 18] on span "Work Orders" at bounding box center [229, 19] width 54 height 12
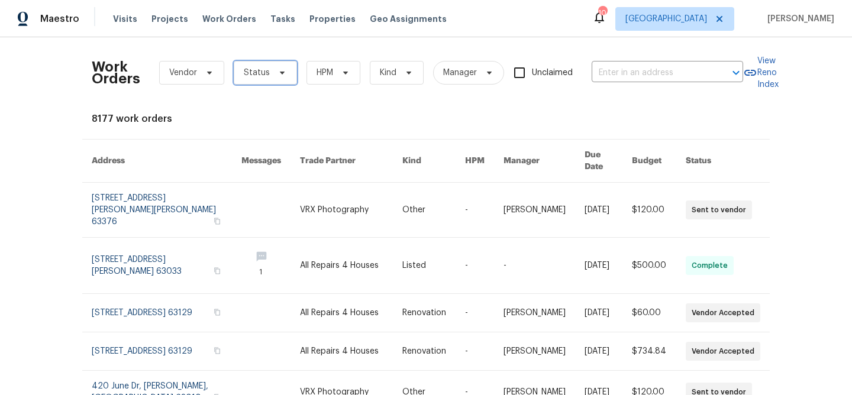
click at [283, 75] on icon at bounding box center [282, 72] width 9 height 9
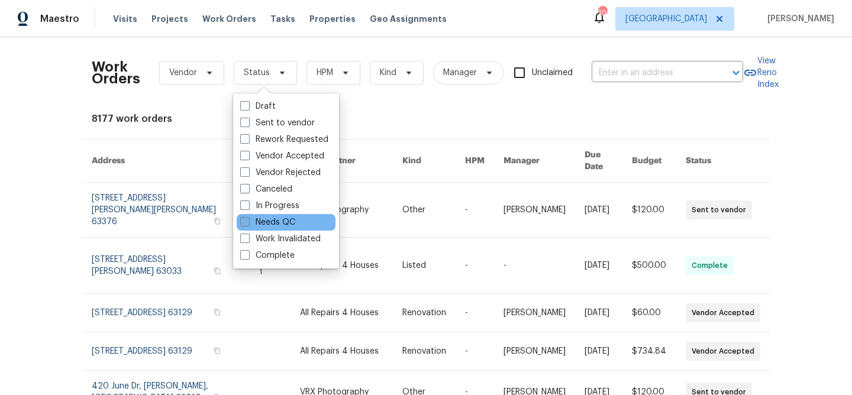
click at [245, 221] on span at bounding box center [244, 221] width 9 height 9
click at [245, 221] on input "Needs QC" at bounding box center [244, 221] width 8 height 8
checkbox input "true"
